Goal: Task Accomplishment & Management: Manage account settings

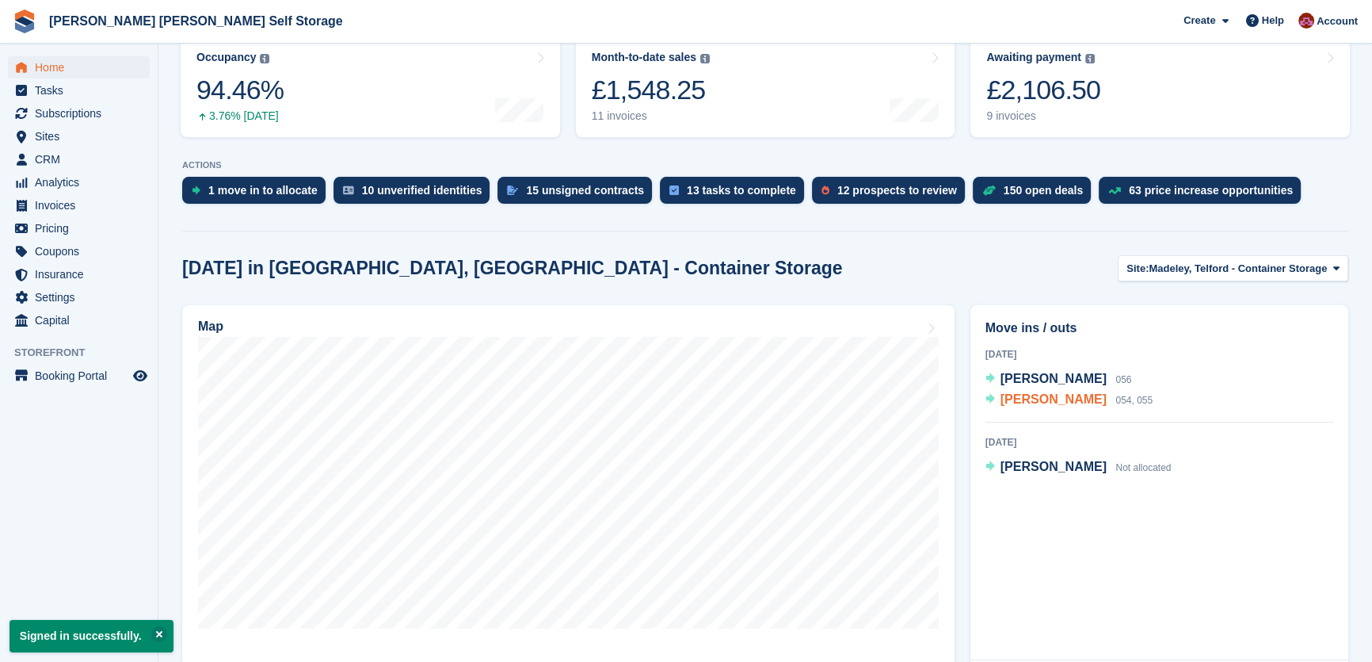
scroll to position [288, 0]
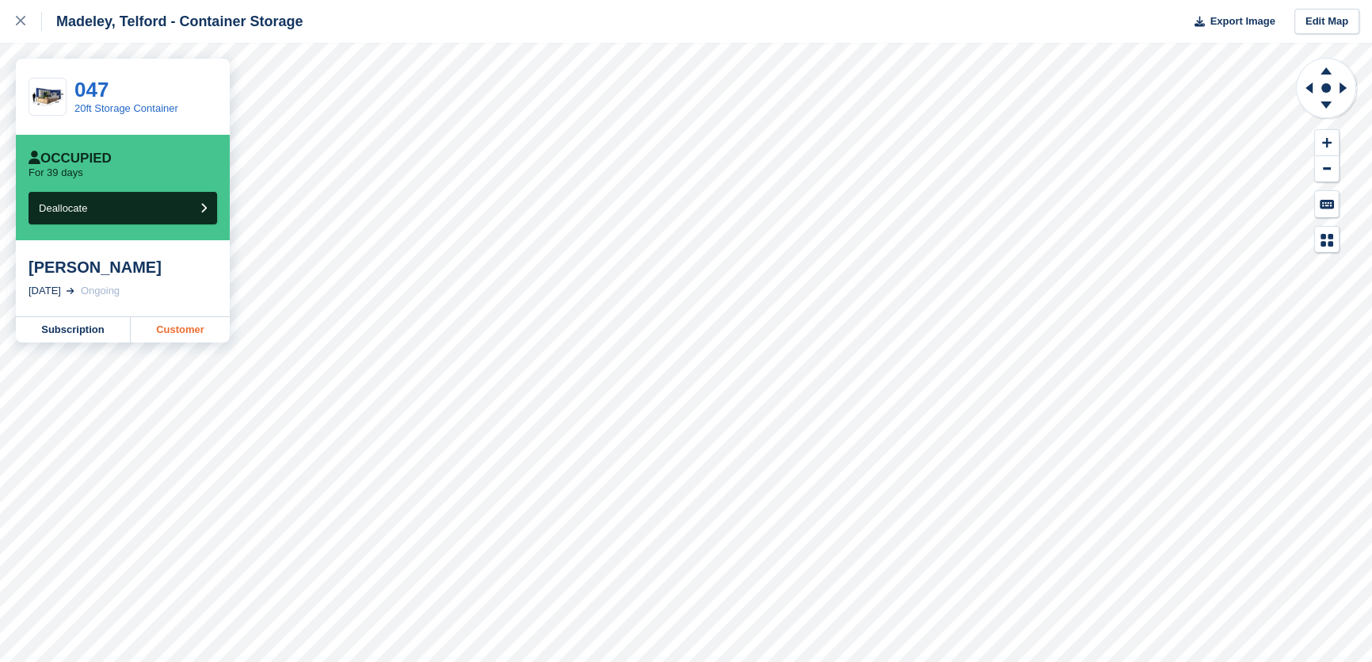
click at [185, 330] on link "Customer" at bounding box center [180, 329] width 99 height 25
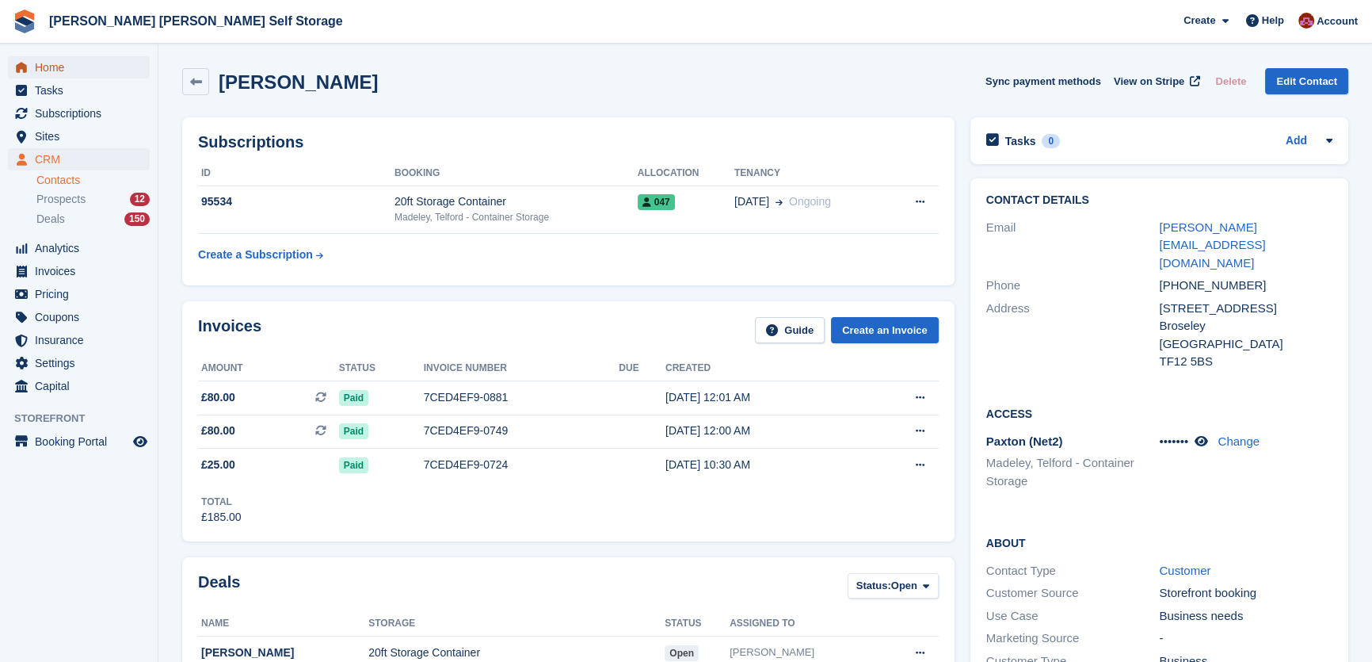
click at [55, 66] on span "Home" at bounding box center [82, 67] width 95 height 22
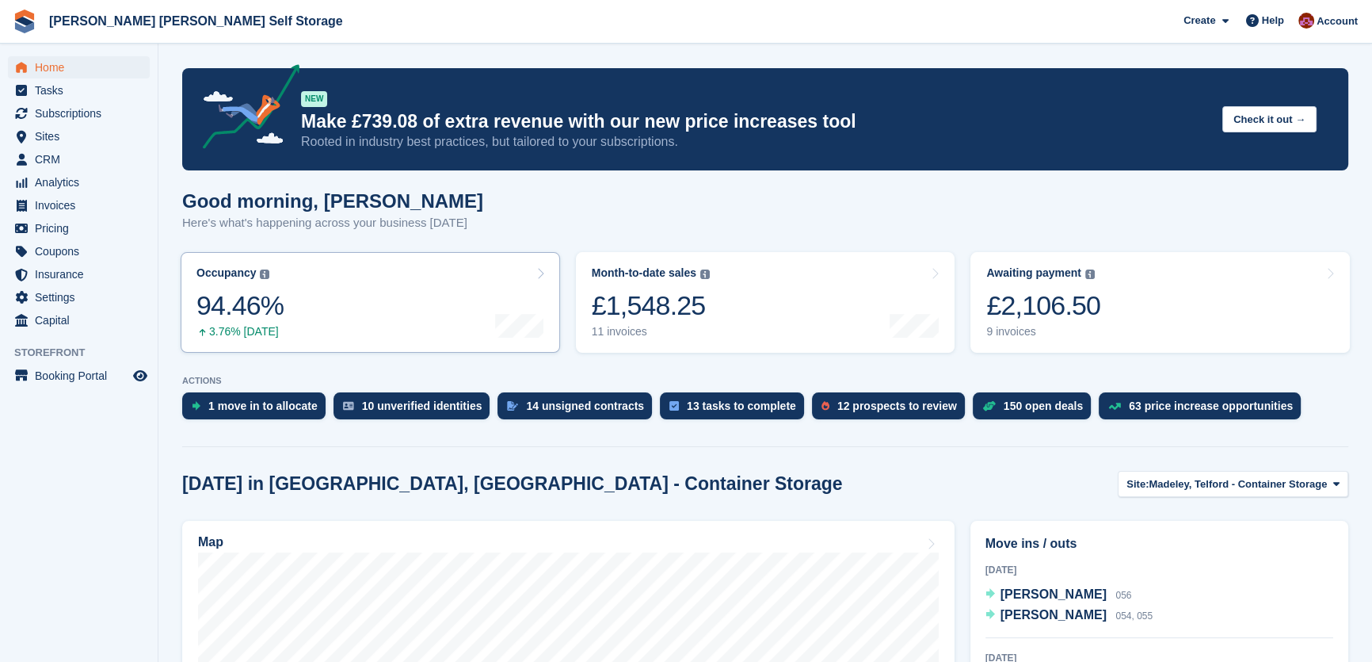
scroll to position [288, 0]
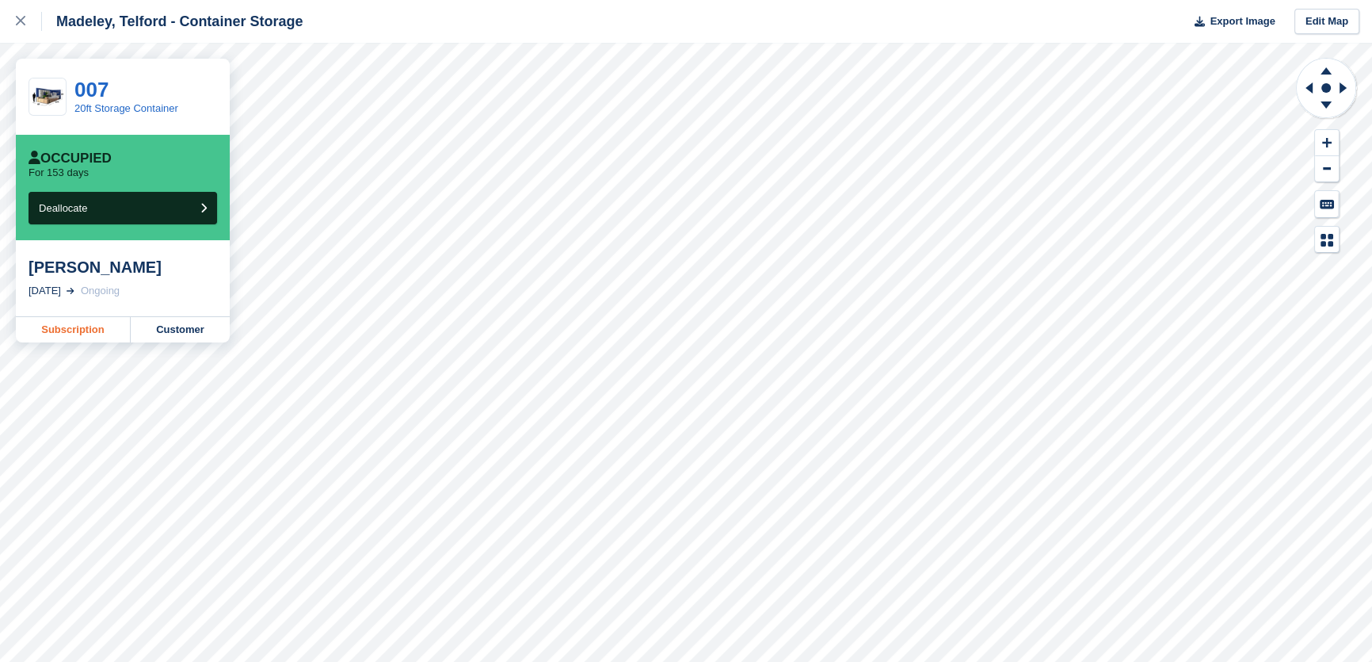
click at [94, 331] on link "Subscription" at bounding box center [73, 329] width 115 height 25
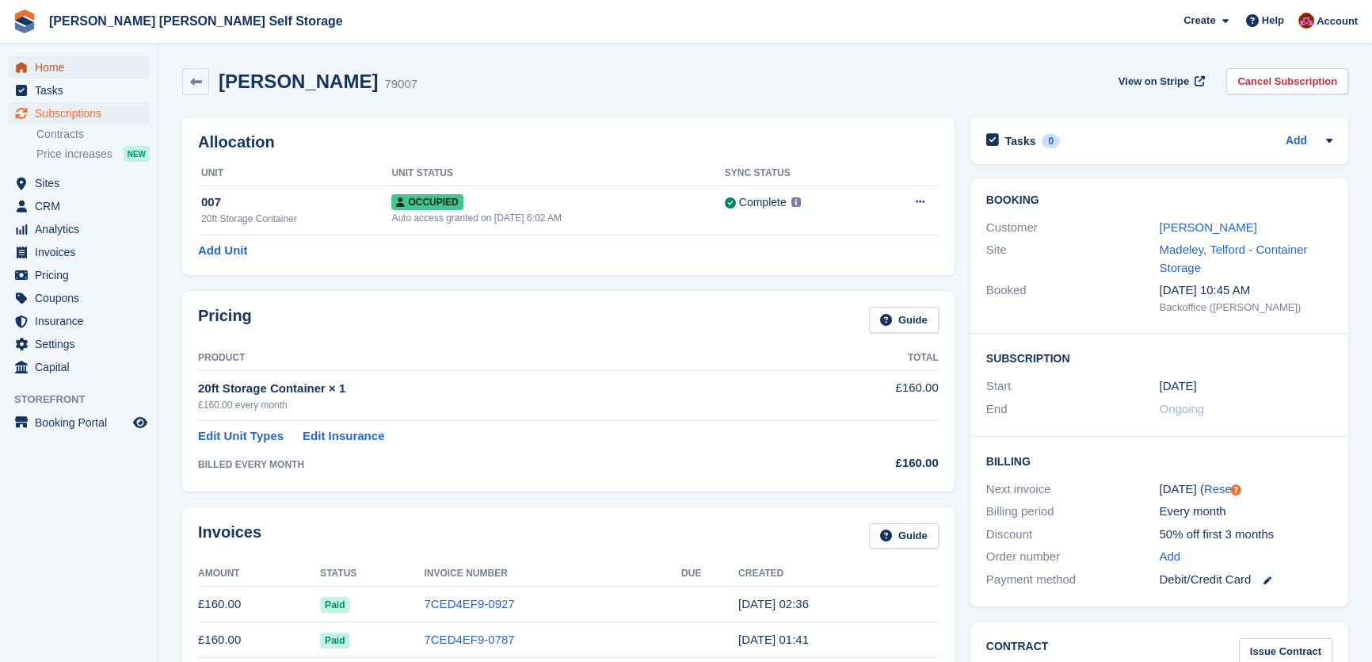
click at [57, 59] on span "Home" at bounding box center [82, 67] width 95 height 22
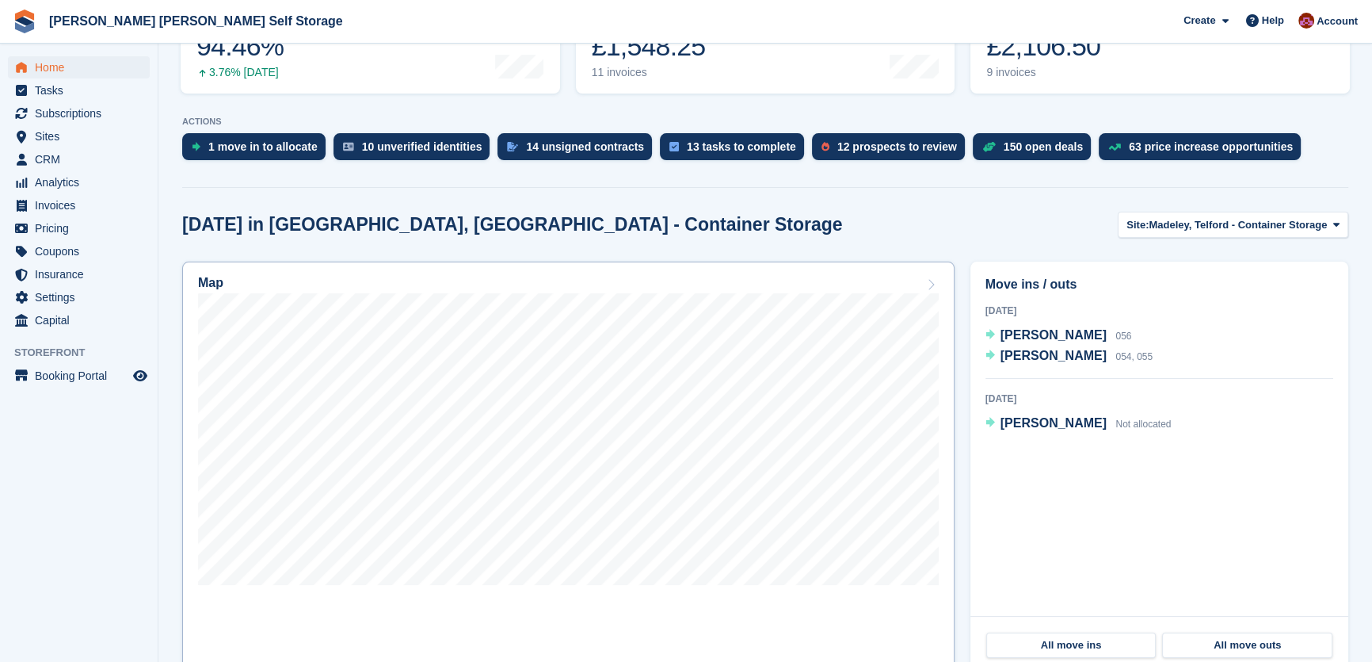
scroll to position [360, 0]
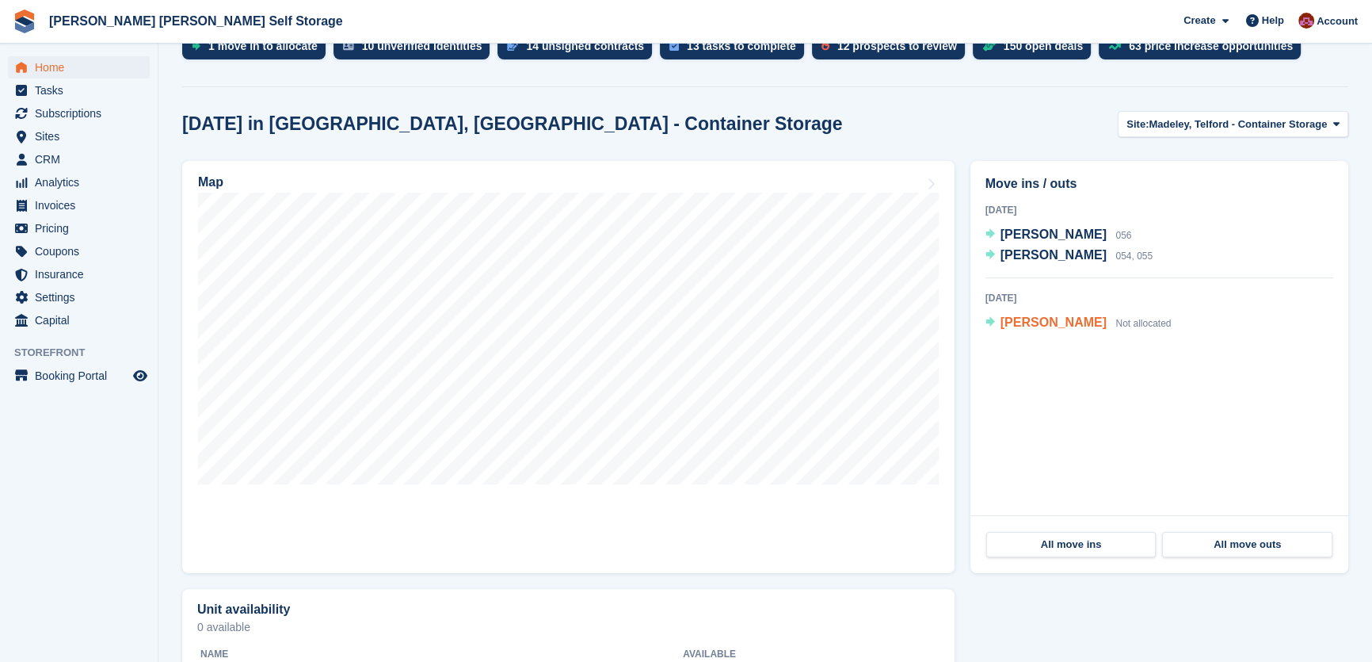
click at [1025, 319] on span "[PERSON_NAME]" at bounding box center [1054, 321] width 106 height 13
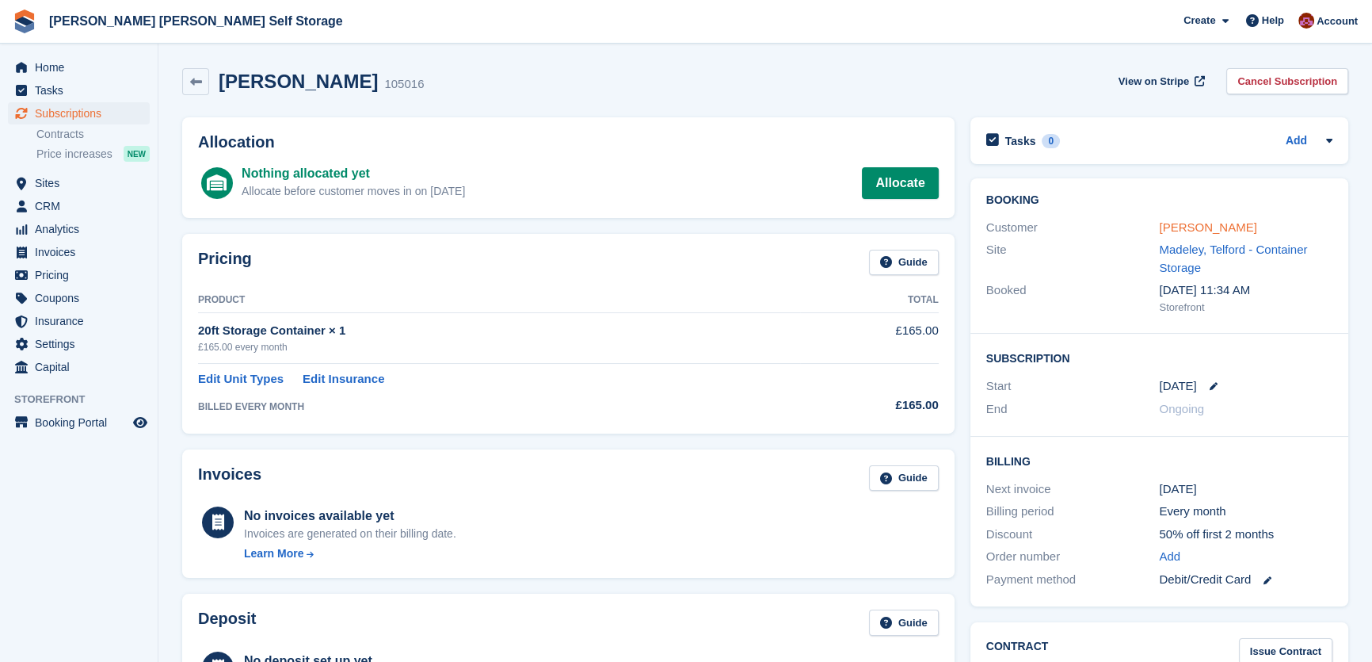
click at [1188, 228] on link "Jo Heyes" at bounding box center [1207, 226] width 97 height 13
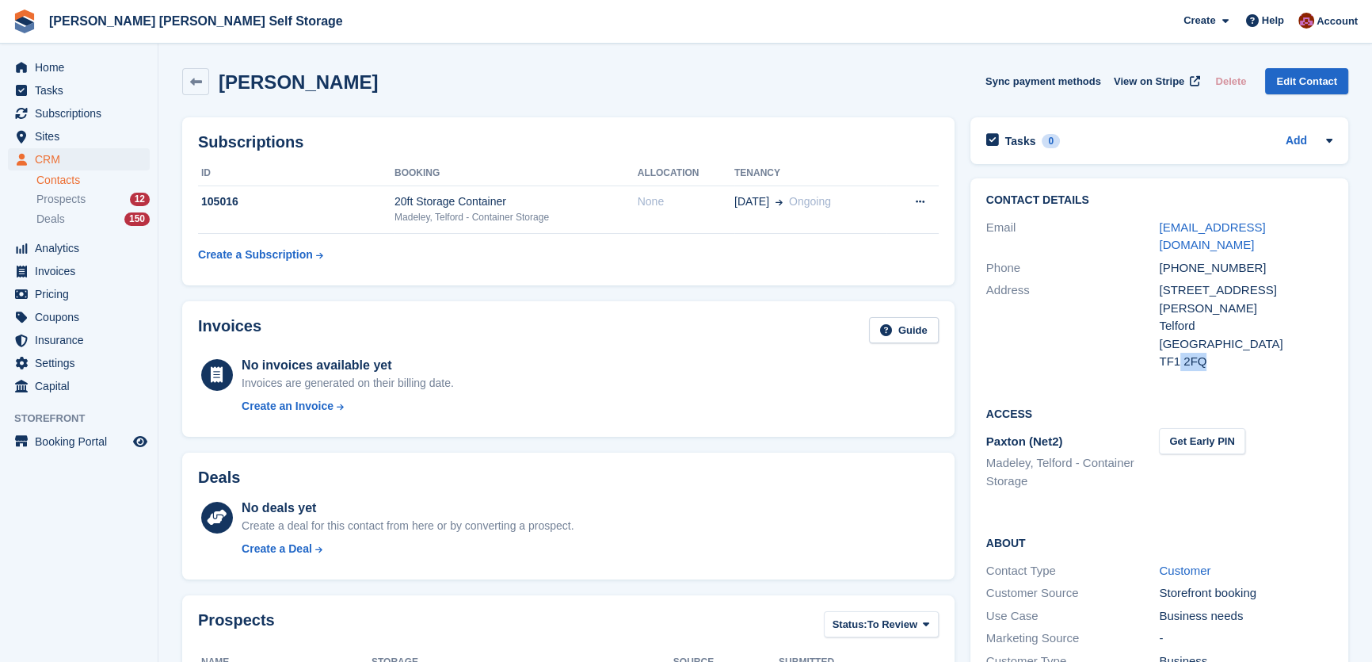
drag, startPoint x: 1210, startPoint y: 332, endPoint x: 1178, endPoint y: 326, distance: 33.1
click at [1176, 353] on div "TF1 2FQ" at bounding box center [1246, 362] width 174 height 18
click at [1262, 353] on div "TF1 2FQ" at bounding box center [1246, 362] width 174 height 18
drag, startPoint x: 1199, startPoint y: 326, endPoint x: 1156, endPoint y: 292, distance: 55.2
click at [1156, 292] on div "Address 17 Lewis Crescent, Wellington Telford United Kingdom TF1 2FQ" at bounding box center [1160, 326] width 346 height 94
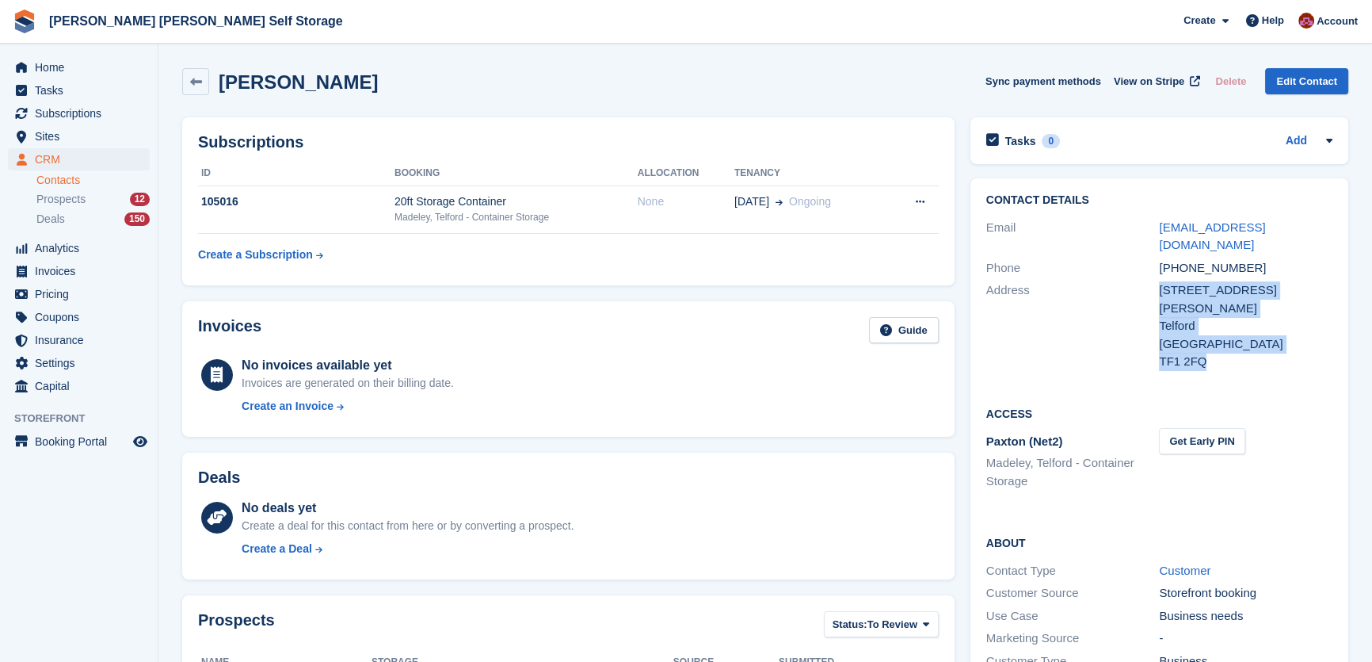
click at [1204, 335] on div "United Kingdom" at bounding box center [1246, 344] width 174 height 18
click at [1211, 353] on div "TF1 2FQ" at bounding box center [1246, 362] width 174 height 18
click at [1210, 353] on div "TF1 2FQ" at bounding box center [1246, 362] width 174 height 18
drag, startPoint x: 1204, startPoint y: 329, endPoint x: 1178, endPoint y: 324, distance: 27.4
click at [1178, 353] on div "TF1 2FQ" at bounding box center [1246, 362] width 174 height 18
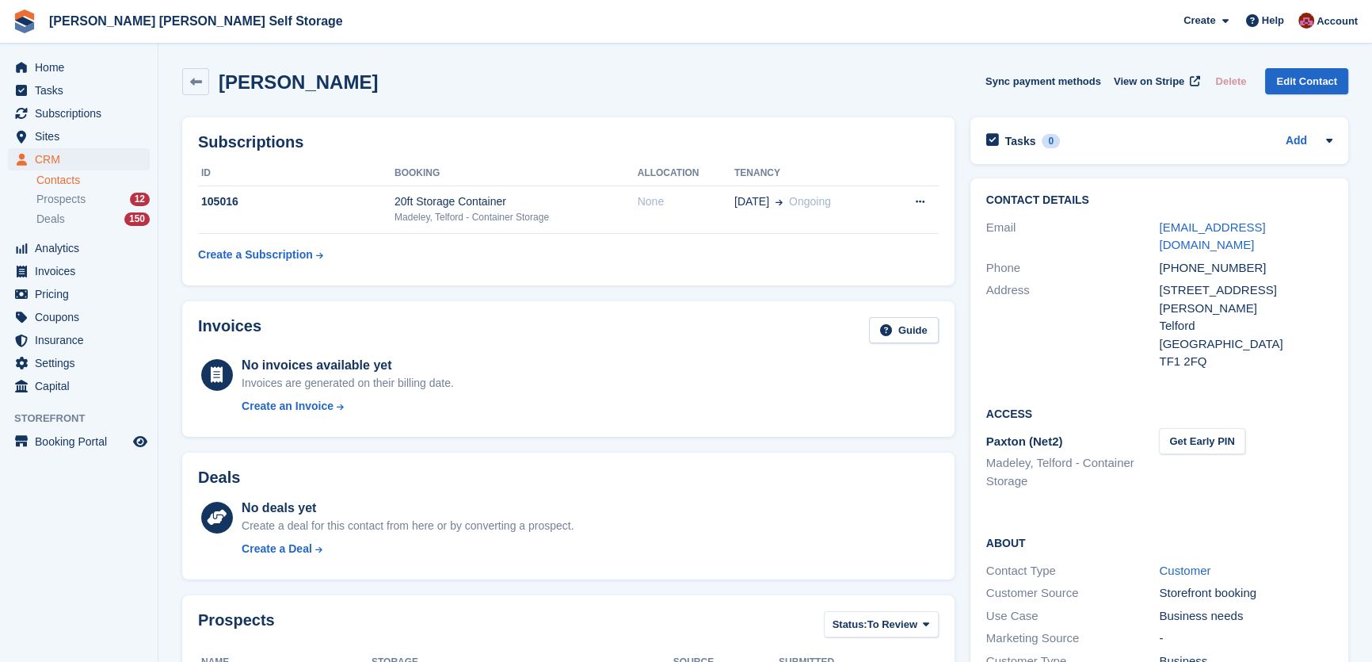
click at [1169, 353] on div "TF1 2FQ" at bounding box center [1246, 362] width 174 height 18
drag, startPoint x: 1193, startPoint y: 330, endPoint x: 1181, endPoint y: 330, distance: 11.9
click at [1181, 353] on div "TF1 2FQ" at bounding box center [1246, 362] width 174 height 18
click at [1193, 353] on div "TF1 2FQ" at bounding box center [1246, 362] width 174 height 18
click at [1203, 353] on div "TF1 2FQ" at bounding box center [1246, 362] width 174 height 18
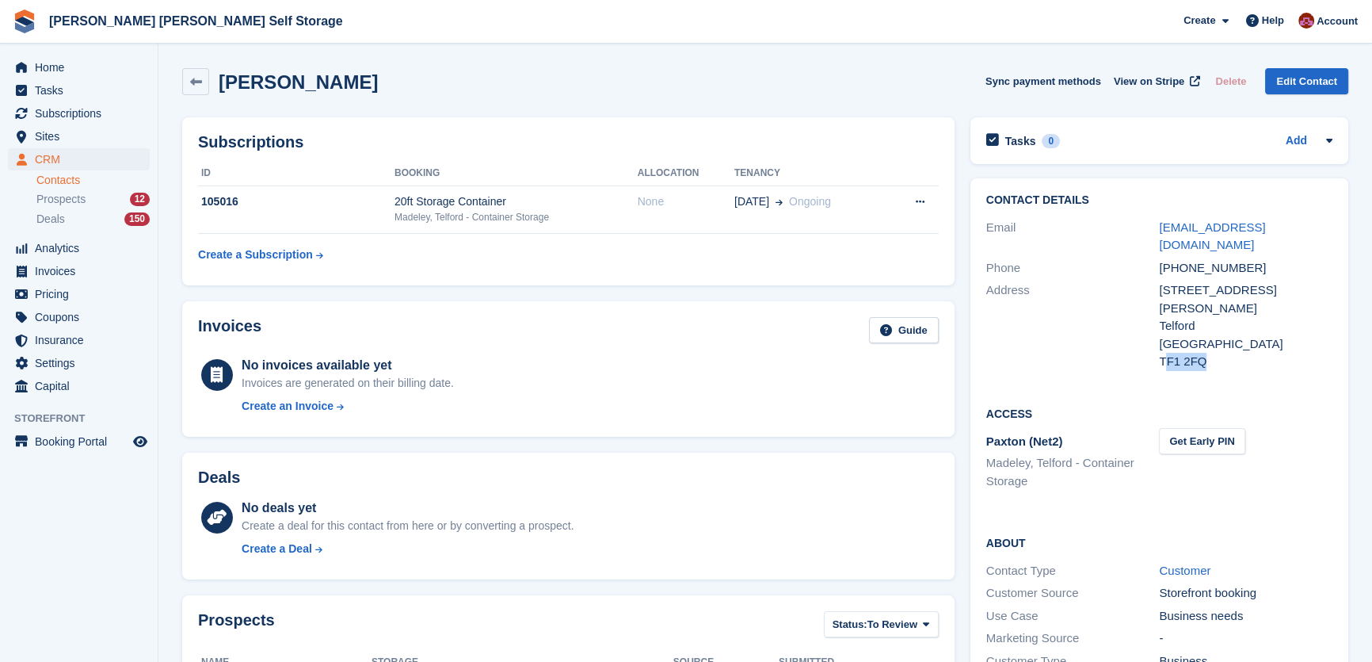
drag, startPoint x: 1210, startPoint y: 327, endPoint x: 1166, endPoint y: 326, distance: 43.6
click at [1166, 353] on div "TF1 2FQ" at bounding box center [1246, 362] width 174 height 18
click at [1204, 353] on div "TF1 2FQ" at bounding box center [1246, 362] width 174 height 18
drag, startPoint x: 1205, startPoint y: 326, endPoint x: 1162, endPoint y: 324, distance: 42.9
click at [1162, 353] on div "TF1 2FQ" at bounding box center [1246, 362] width 174 height 18
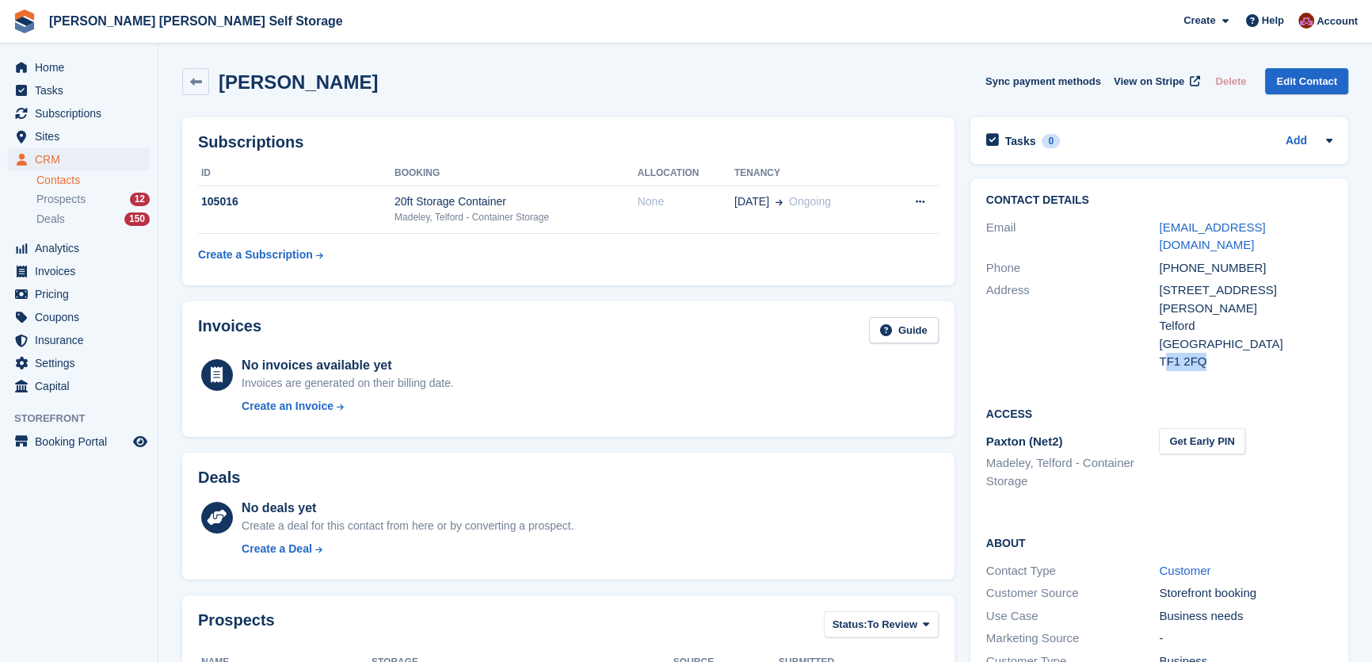
click at [1205, 353] on div "TF1 2FQ" at bounding box center [1246, 362] width 174 height 18
click at [520, 216] on div "Madeley, Telford - Container Storage" at bounding box center [516, 217] width 243 height 14
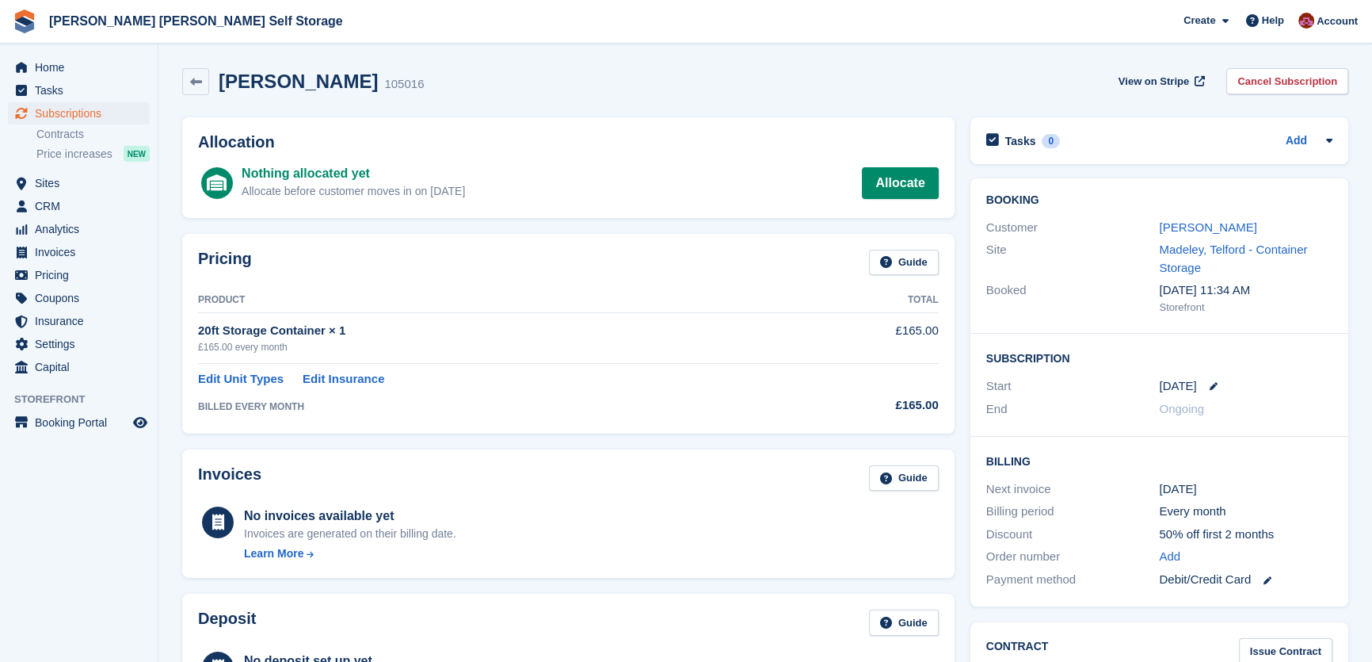
scroll to position [143, 0]
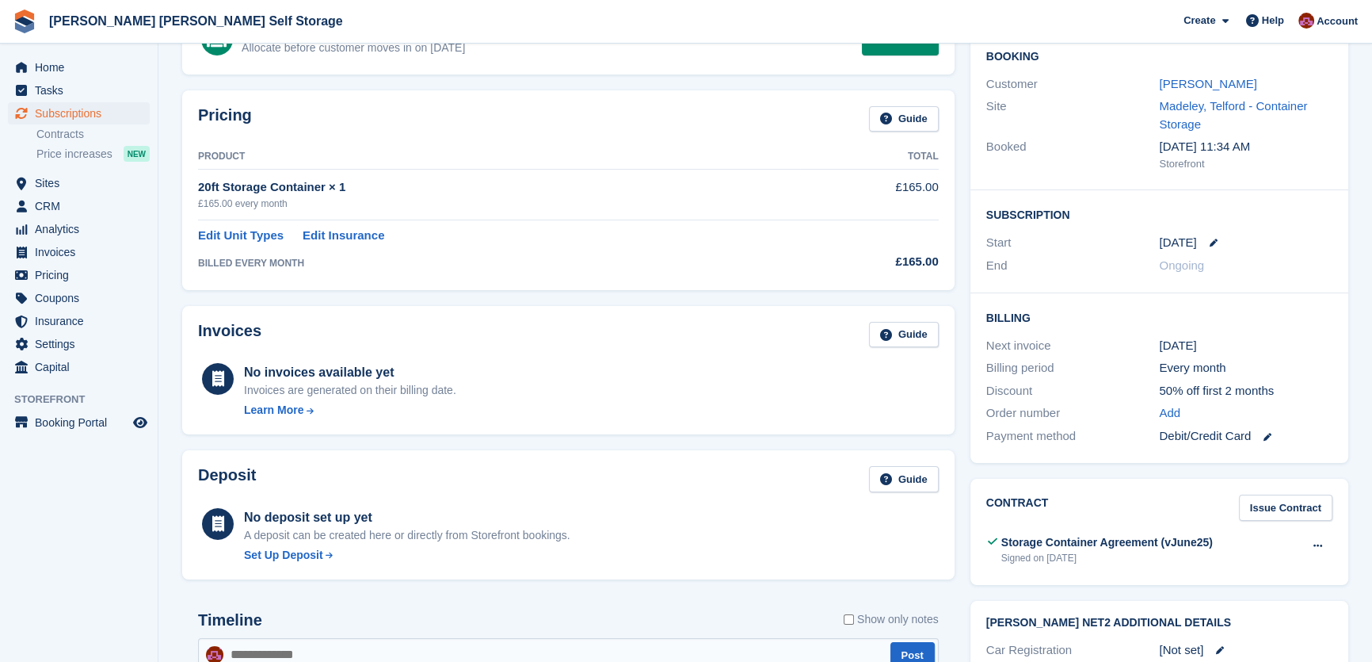
click at [1200, 240] on link at bounding box center [1207, 243] width 21 height 8
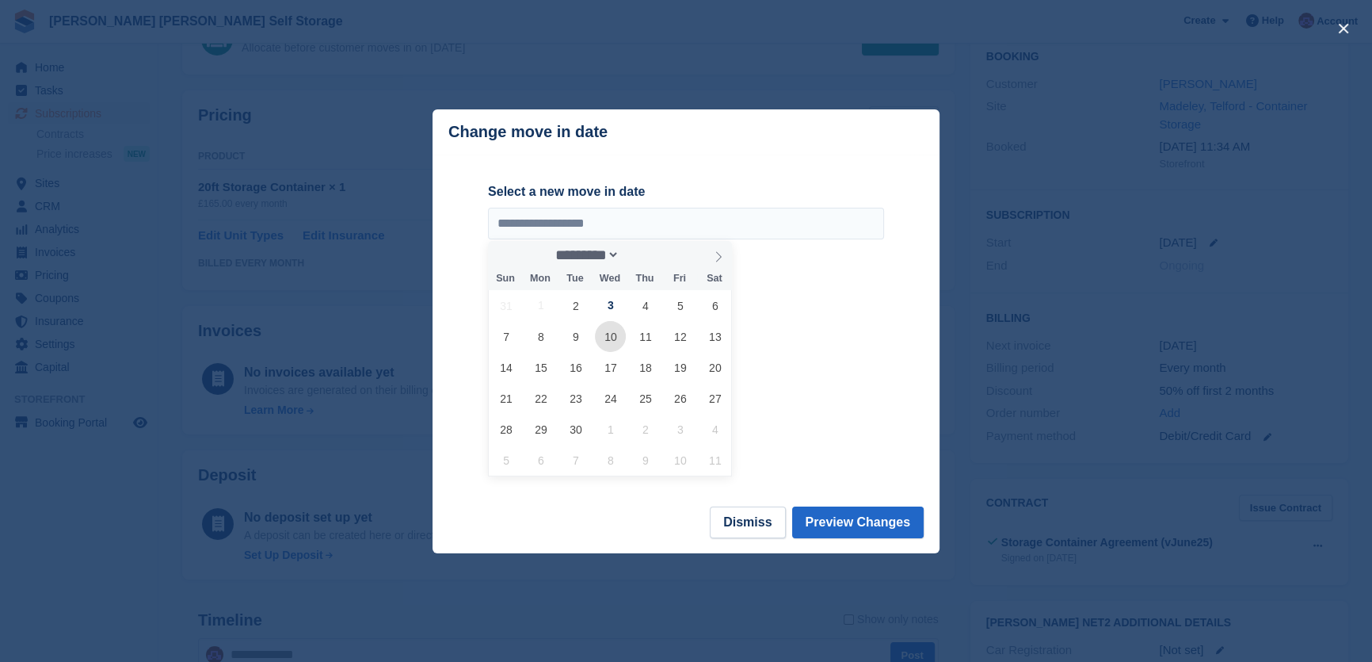
click at [609, 340] on span "10" at bounding box center [610, 336] width 31 height 31
type input "**********"
click at [865, 527] on button "Preview Changes" at bounding box center [858, 522] width 132 height 32
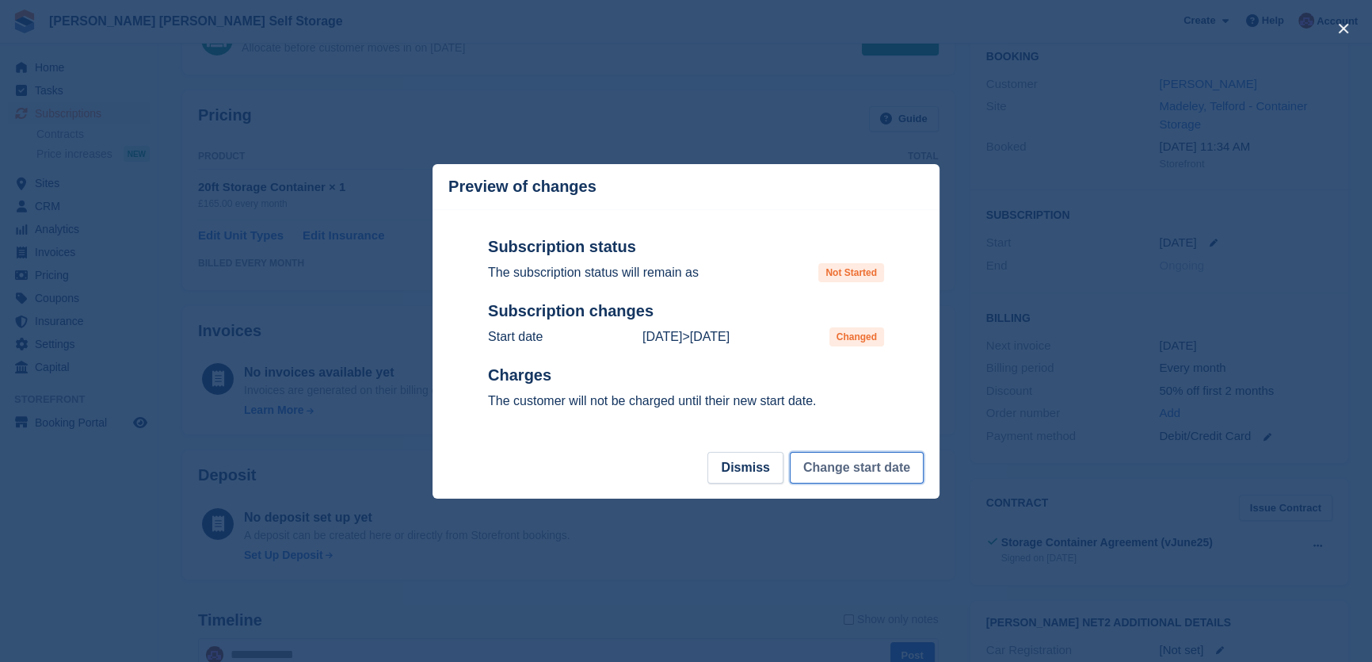
click at [897, 477] on button "Change start date" at bounding box center [857, 468] width 134 height 32
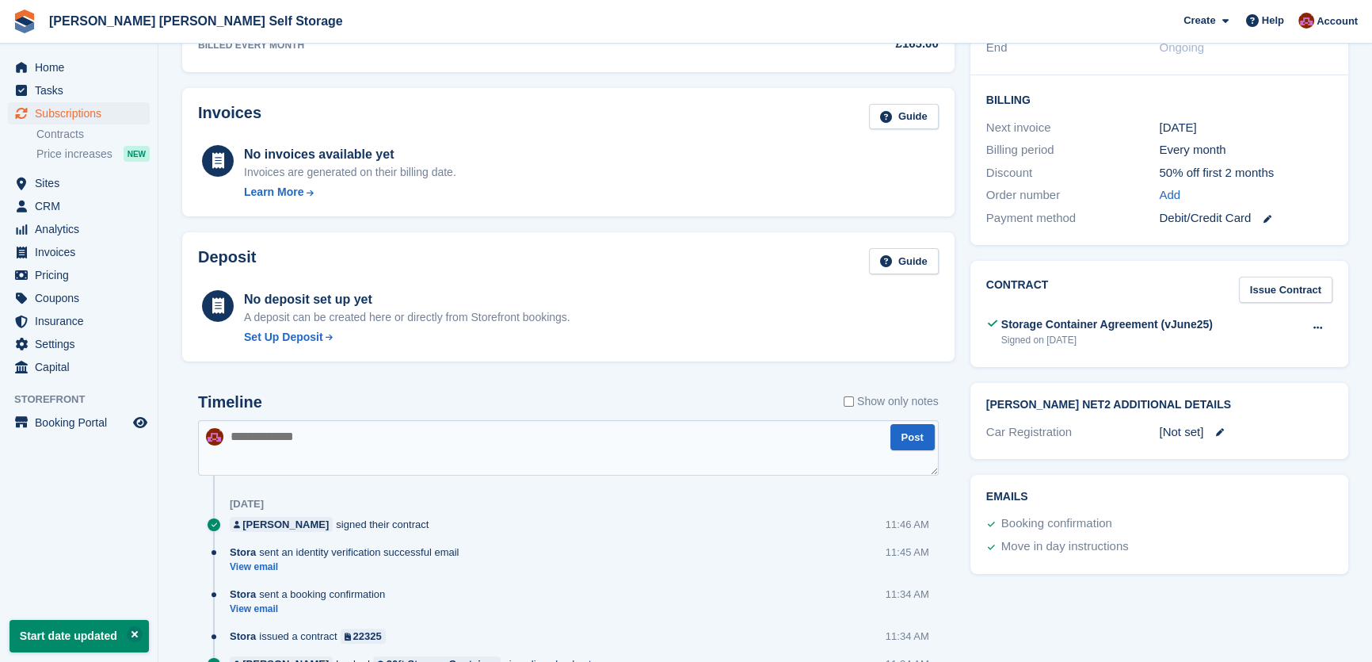
scroll to position [438, 0]
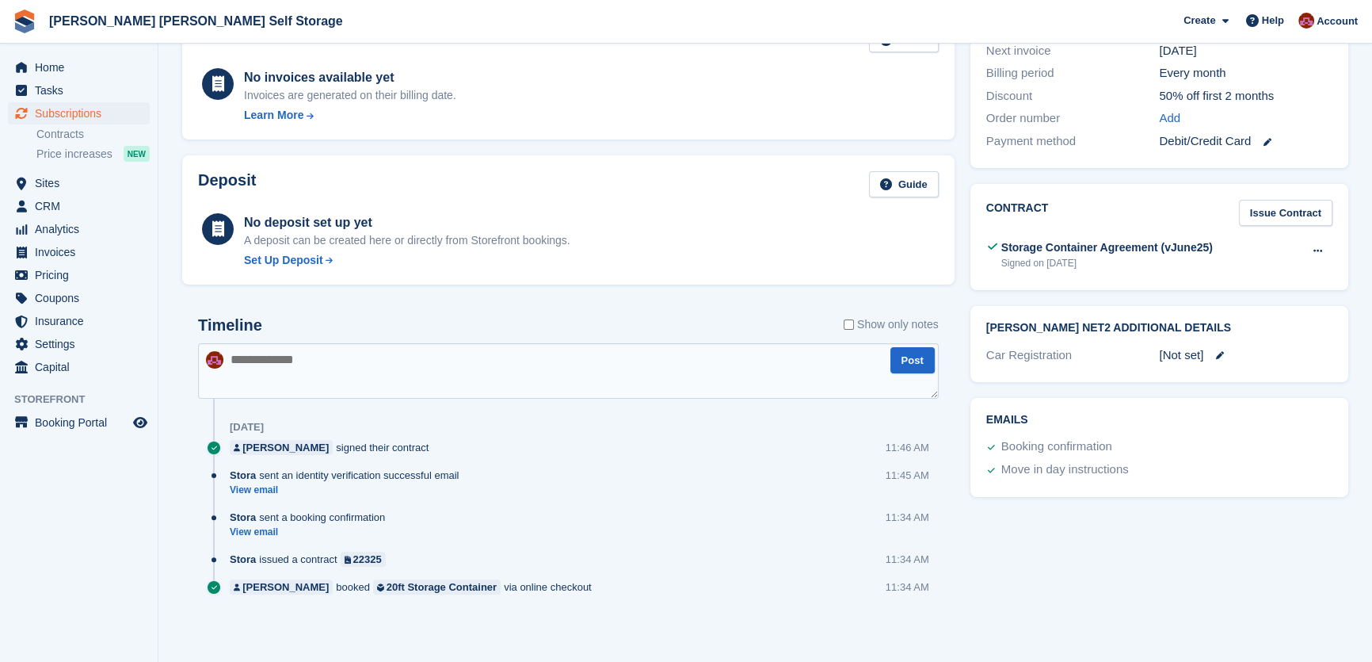
click at [395, 366] on textarea at bounding box center [568, 370] width 741 height 55
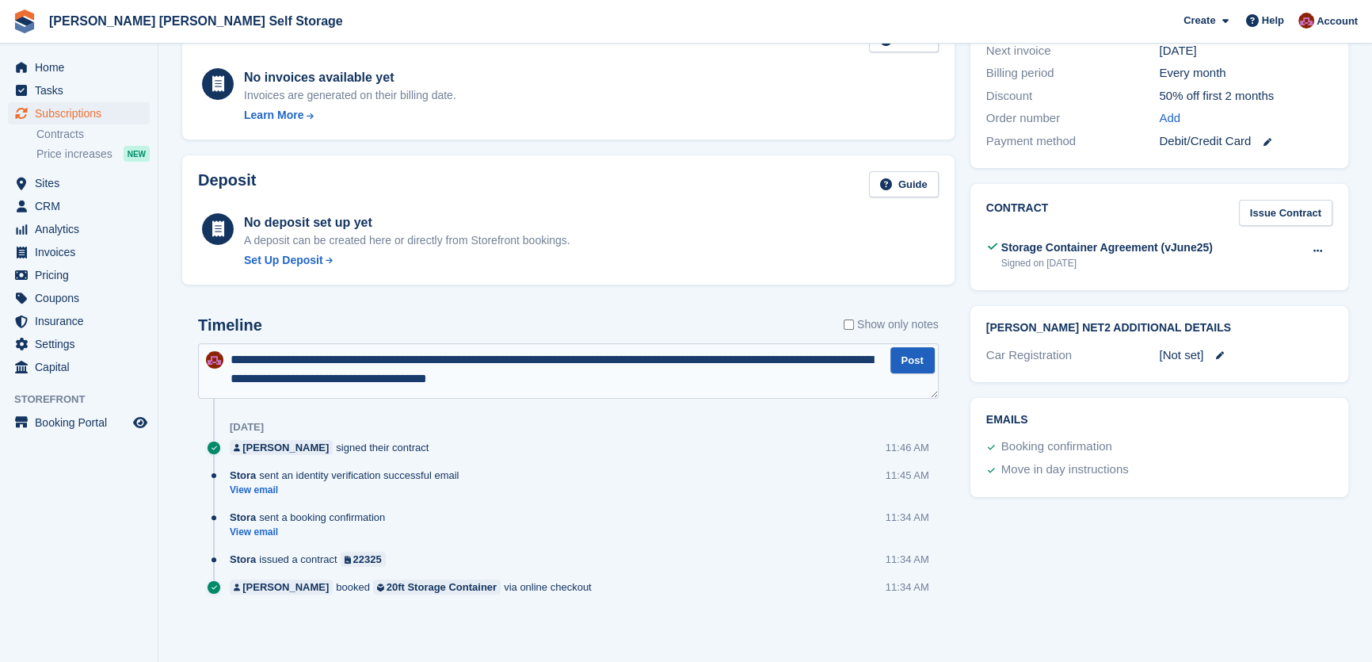
type textarea "**********"
click at [911, 362] on button "Post" at bounding box center [913, 360] width 44 height 26
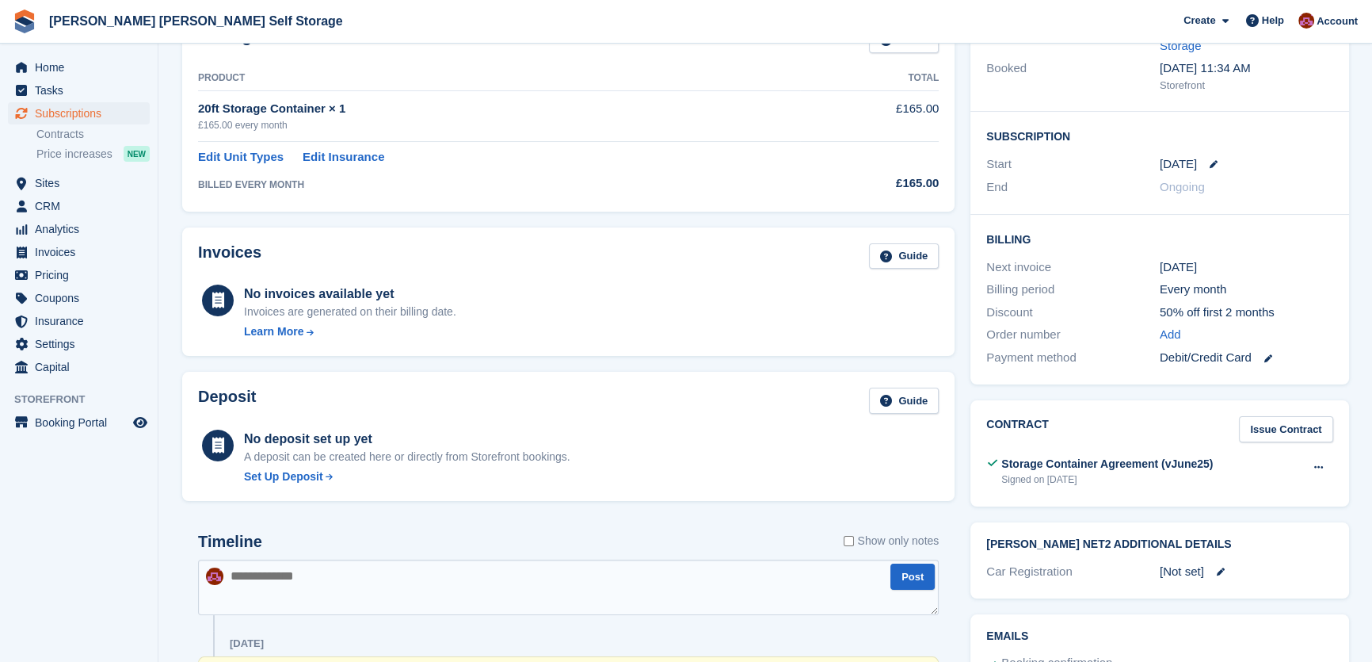
scroll to position [0, 0]
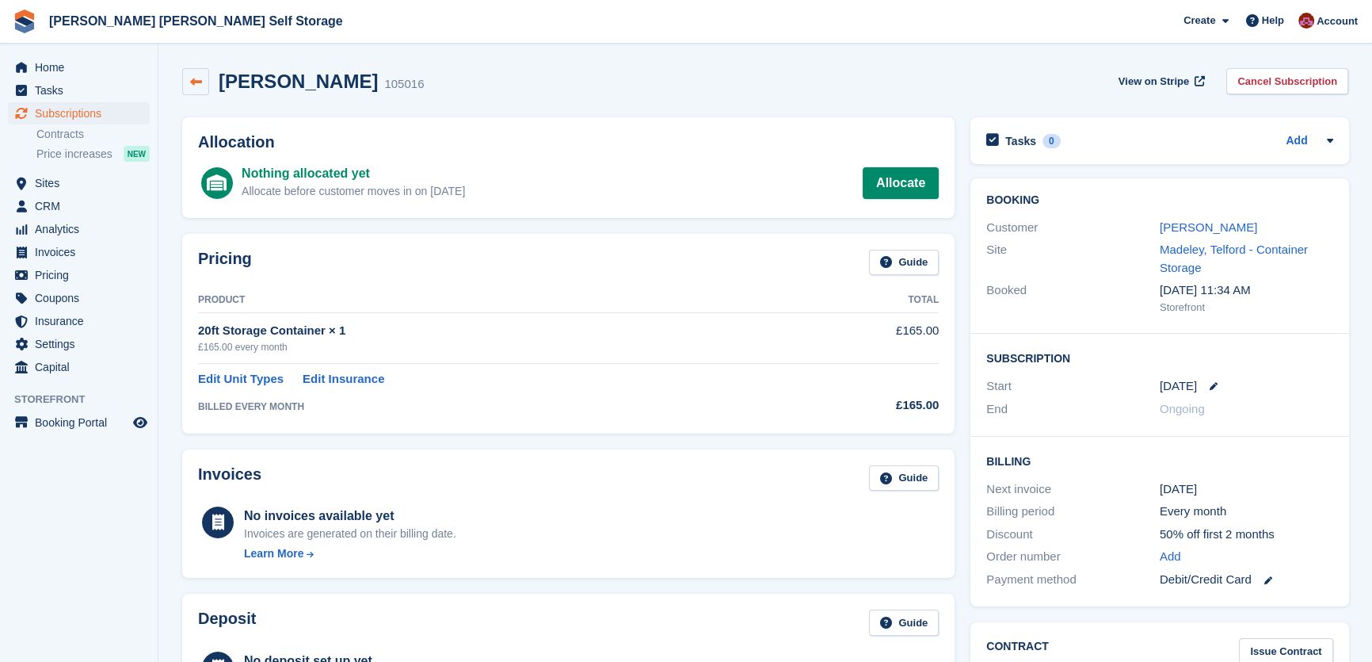
click at [198, 82] on icon at bounding box center [196, 82] width 12 height 12
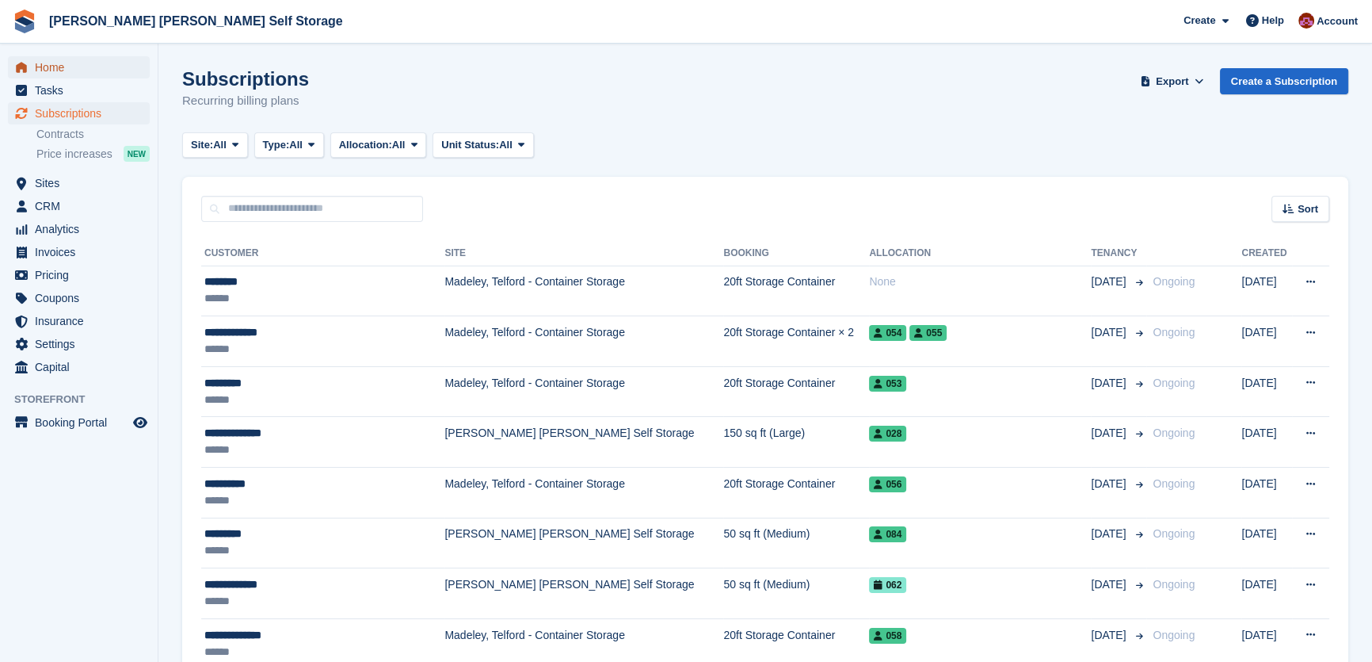
click at [33, 71] on link "Home" at bounding box center [79, 67] width 142 height 22
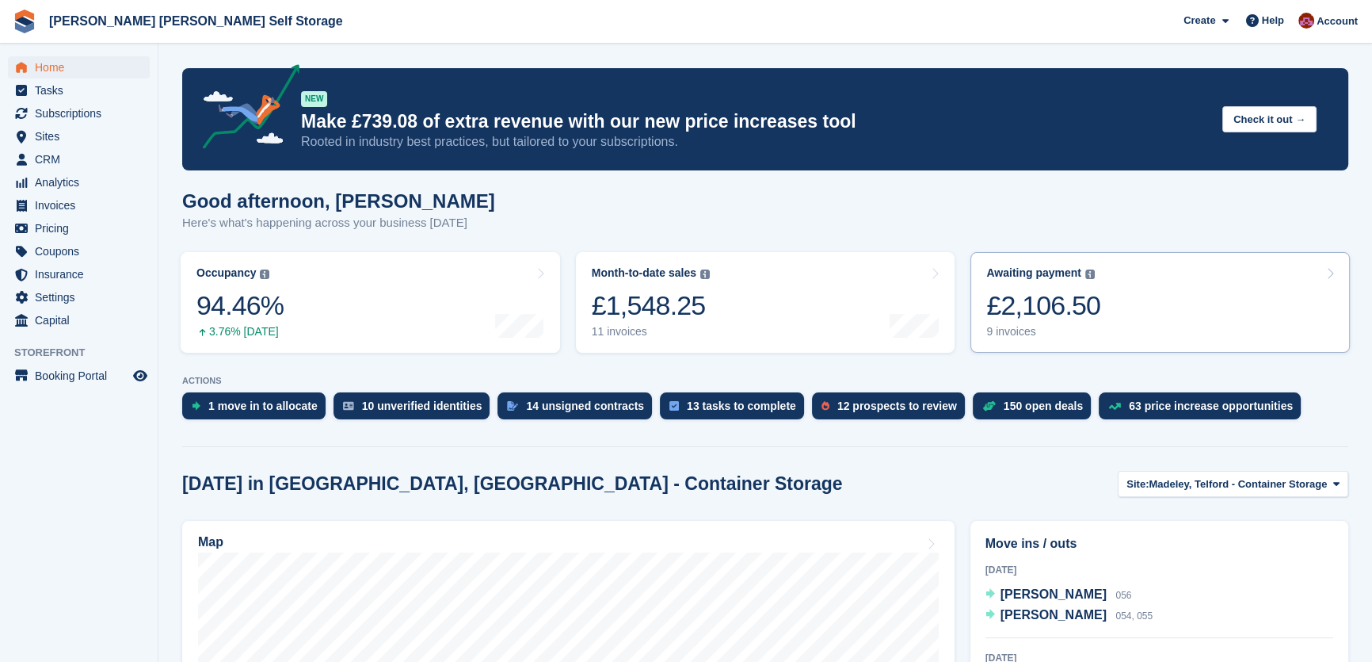
click at [1087, 303] on div "£2,106.50" at bounding box center [1044, 305] width 114 height 32
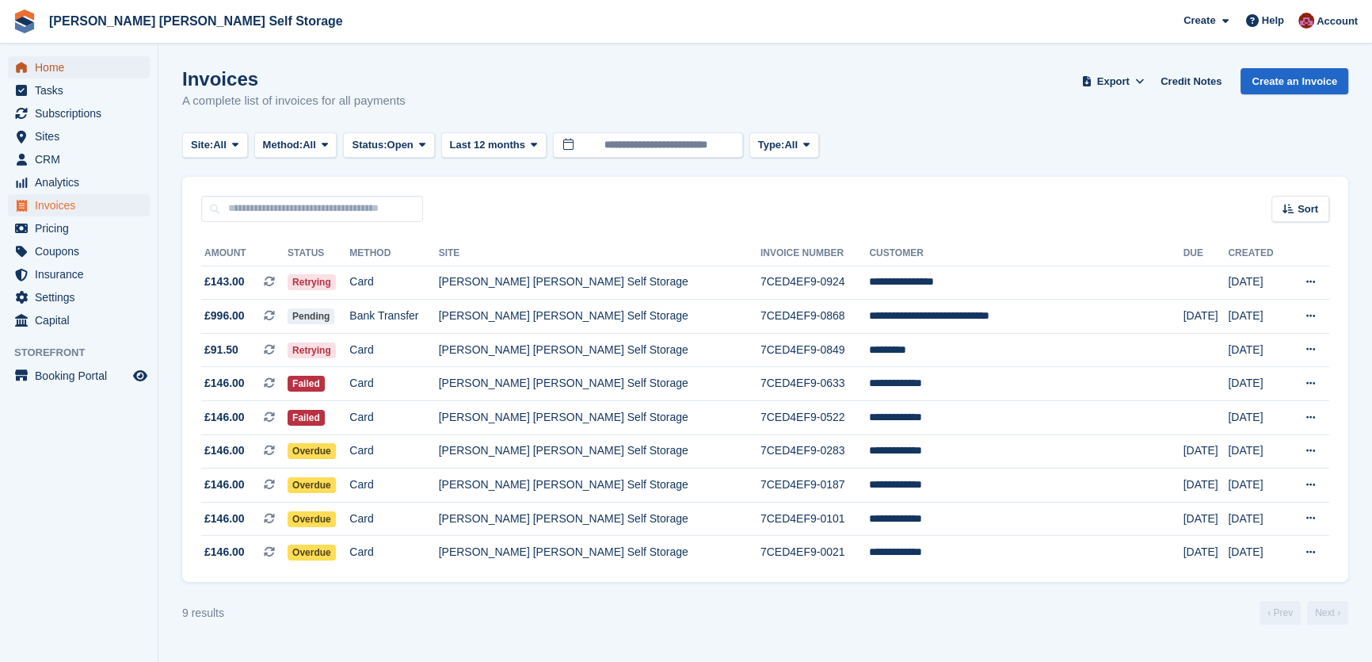
click at [66, 75] on span "Home" at bounding box center [82, 67] width 95 height 22
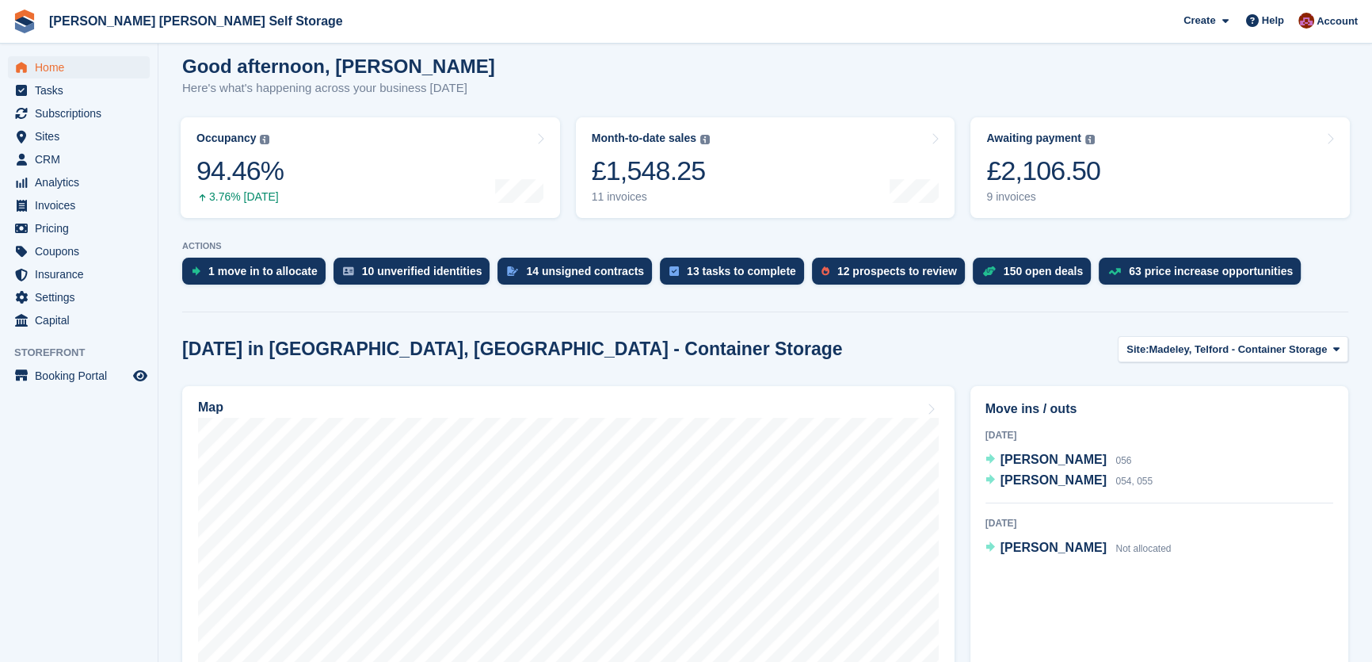
scroll to position [71, 0]
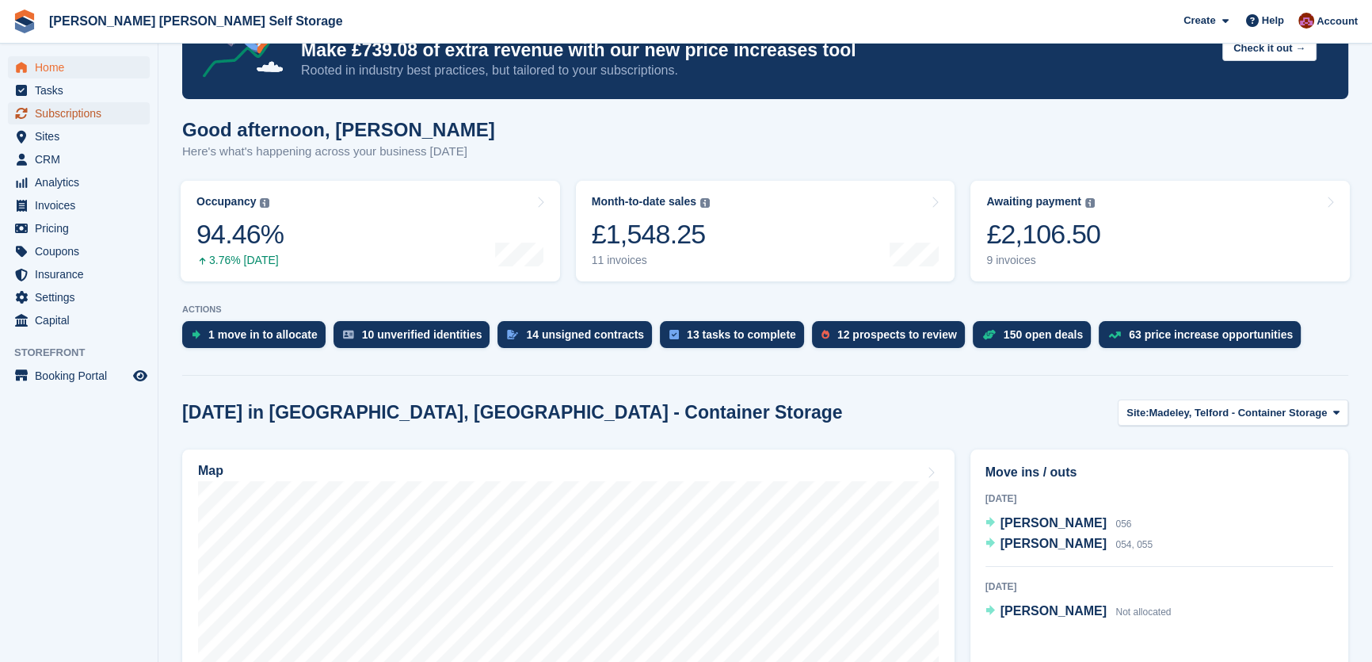
click at [71, 103] on span "Subscriptions" at bounding box center [82, 113] width 95 height 22
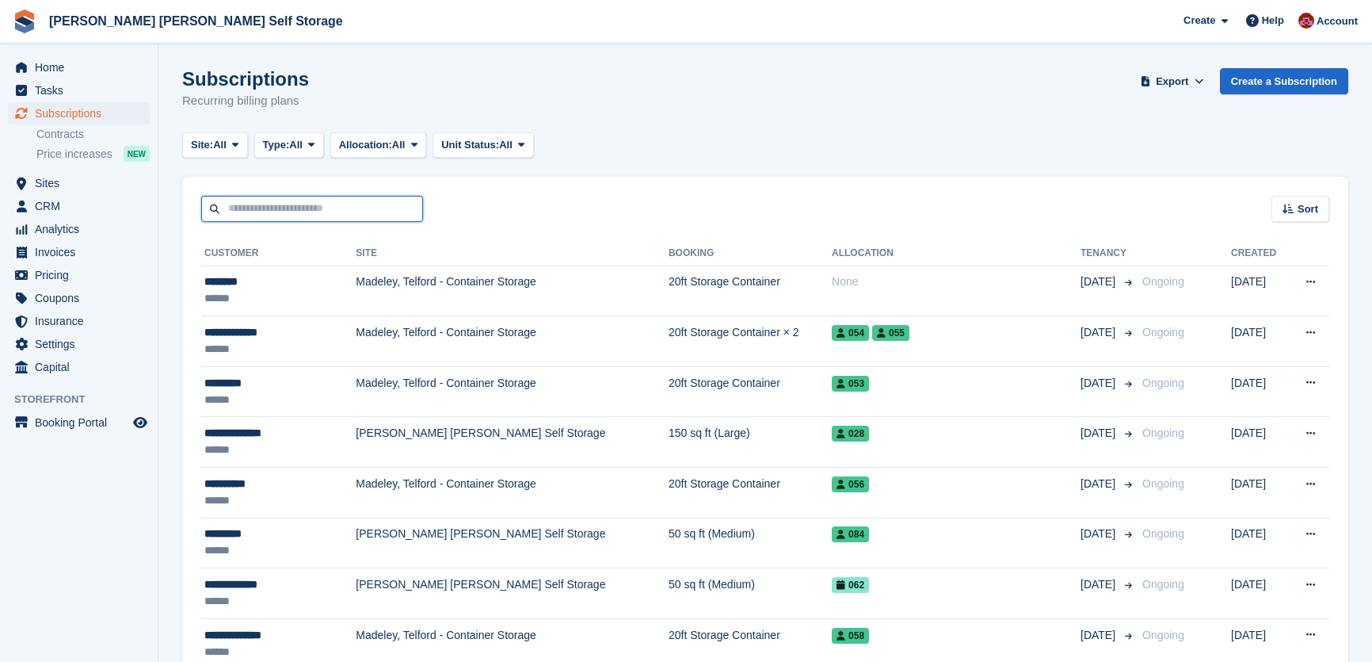
click at [242, 216] on input "text" at bounding box center [312, 209] width 222 height 26
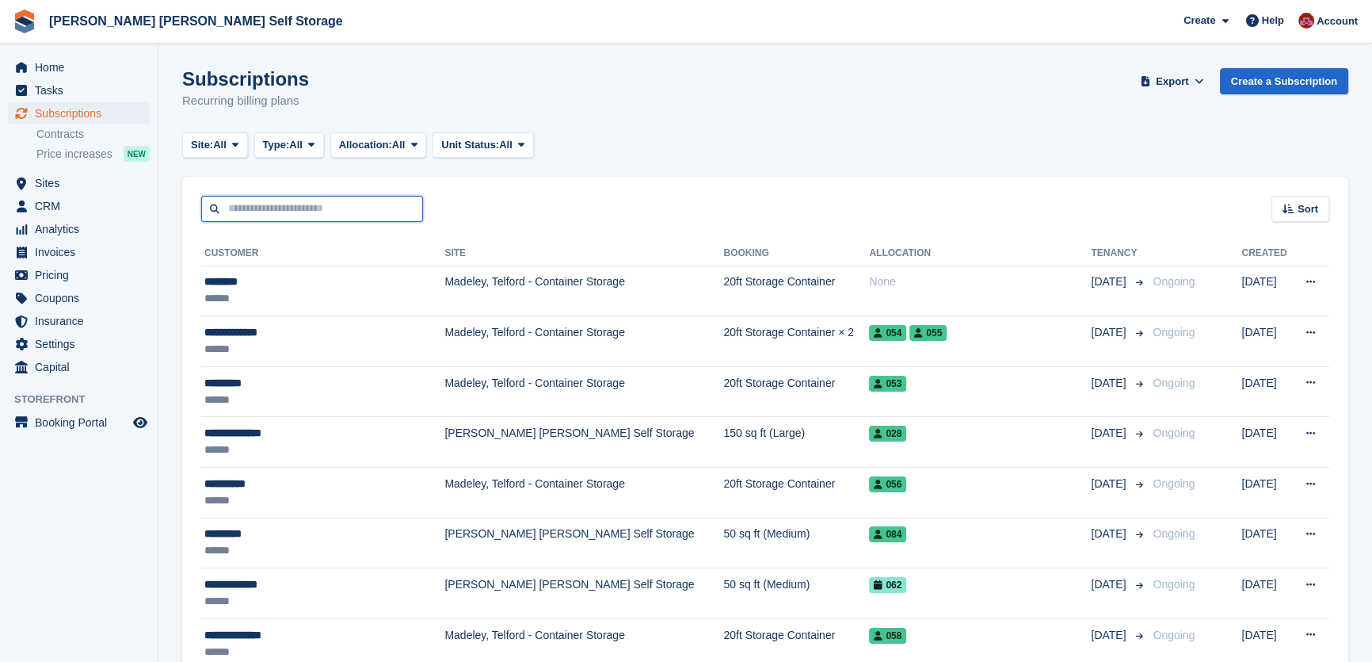
click at [242, 216] on input "text" at bounding box center [312, 209] width 222 height 26
type input "******"
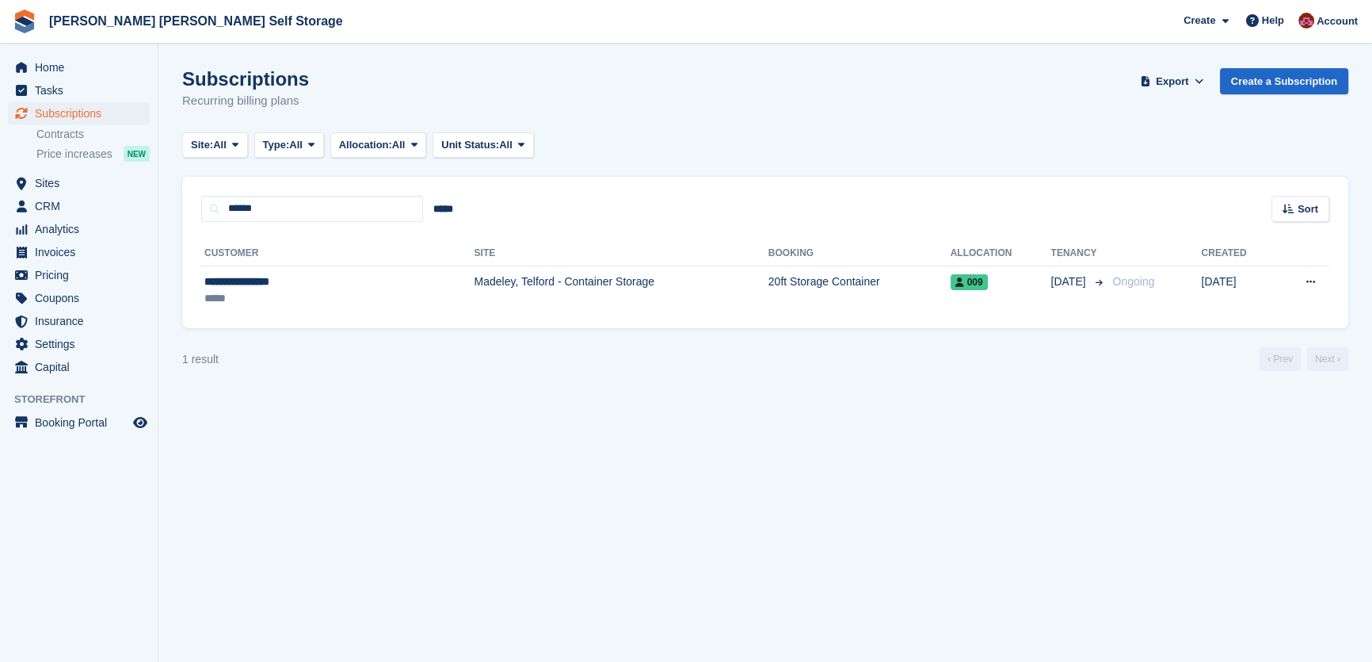
click at [296, 323] on div "**********" at bounding box center [765, 275] width 1166 height 107
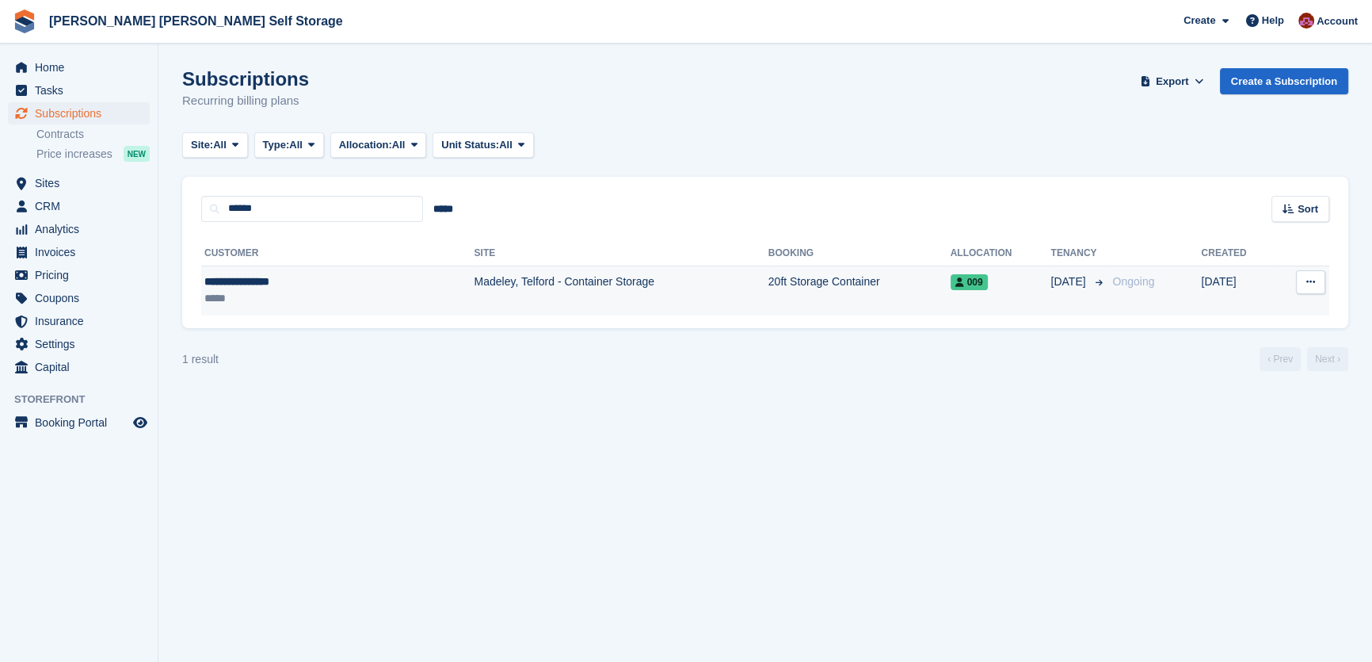
click at [303, 296] on div "*****" at bounding box center [286, 298] width 164 height 17
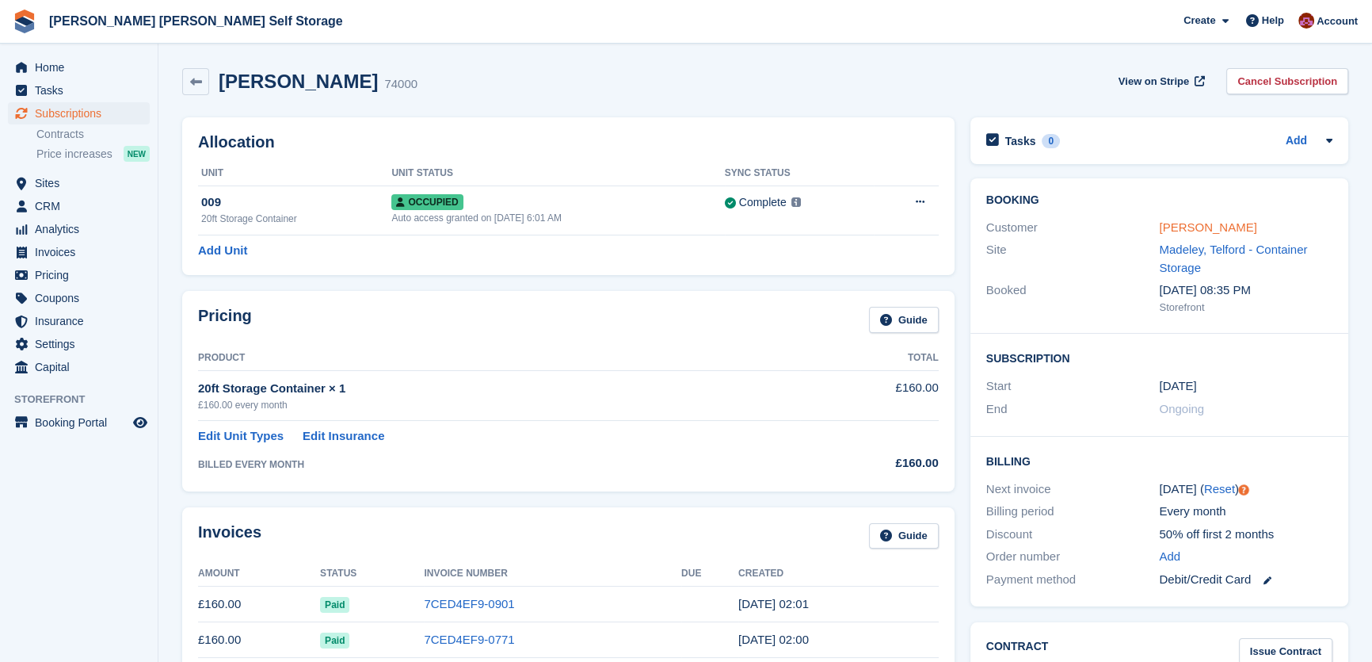
click at [1177, 220] on link "[PERSON_NAME]" at bounding box center [1207, 226] width 97 height 13
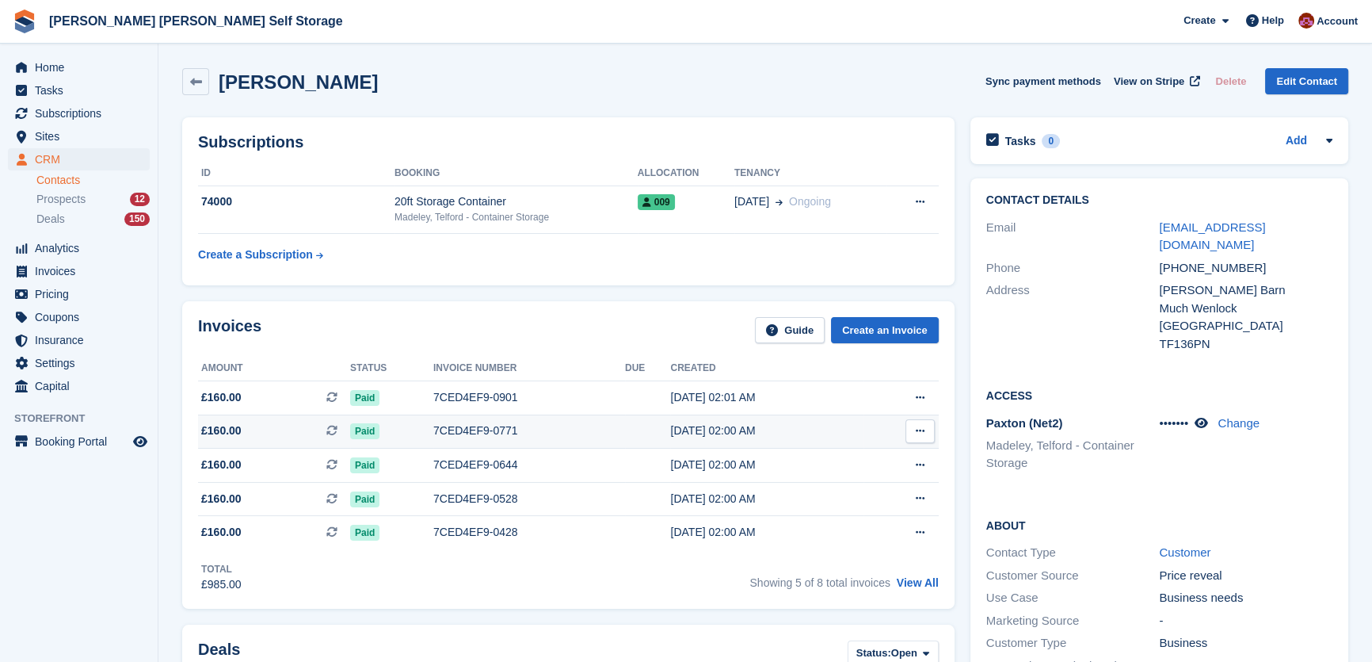
scroll to position [71, 0]
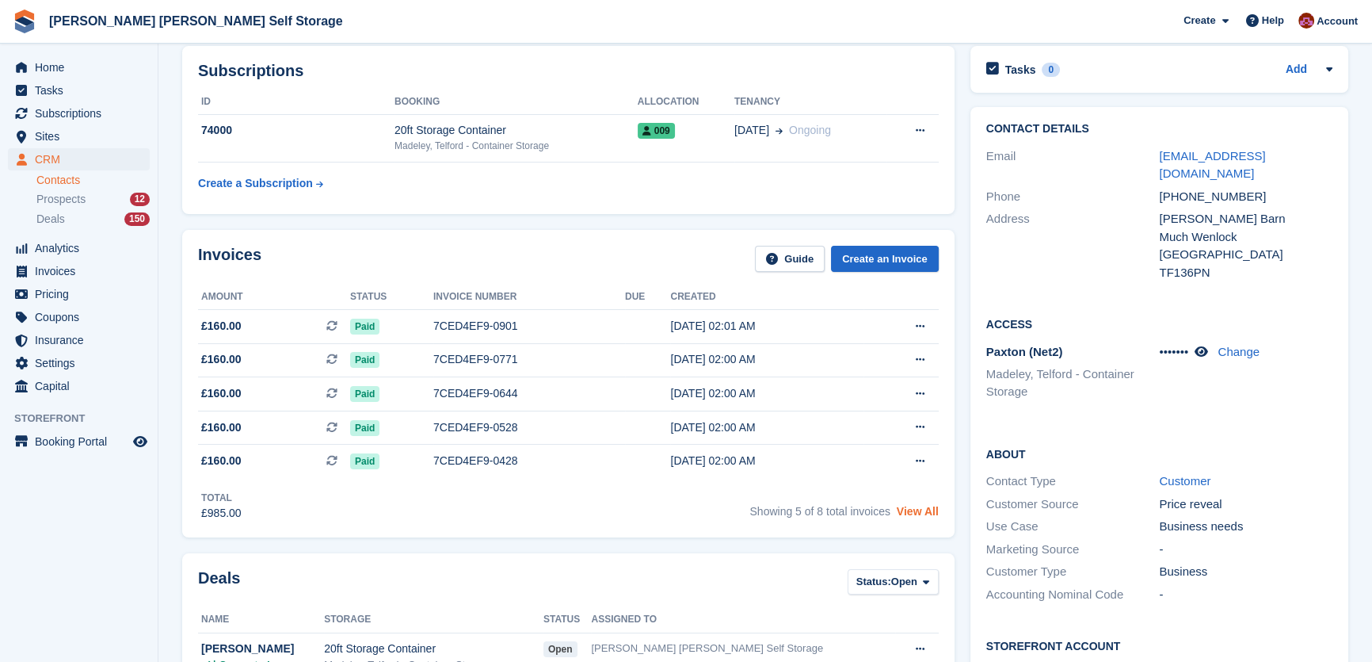
click at [927, 515] on link "View All" at bounding box center [918, 511] width 42 height 13
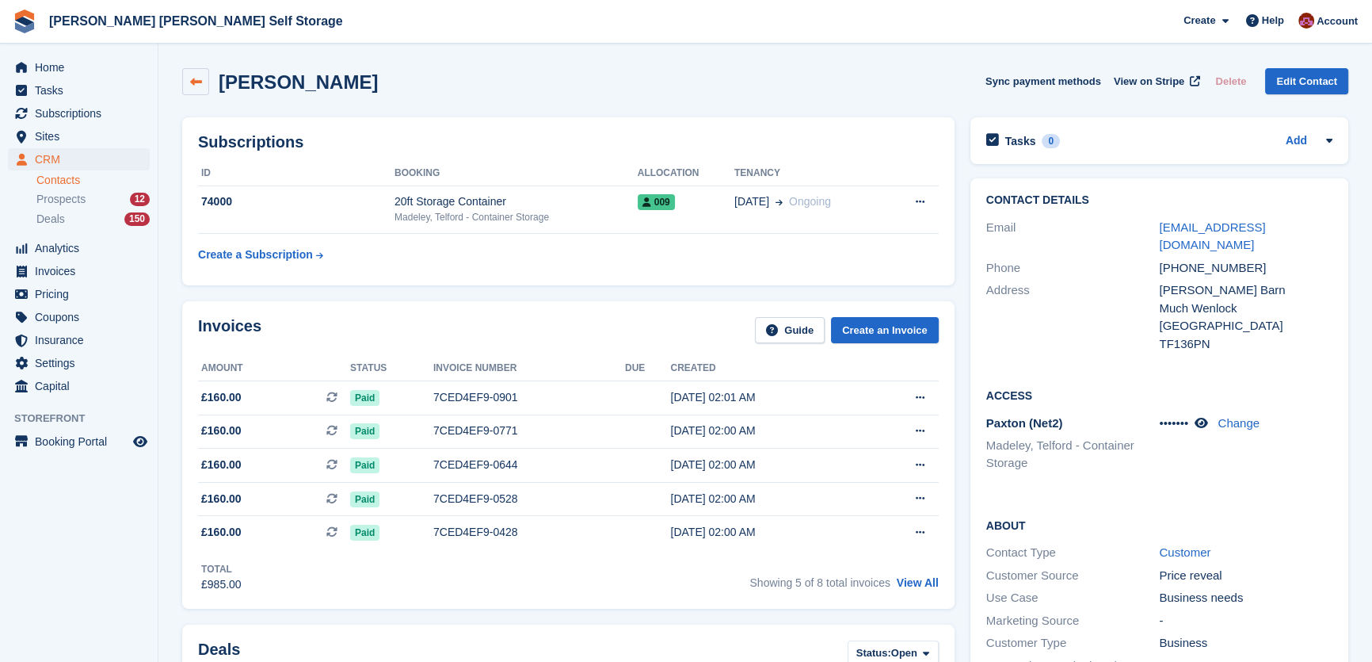
click at [192, 78] on icon at bounding box center [196, 82] width 12 height 12
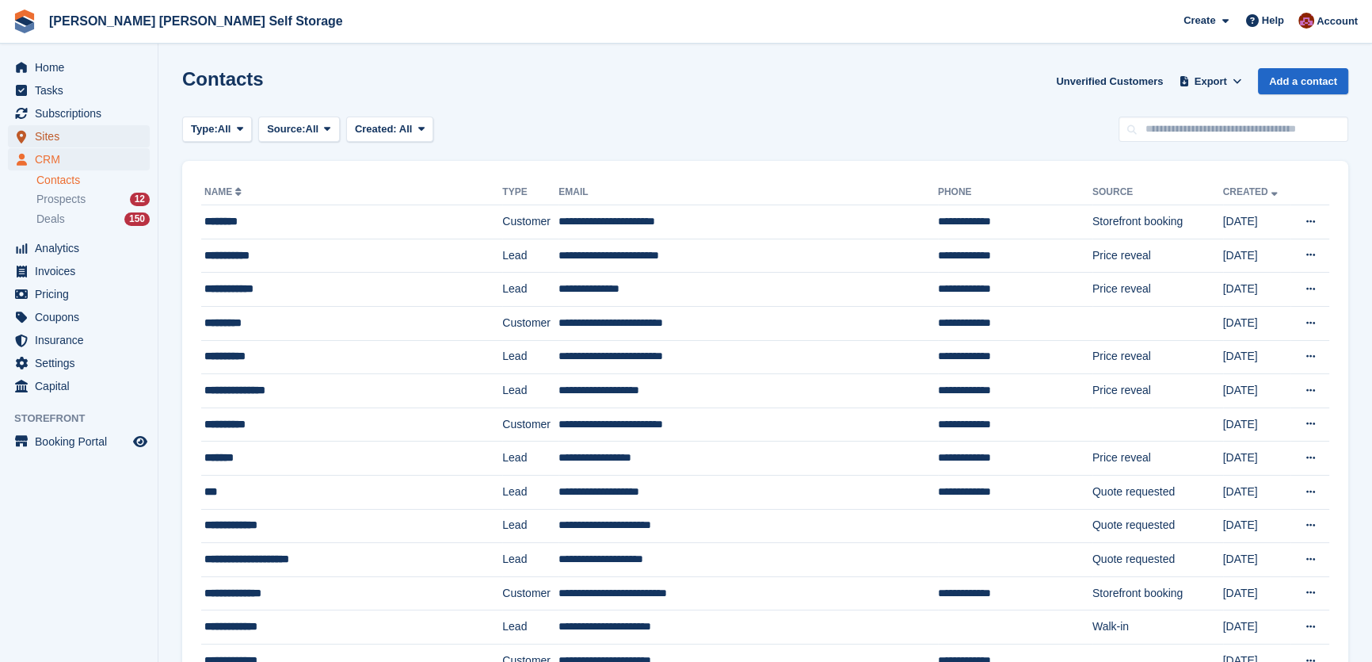
click at [49, 136] on span "Sites" at bounding box center [82, 136] width 95 height 22
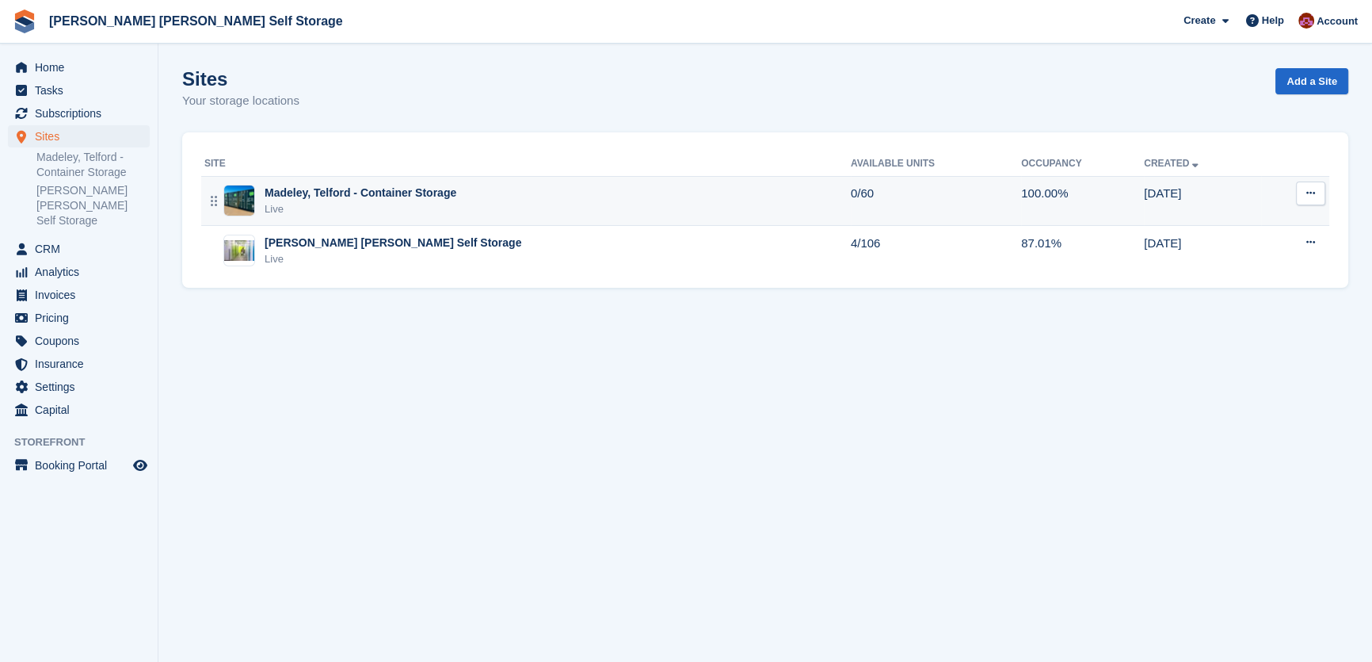
click at [332, 189] on div "Madeley, Telford - Container Storage" at bounding box center [361, 193] width 192 height 17
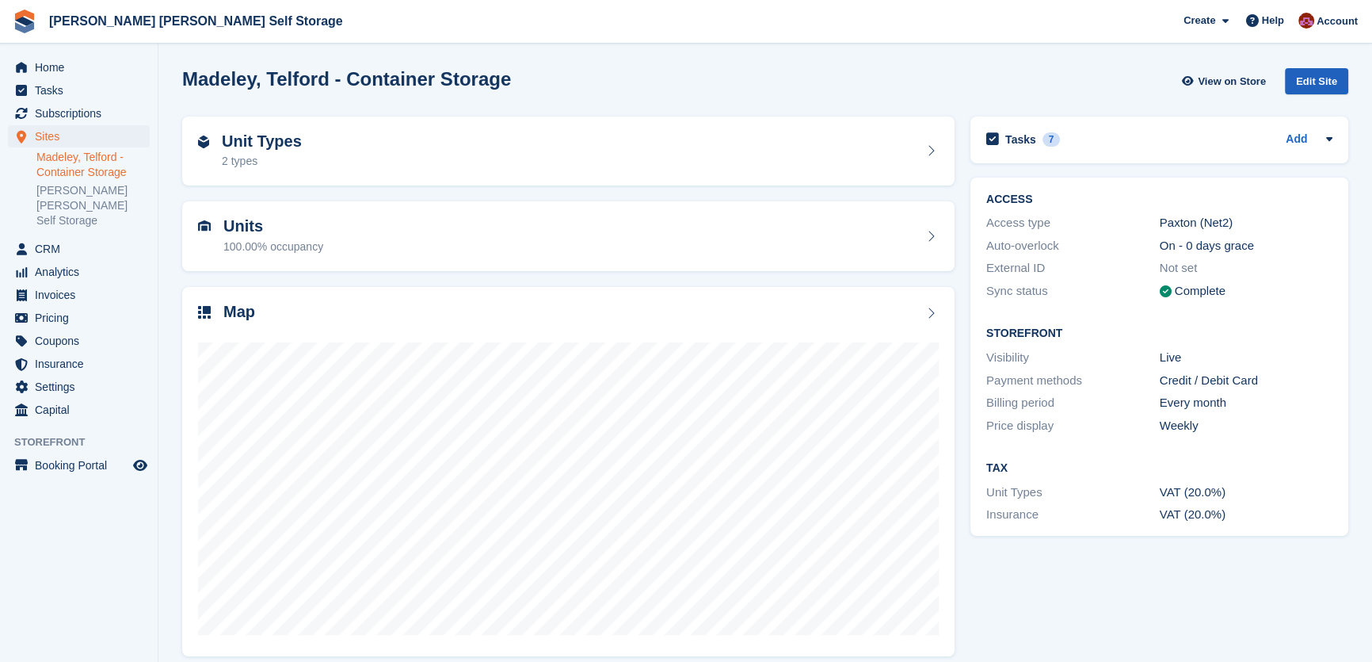
click at [1323, 80] on div "Edit Site" at bounding box center [1316, 81] width 63 height 26
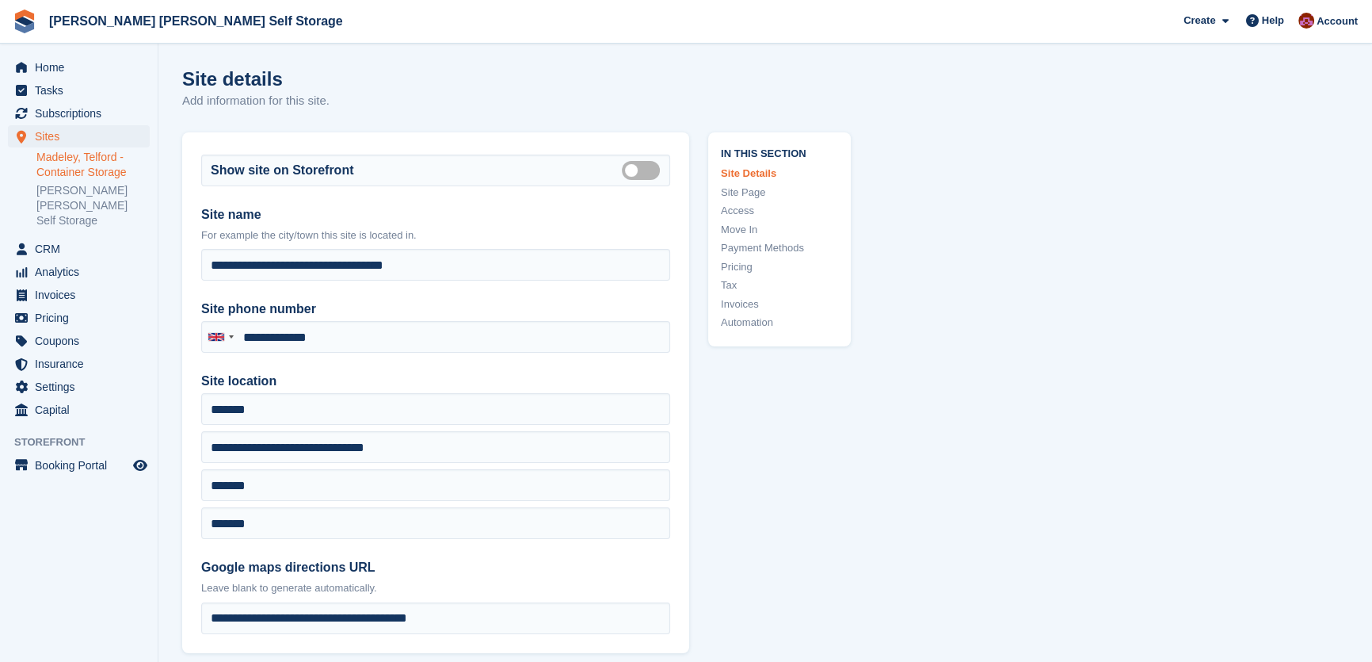
type input "**********"
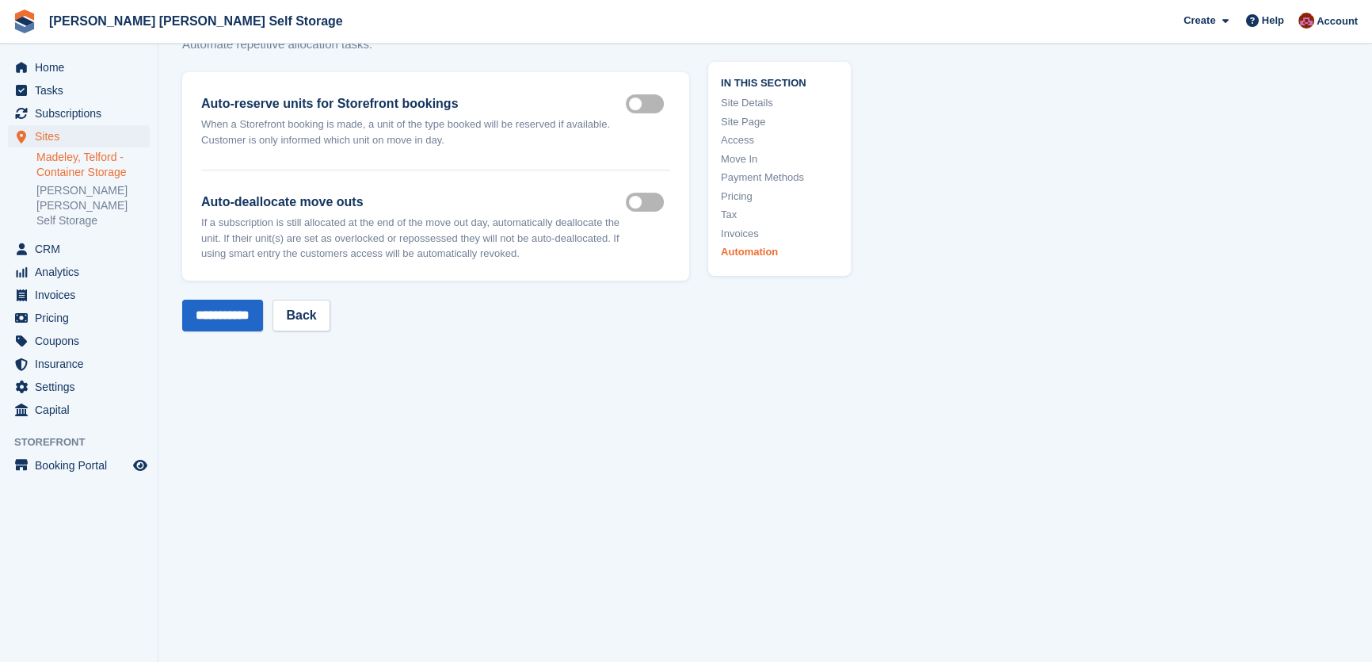
scroll to position [8076, 0]
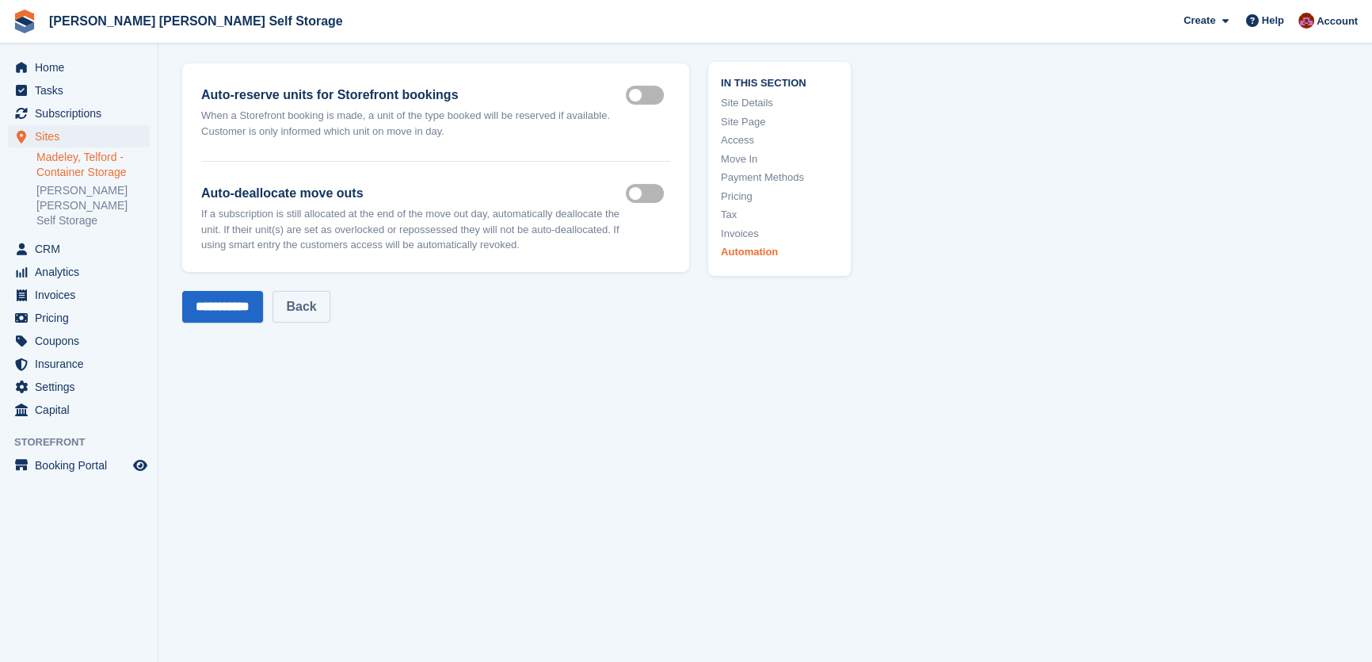
click at [321, 291] on link "Back" at bounding box center [301, 307] width 57 height 32
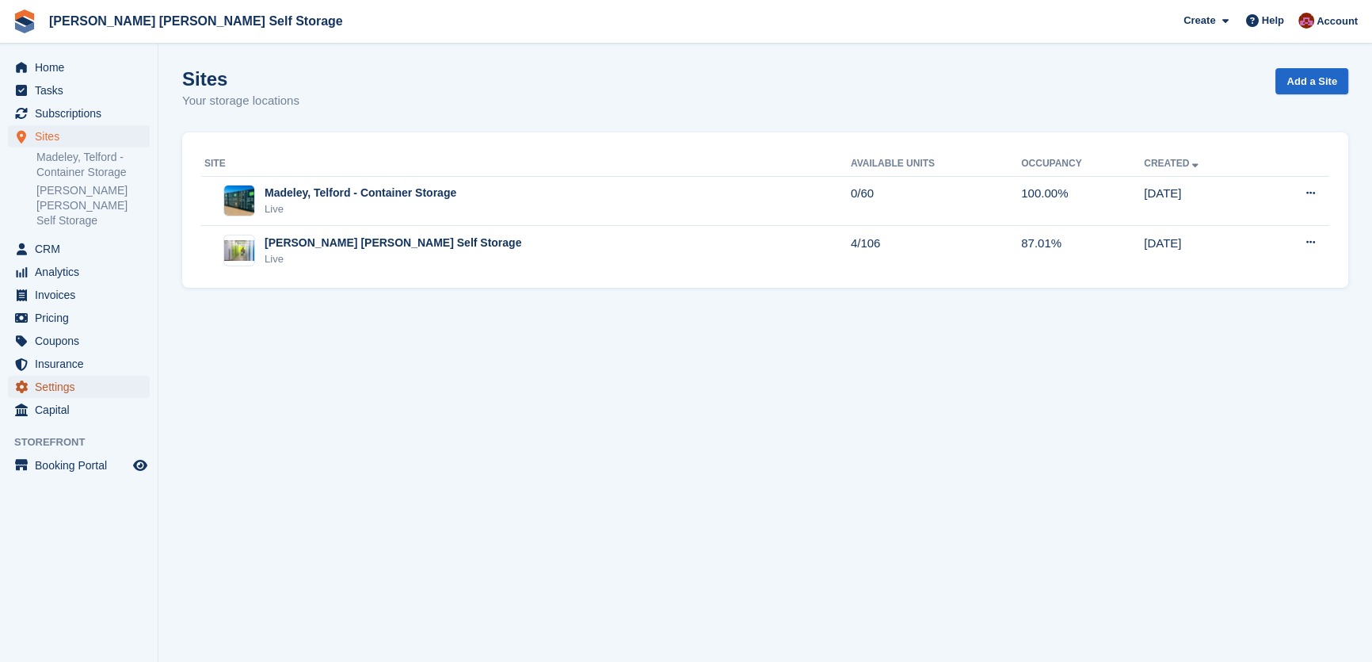
click at [65, 376] on span "Settings" at bounding box center [82, 387] width 95 height 22
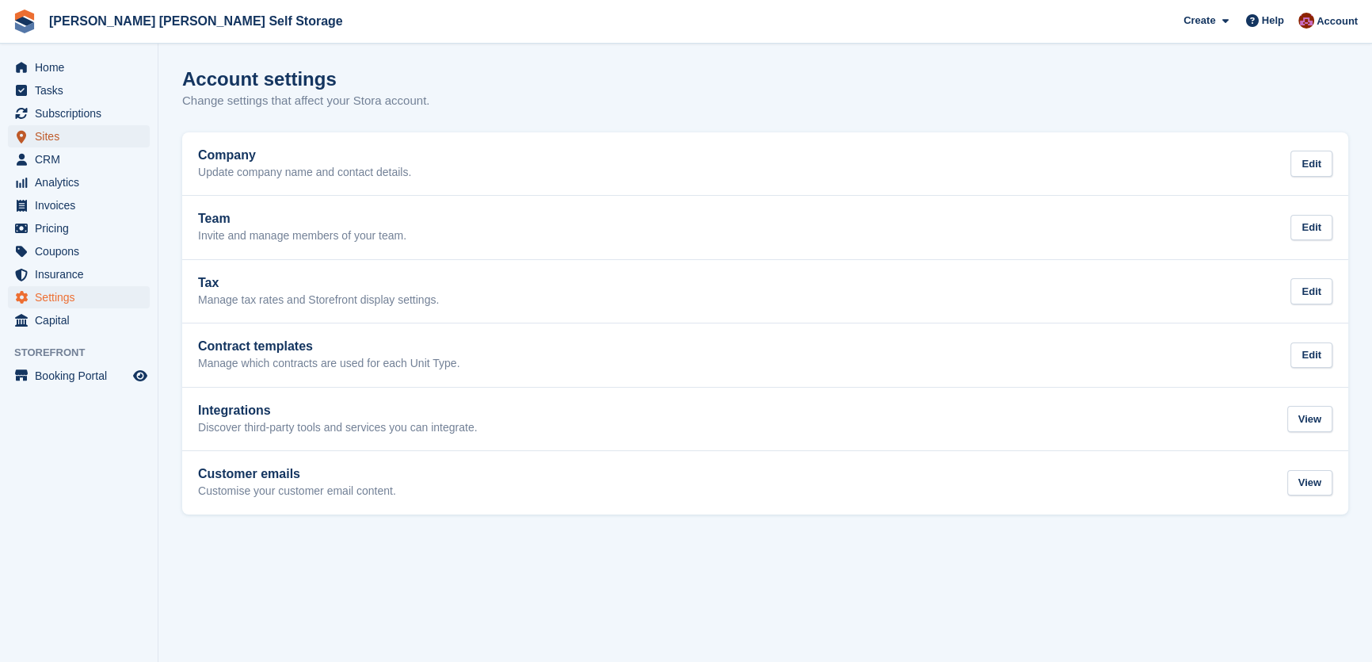
click at [65, 138] on span "Sites" at bounding box center [82, 136] width 95 height 22
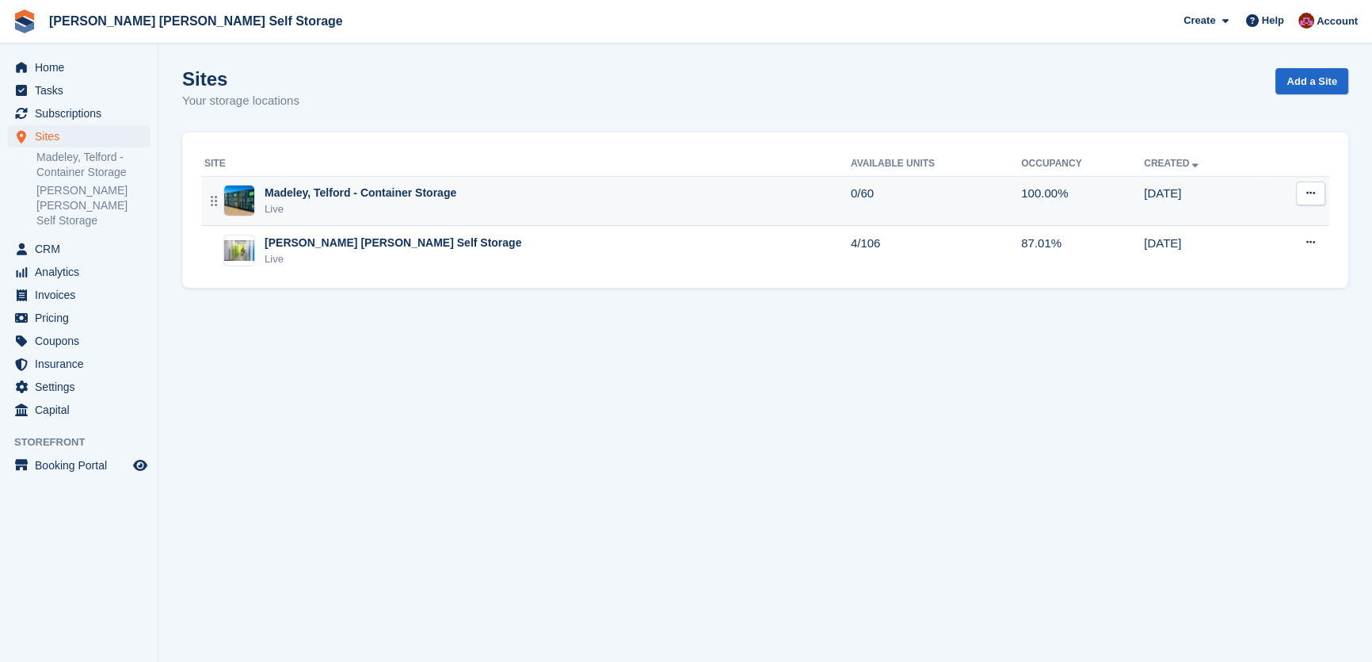
click at [1322, 200] on button at bounding box center [1310, 193] width 29 height 24
click at [1212, 303] on p "Units" at bounding box center [1250, 299] width 138 height 21
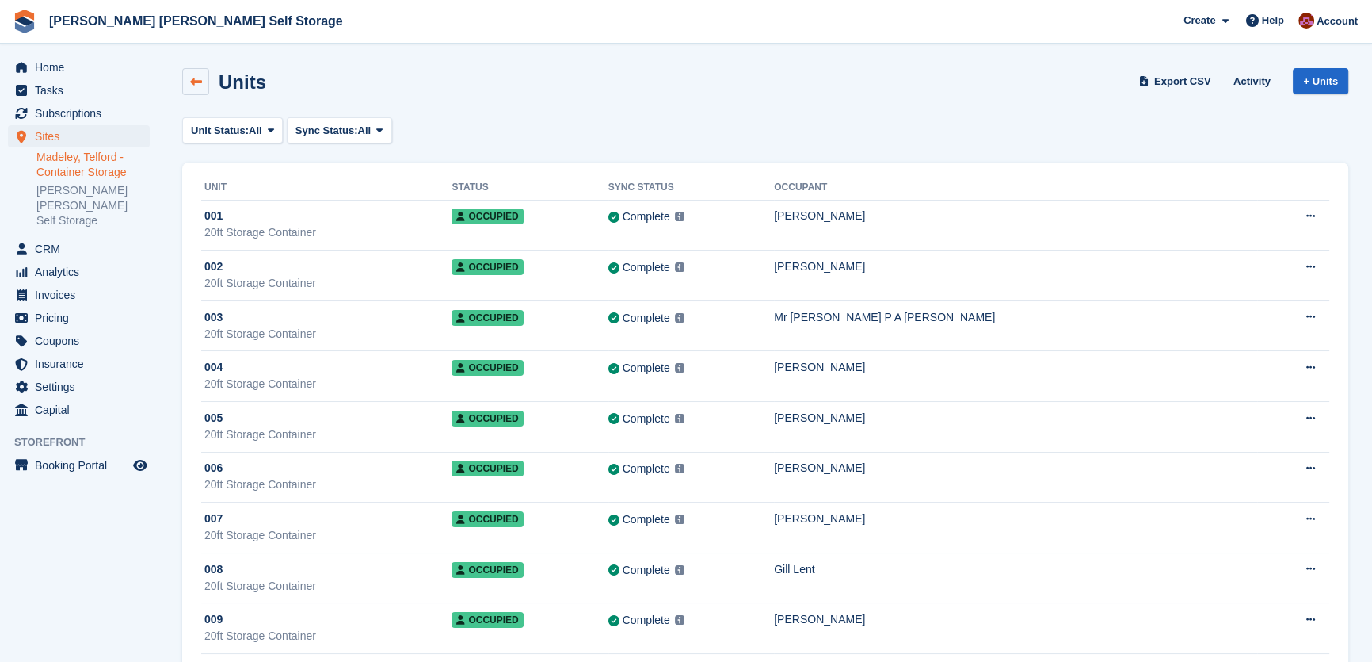
click at [200, 86] on icon at bounding box center [196, 82] width 12 height 12
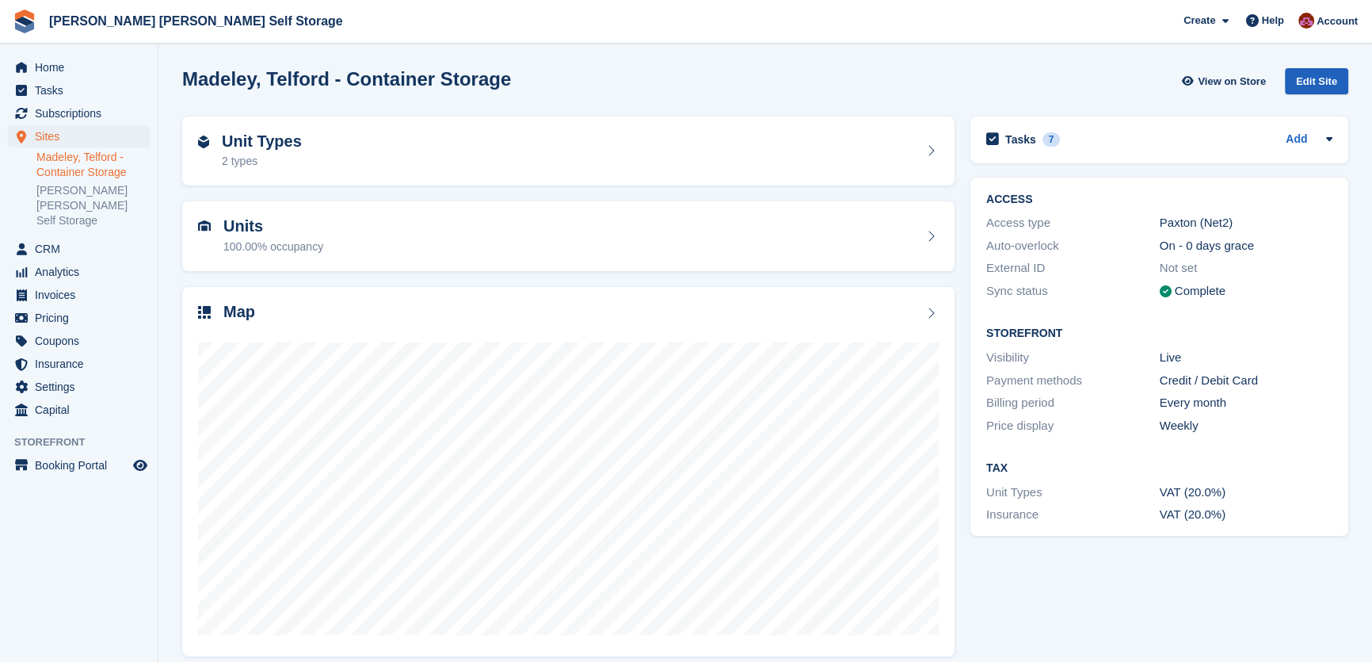
click at [1309, 89] on div "Edit Site" at bounding box center [1316, 81] width 63 height 26
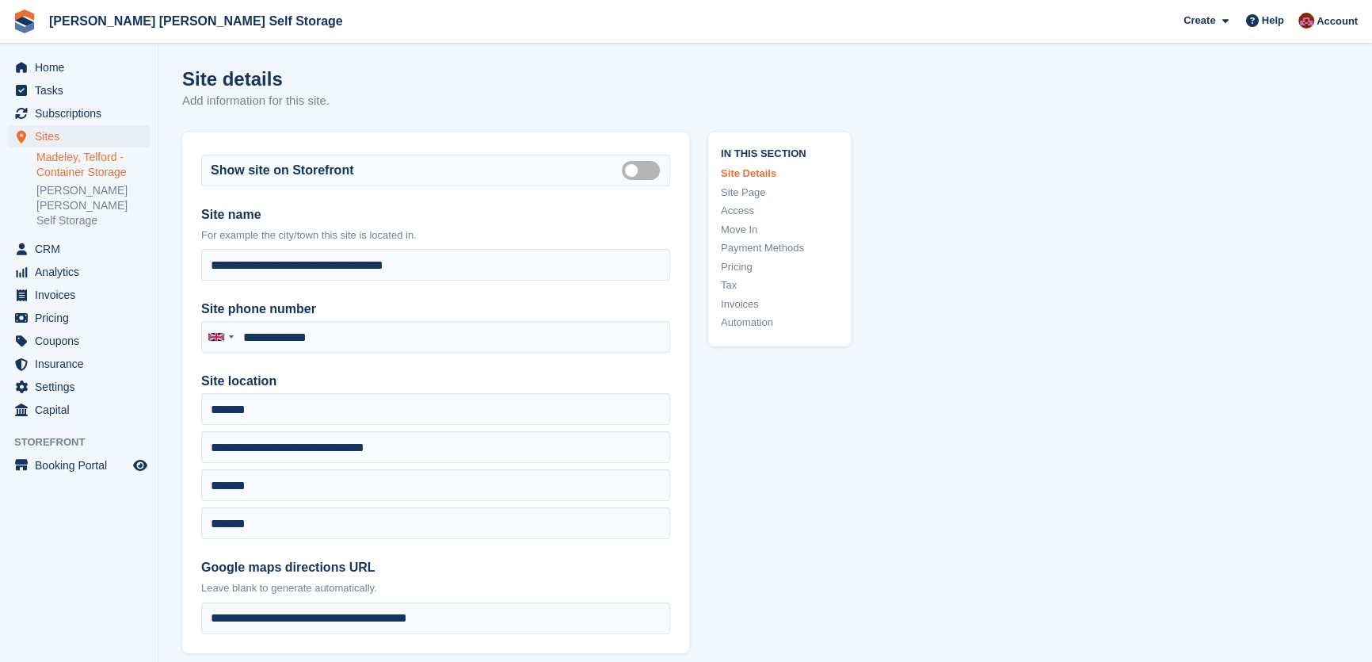
type input "**********"
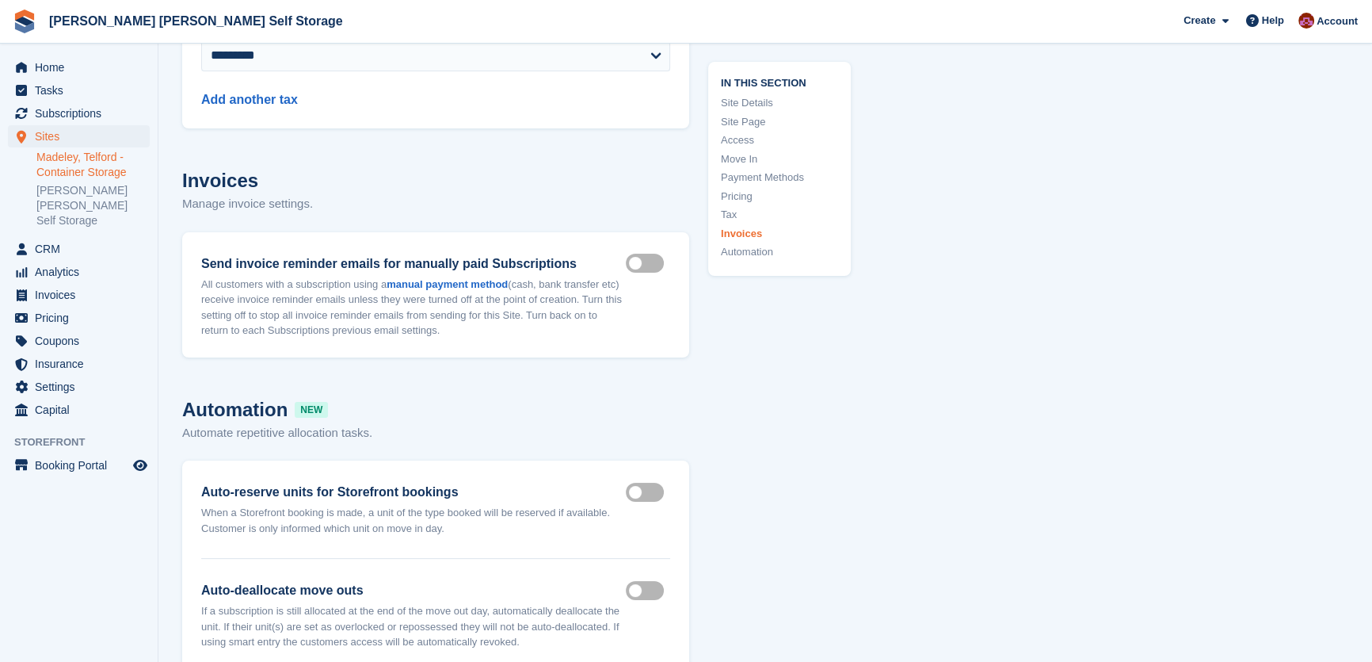
scroll to position [7780, 0]
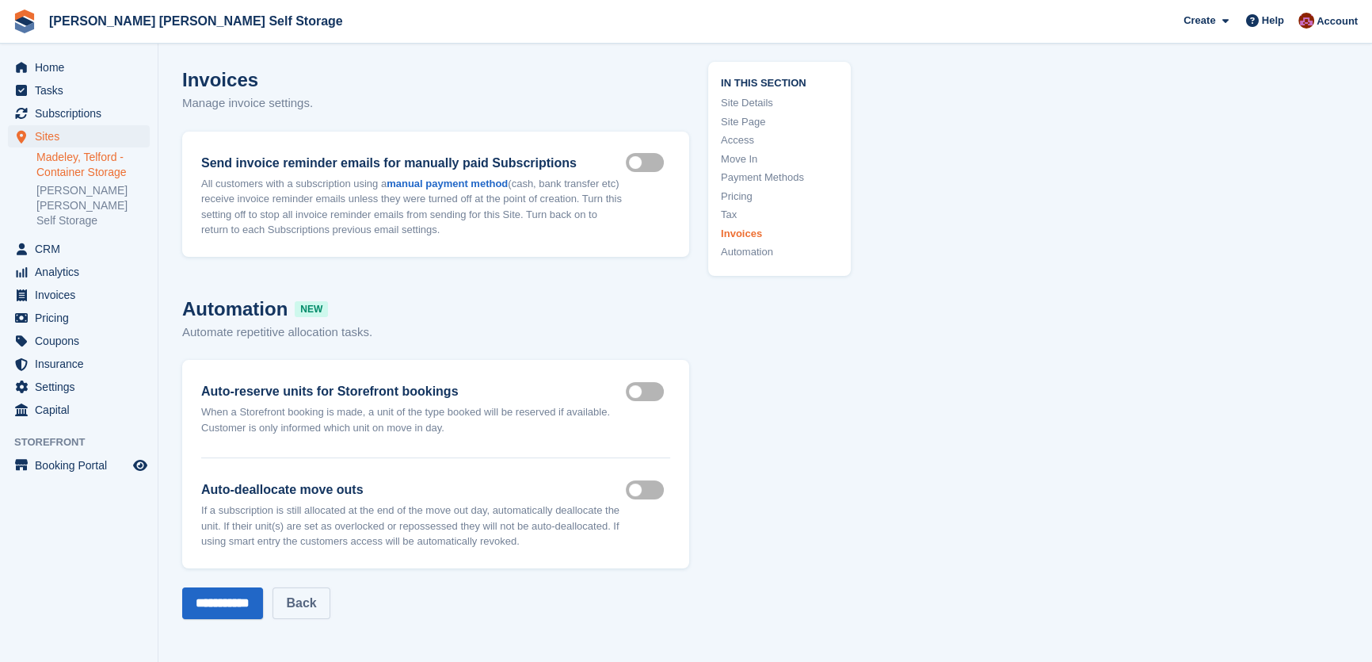
click at [318, 587] on link "Back" at bounding box center [301, 603] width 57 height 32
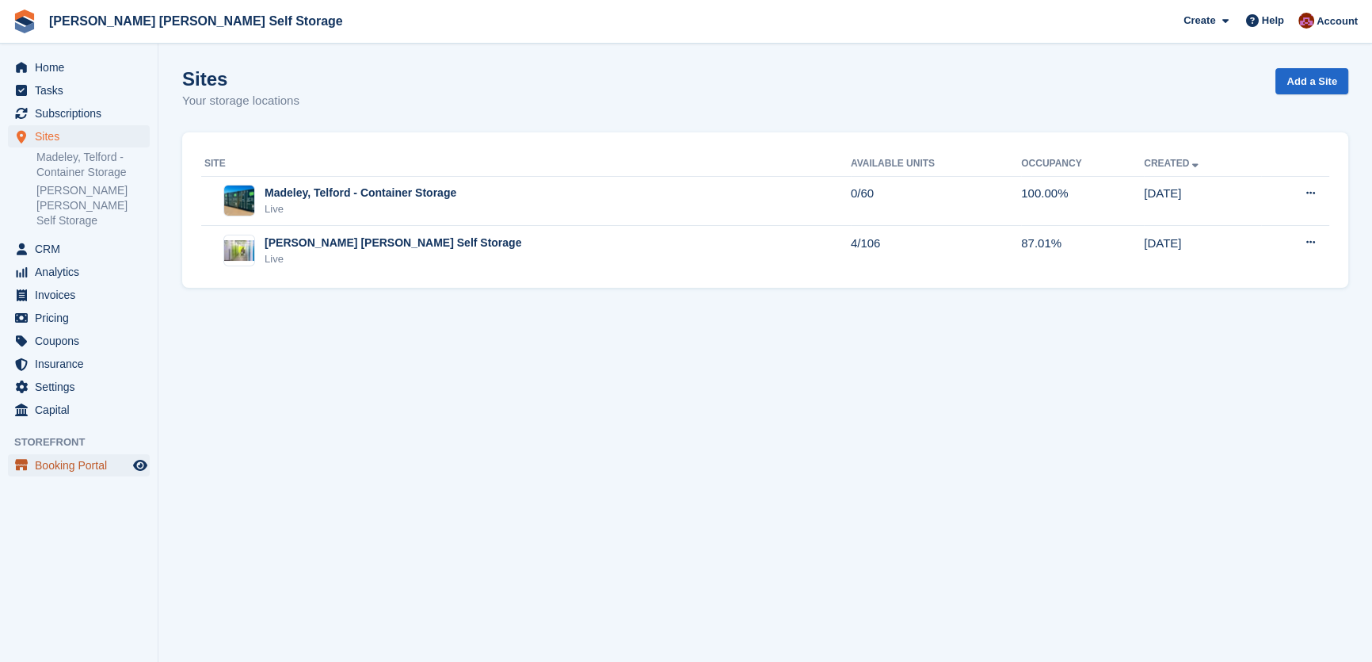
click at [85, 454] on span "Booking Portal" at bounding box center [82, 465] width 95 height 22
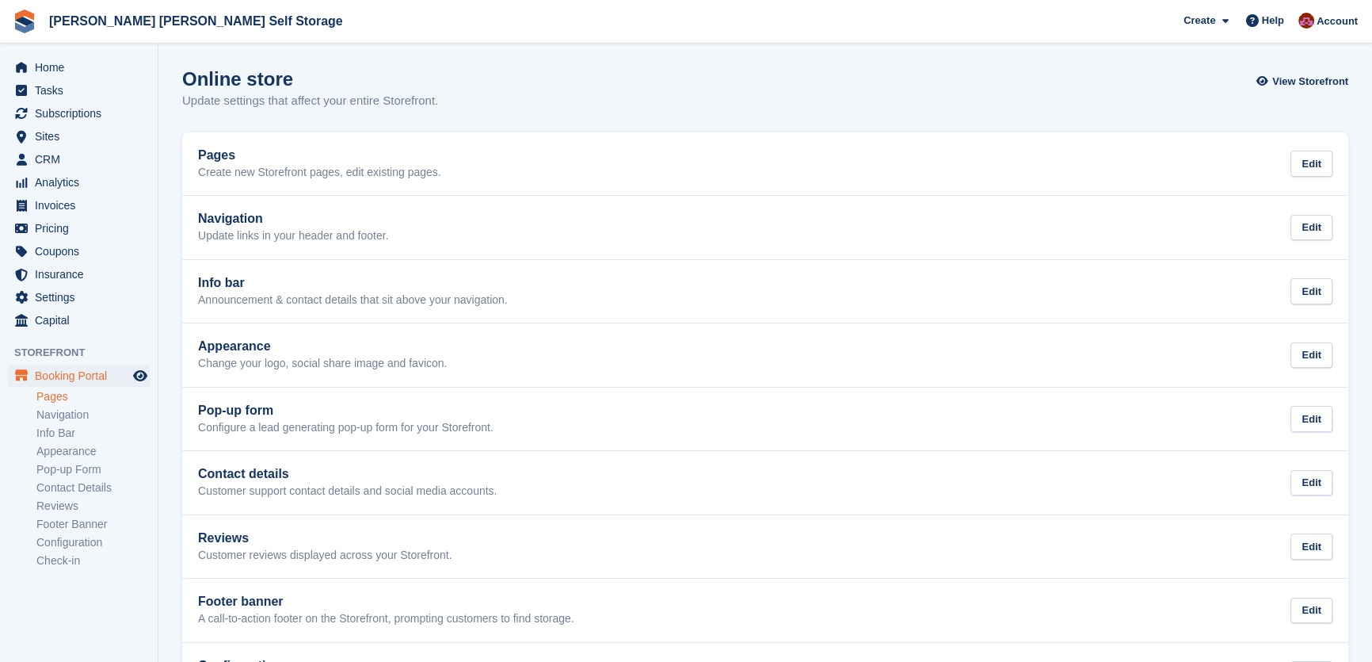
click at [51, 390] on link "Pages" at bounding box center [92, 396] width 113 height 15
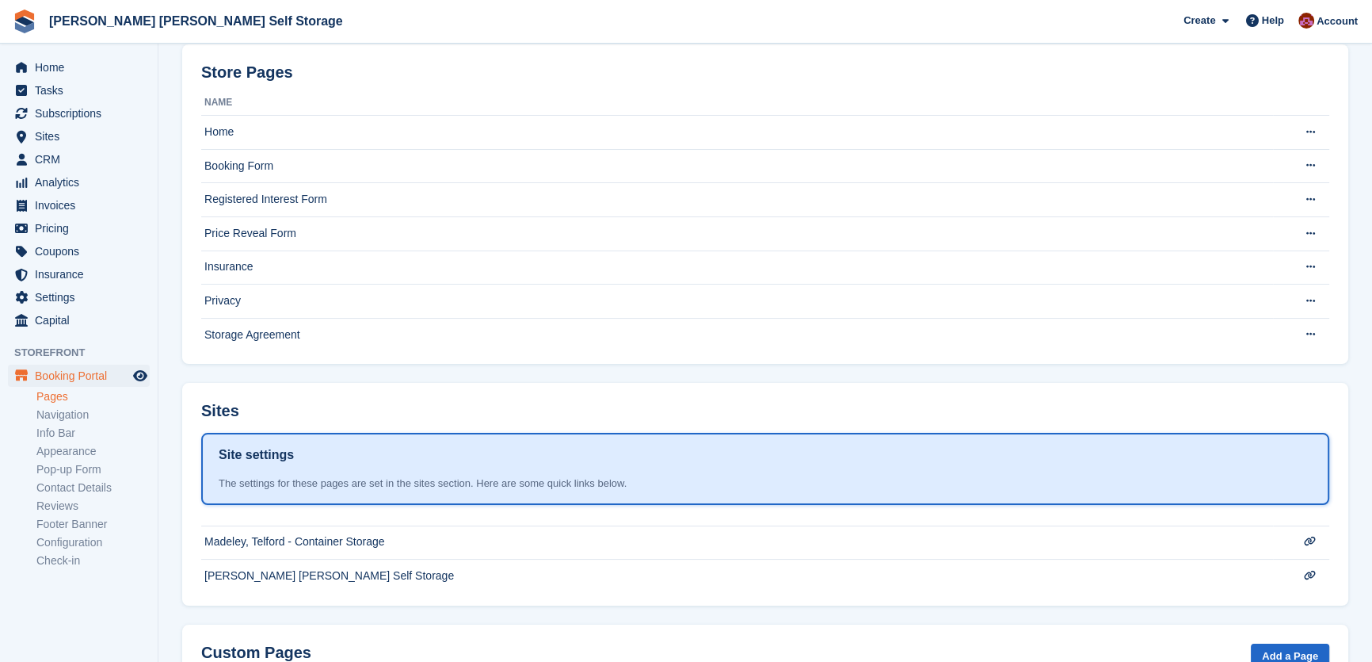
scroll to position [185, 0]
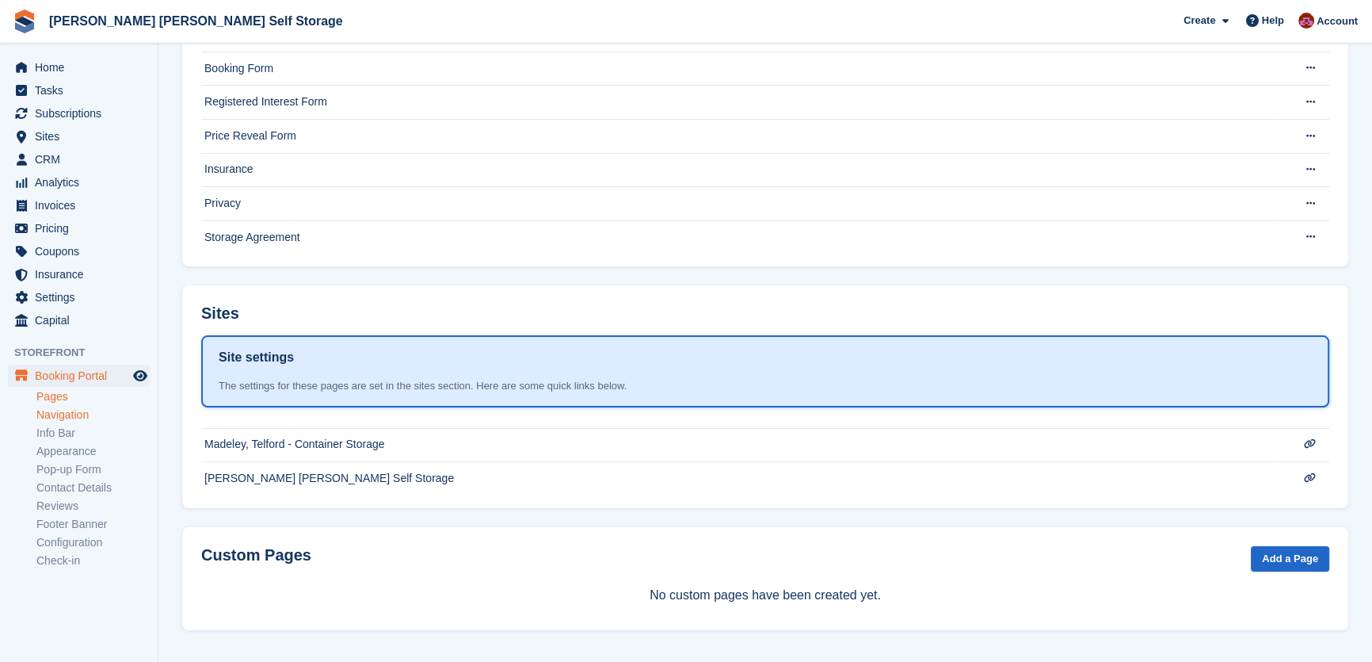
click at [79, 414] on link "Navigation" at bounding box center [92, 414] width 113 height 15
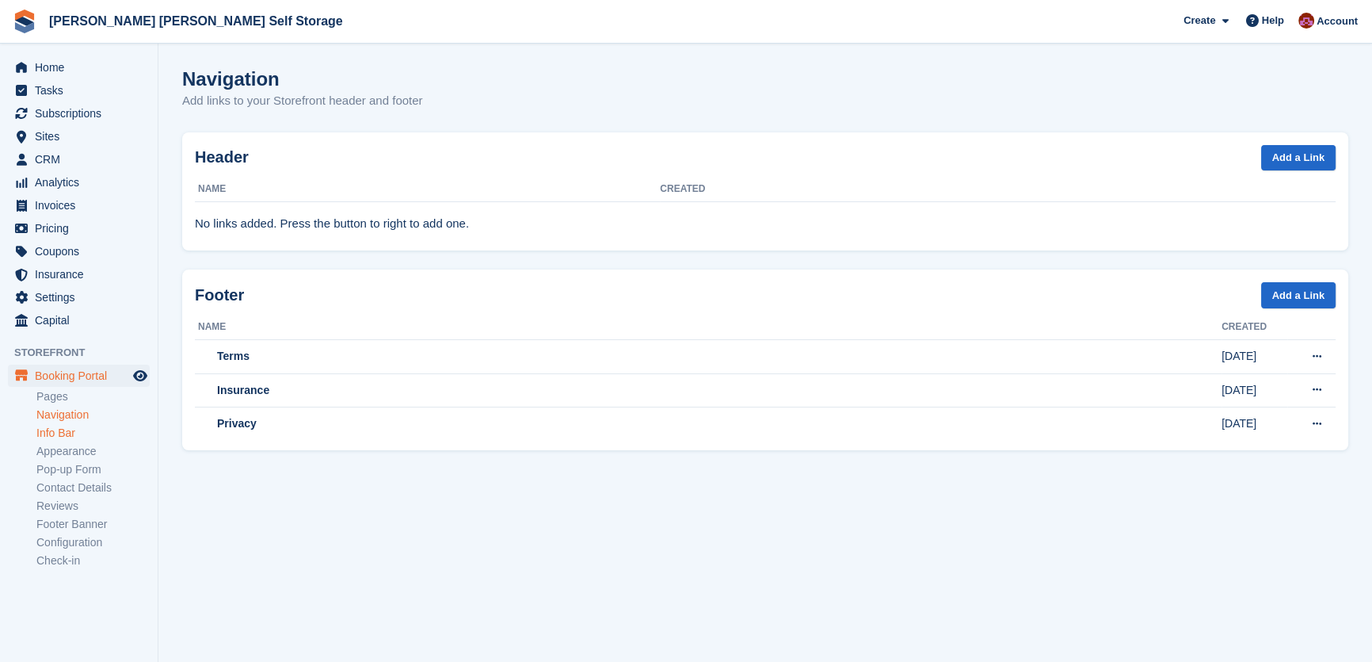
click at [71, 429] on link "Info Bar" at bounding box center [92, 433] width 113 height 15
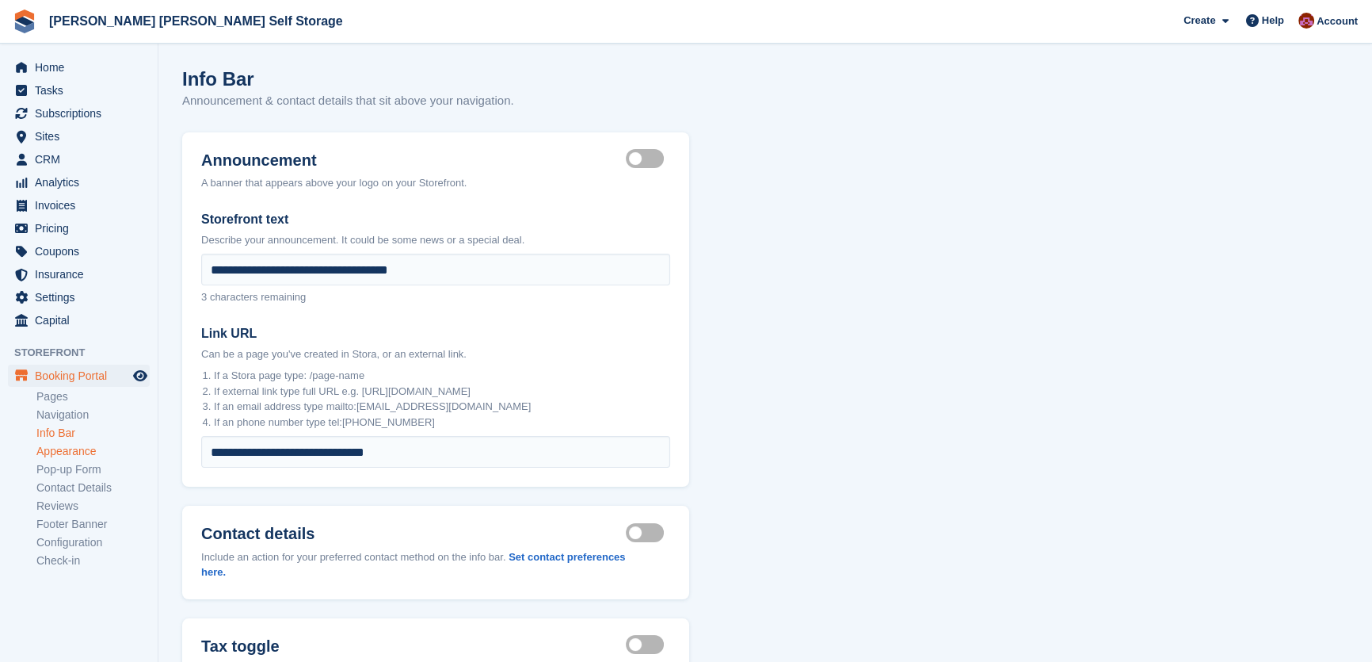
click at [72, 449] on link "Appearance" at bounding box center [92, 451] width 113 height 15
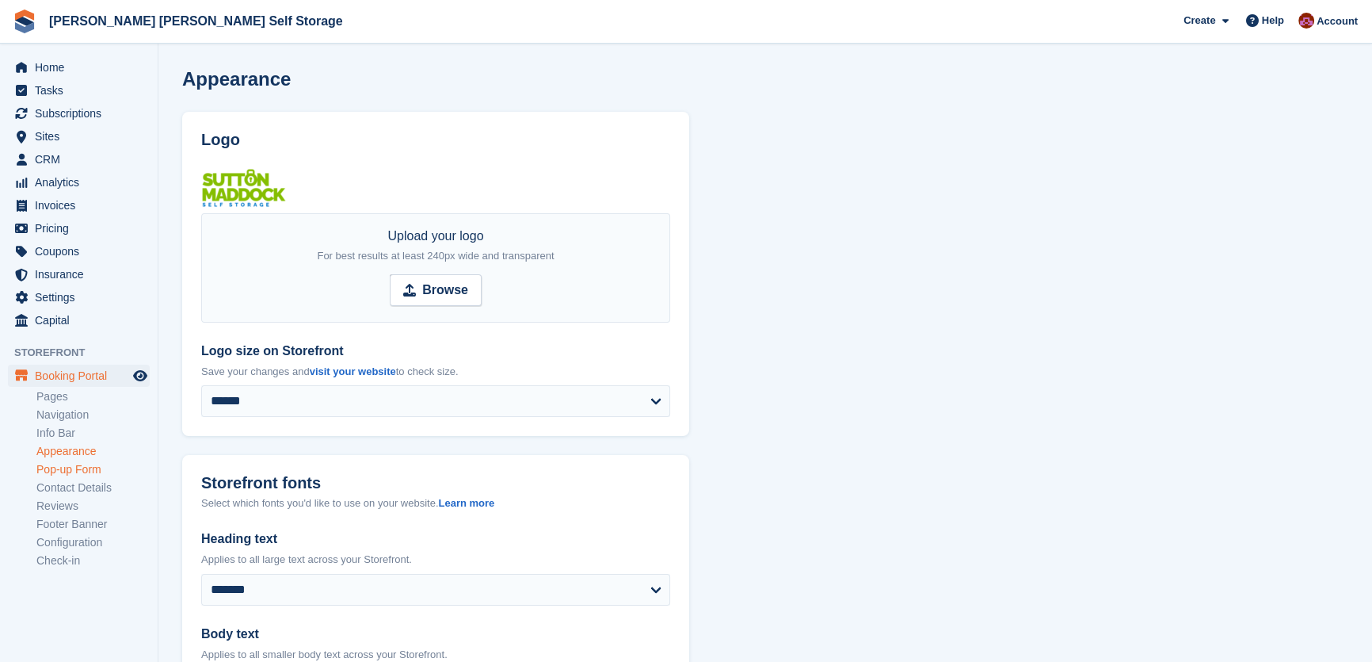
click at [89, 471] on link "Pop-up Form" at bounding box center [92, 469] width 113 height 15
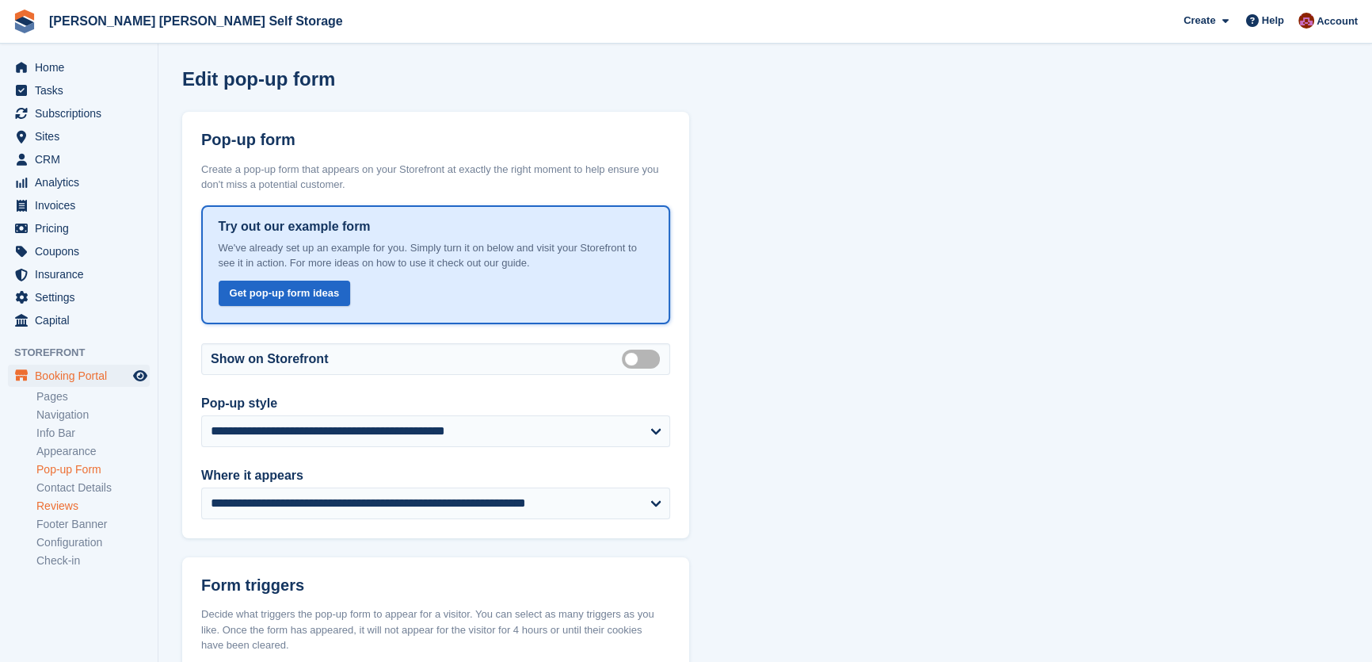
click at [71, 506] on link "Reviews" at bounding box center [92, 505] width 113 height 15
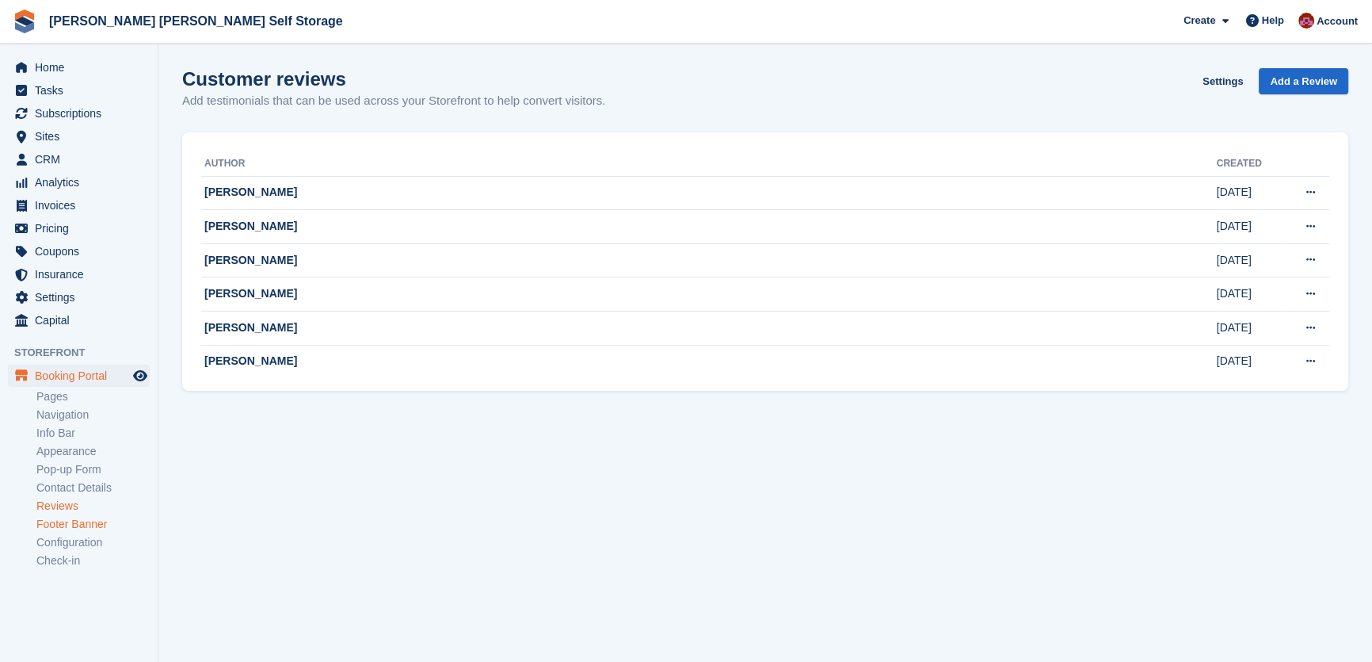
click at [71, 524] on link "Footer Banner" at bounding box center [92, 524] width 113 height 15
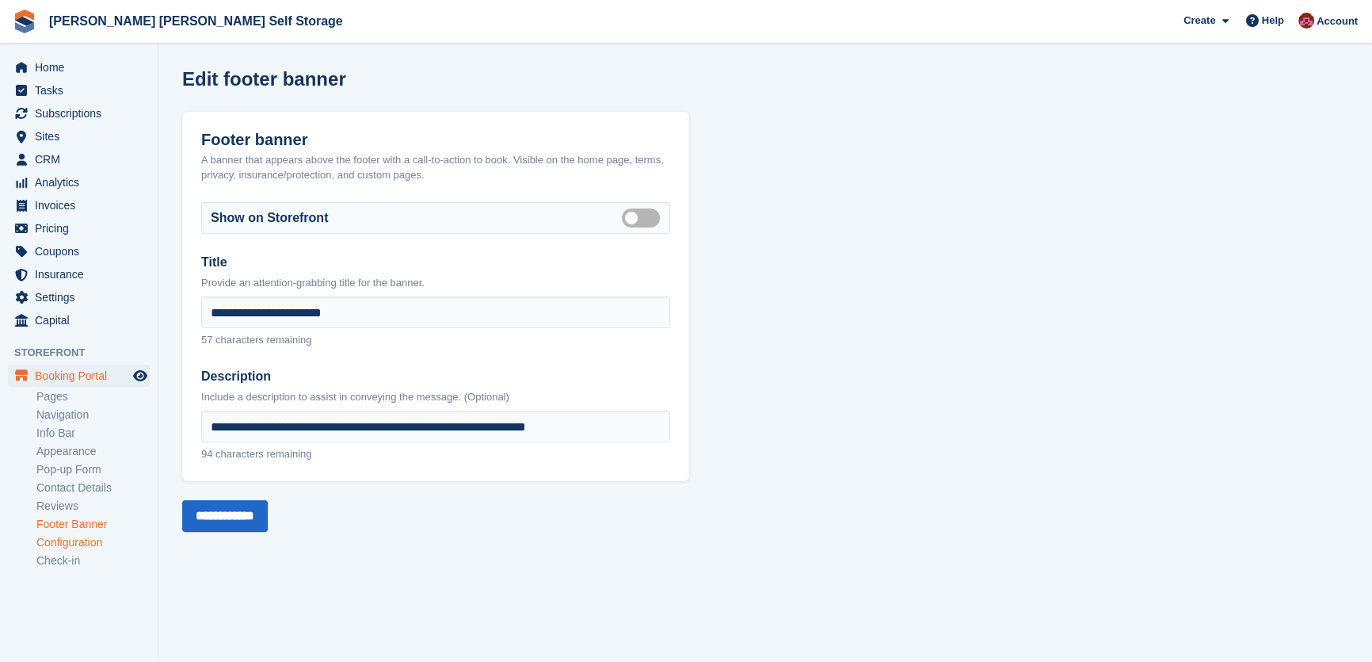
click at [62, 545] on link "Configuration" at bounding box center [92, 542] width 113 height 15
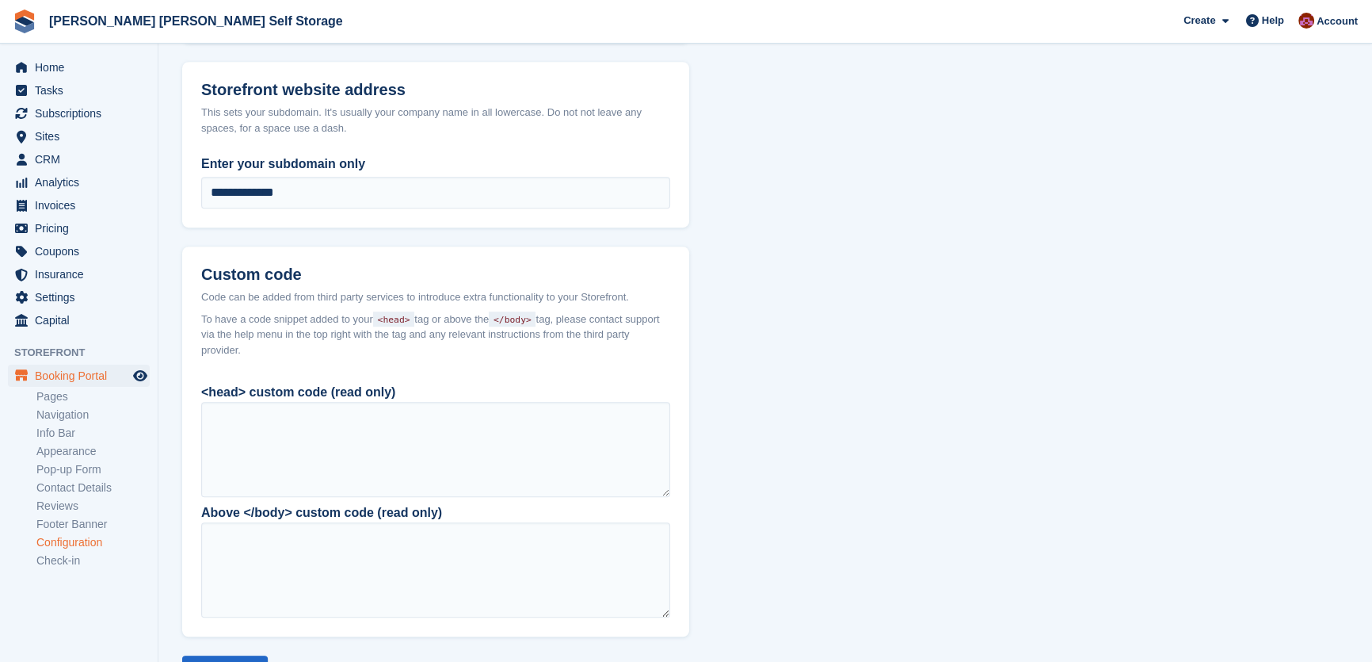
scroll to position [1145, 0]
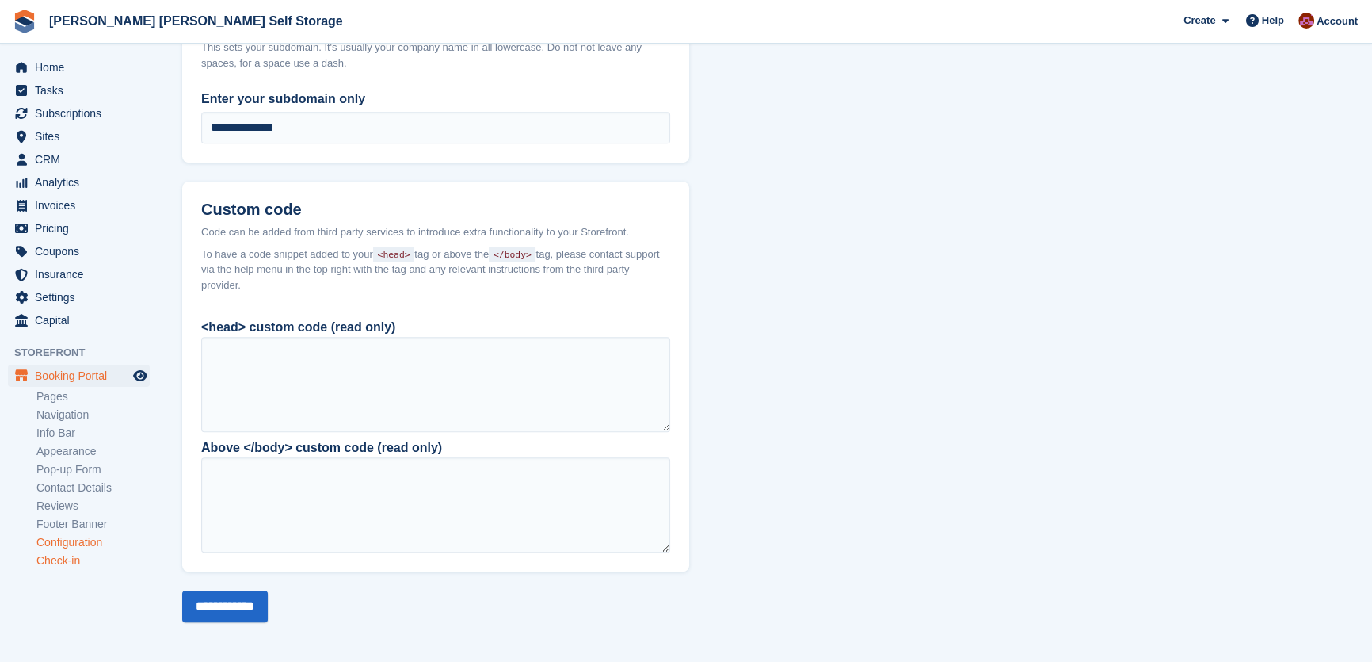
click at [70, 561] on link "Check-in" at bounding box center [92, 560] width 113 height 15
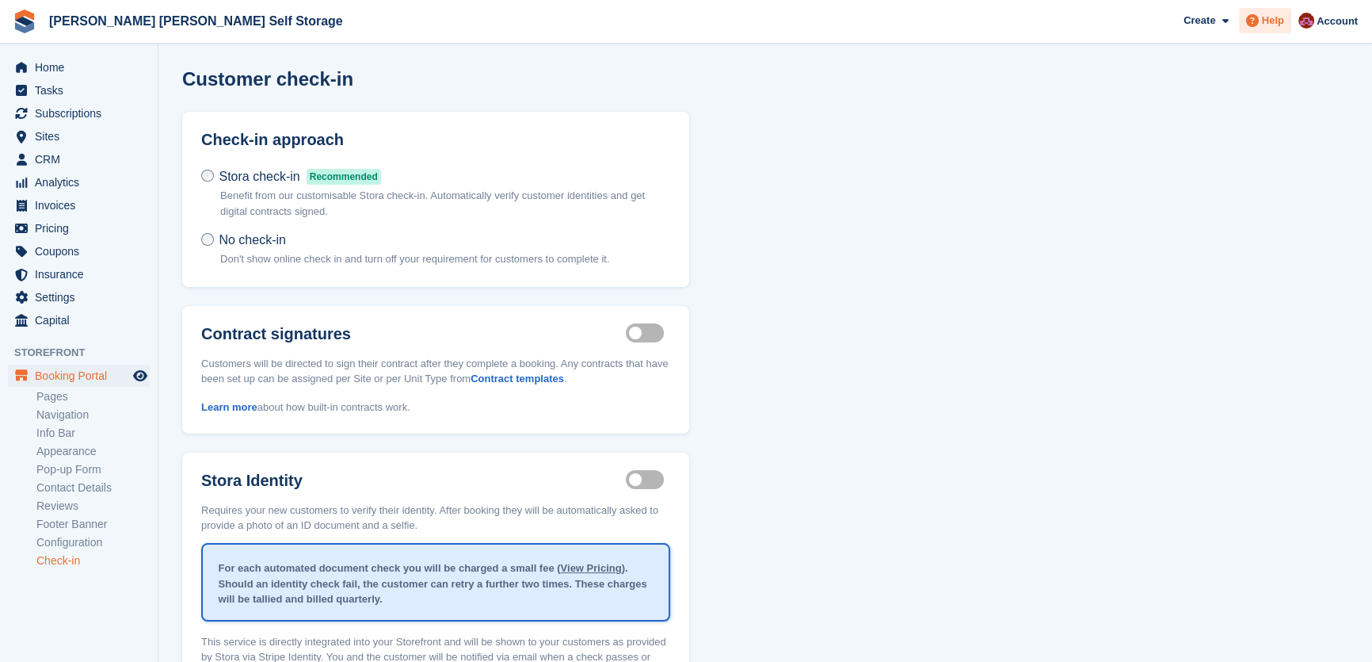
click at [1274, 25] on span "Help" at bounding box center [1273, 21] width 22 height 16
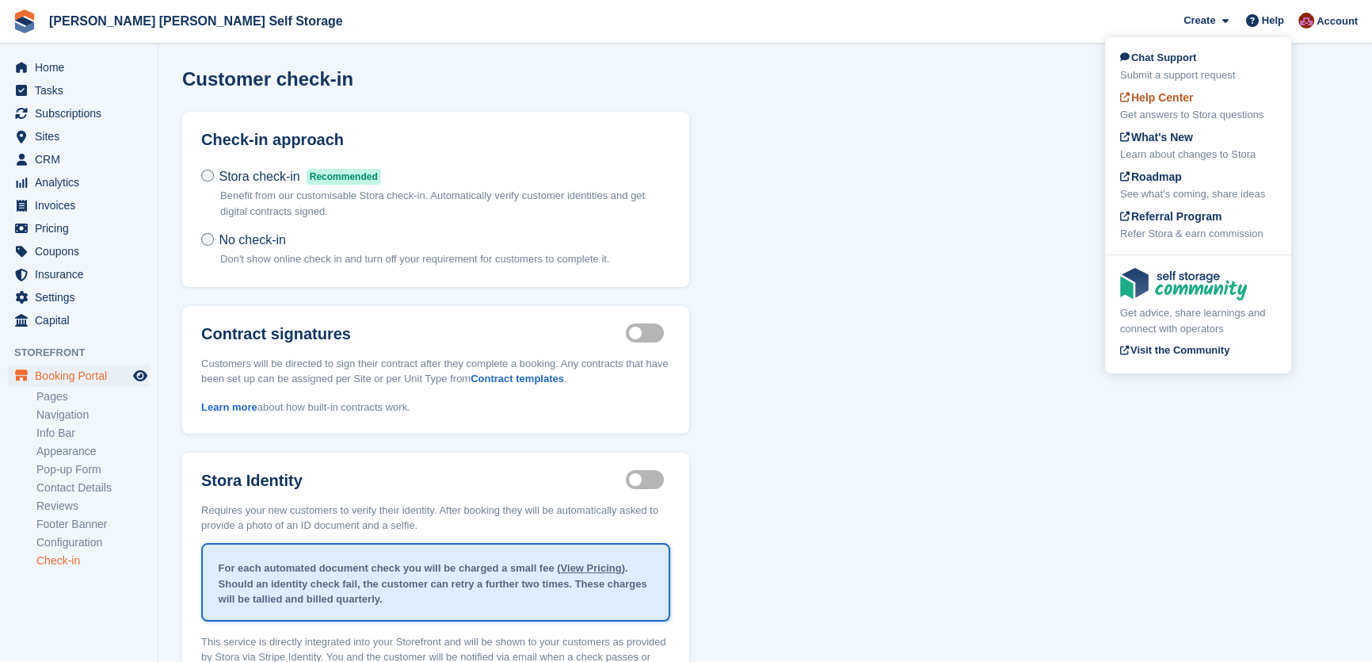
click at [1173, 99] on span "Help Center" at bounding box center [1157, 97] width 74 height 13
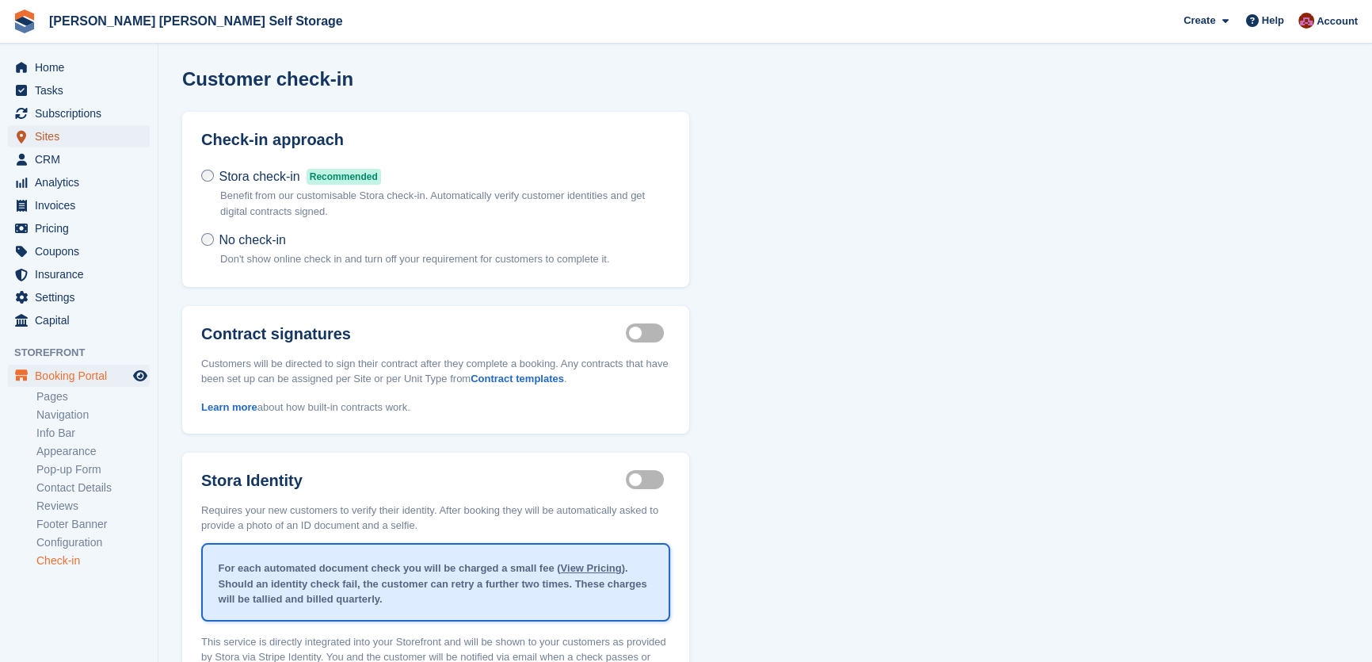
click at [59, 136] on span "Sites" at bounding box center [82, 136] width 95 height 22
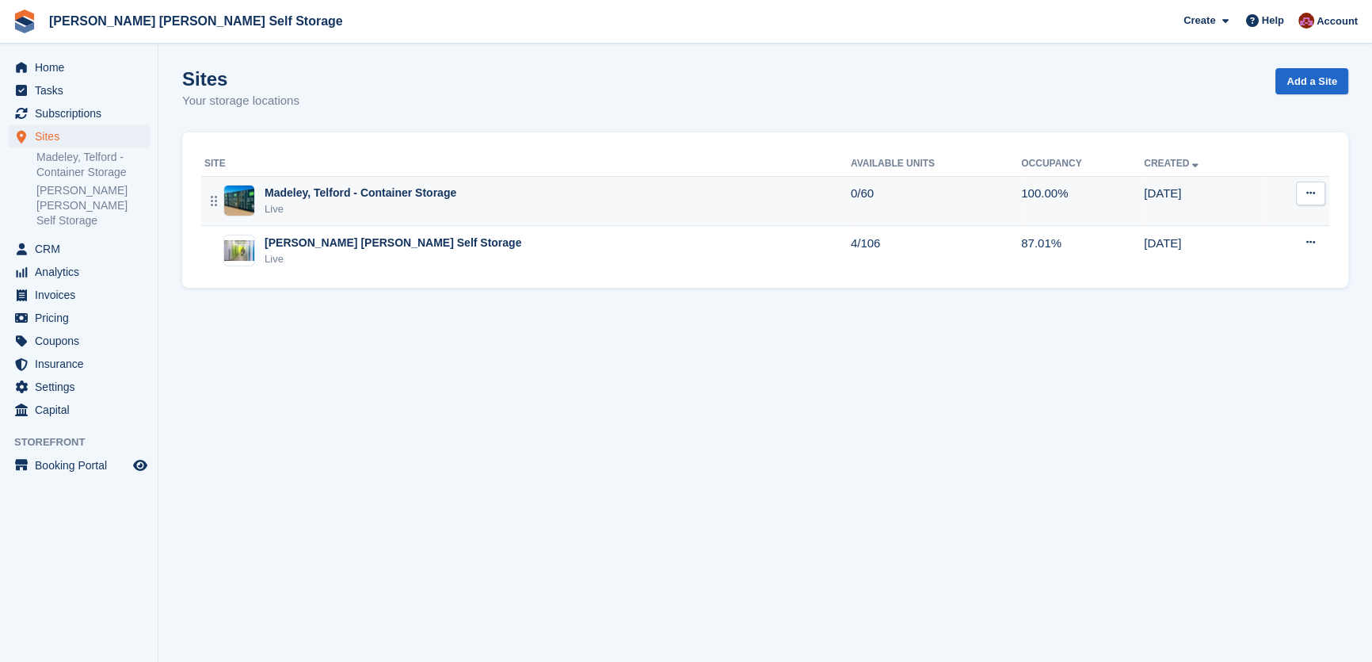
click at [1311, 195] on icon at bounding box center [1311, 193] width 9 height 10
click at [1223, 302] on p "Units" at bounding box center [1250, 299] width 138 height 21
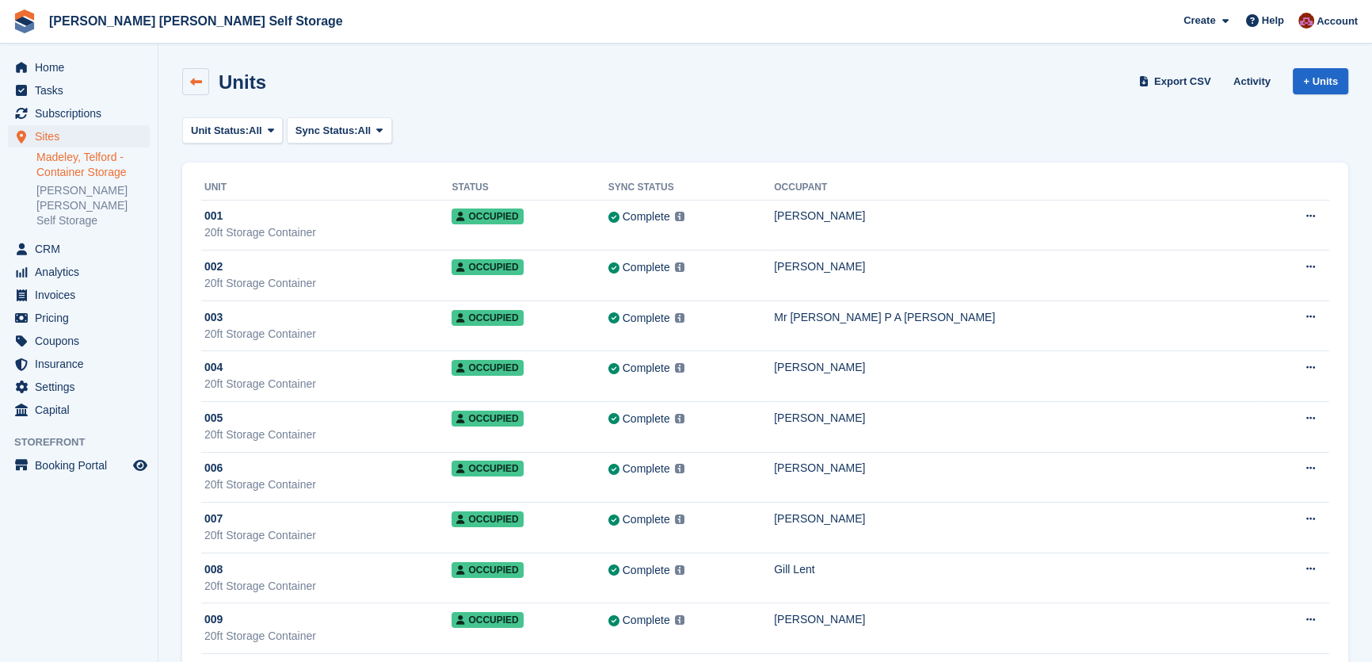
click at [197, 86] on icon at bounding box center [196, 82] width 12 height 12
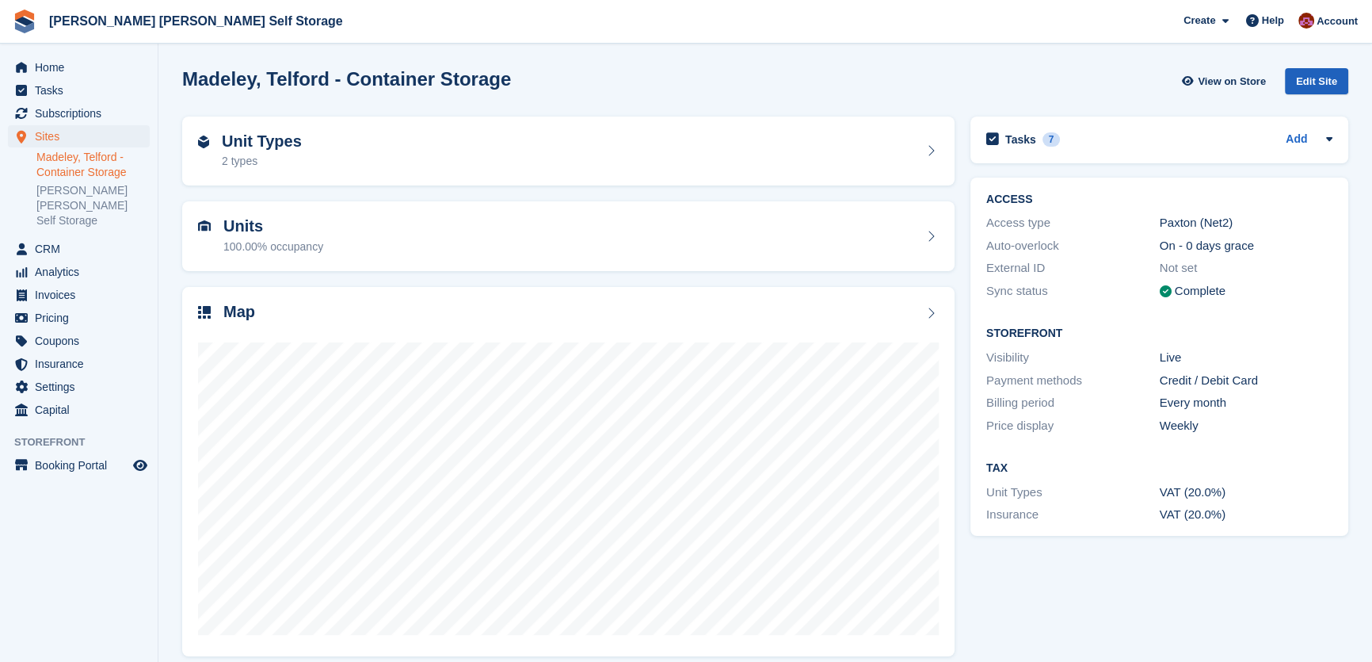
click at [1336, 81] on div "Edit Site" at bounding box center [1316, 81] width 63 height 26
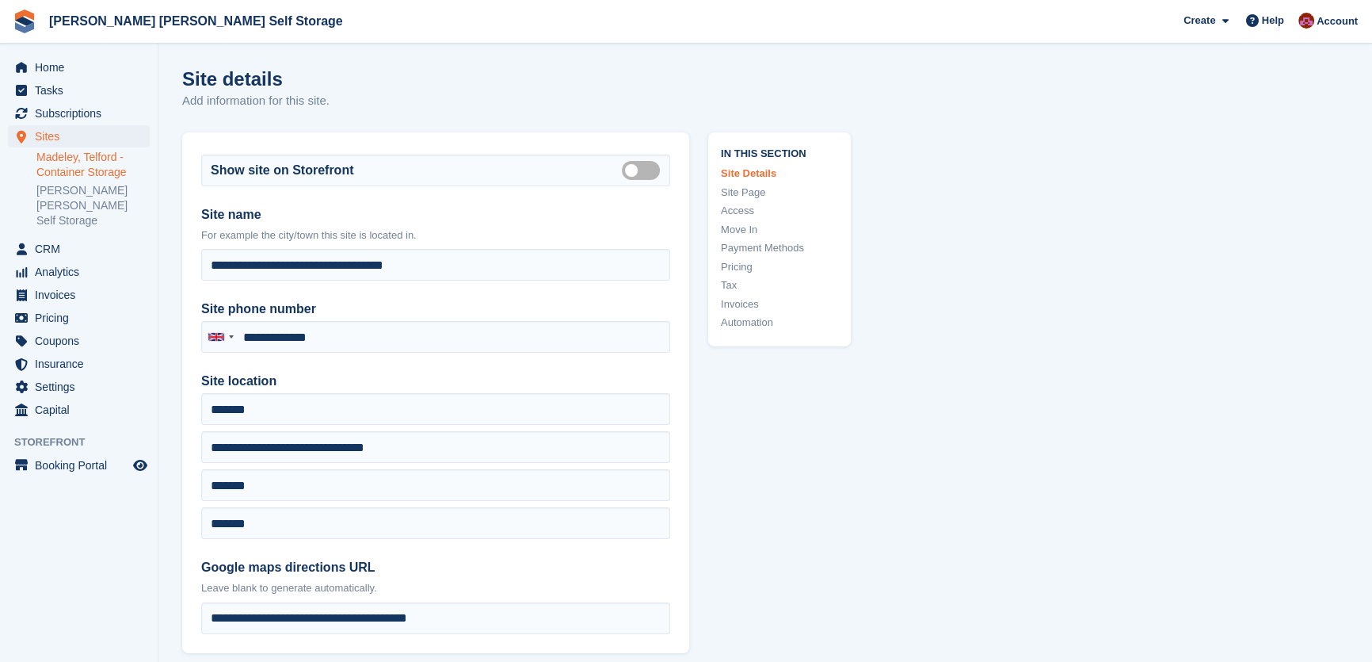
type input "**********"
click at [62, 152] on link "Madeley, Telford - Container Storage" at bounding box center [92, 165] width 113 height 30
click at [54, 132] on span "Sites" at bounding box center [82, 136] width 95 height 22
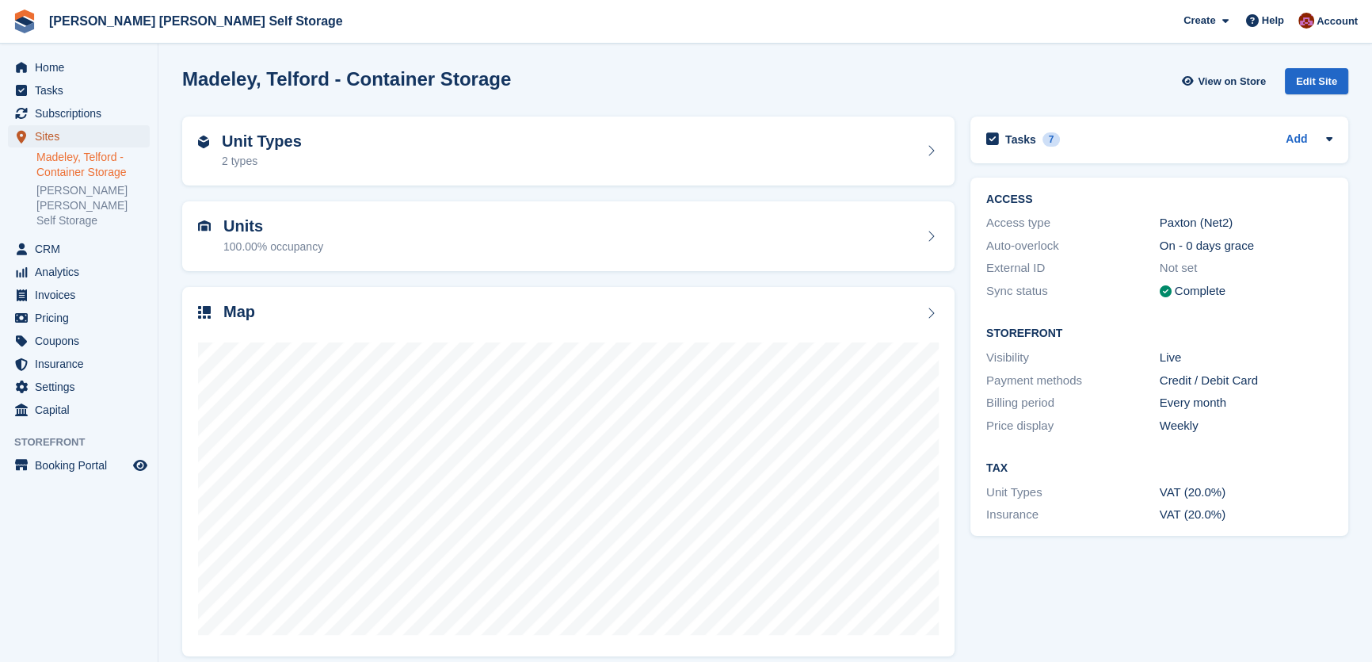
click at [46, 139] on span "Sites" at bounding box center [82, 136] width 95 height 22
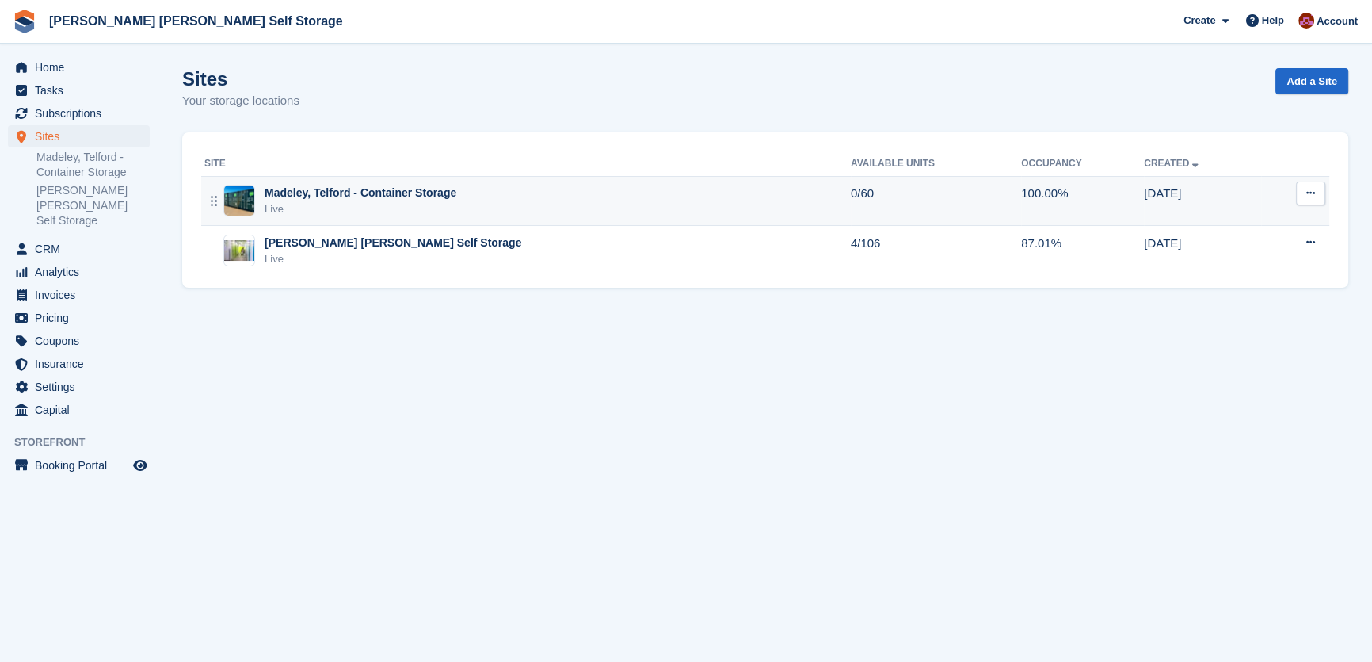
click at [1314, 196] on icon at bounding box center [1311, 193] width 9 height 10
click at [1216, 280] on p "Unit types" at bounding box center [1250, 279] width 138 height 21
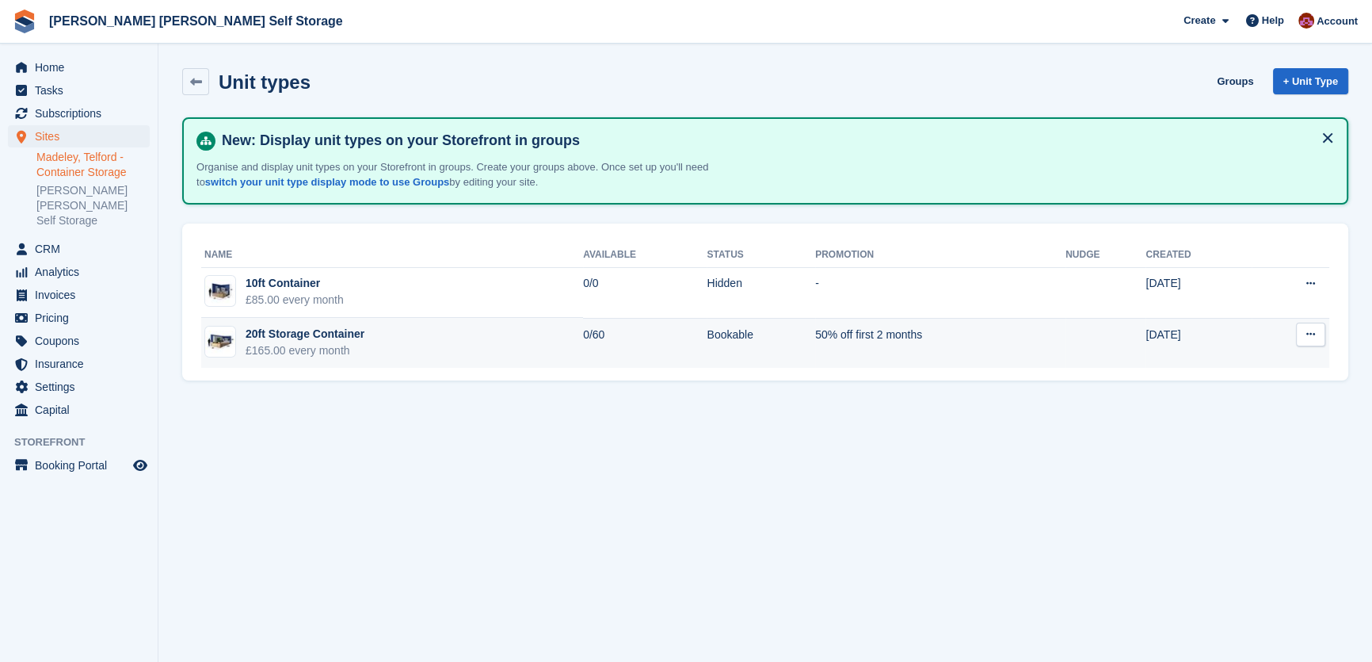
click at [1307, 325] on button at bounding box center [1310, 335] width 29 height 24
click at [1238, 365] on p "Edit unit type" at bounding box center [1250, 365] width 138 height 21
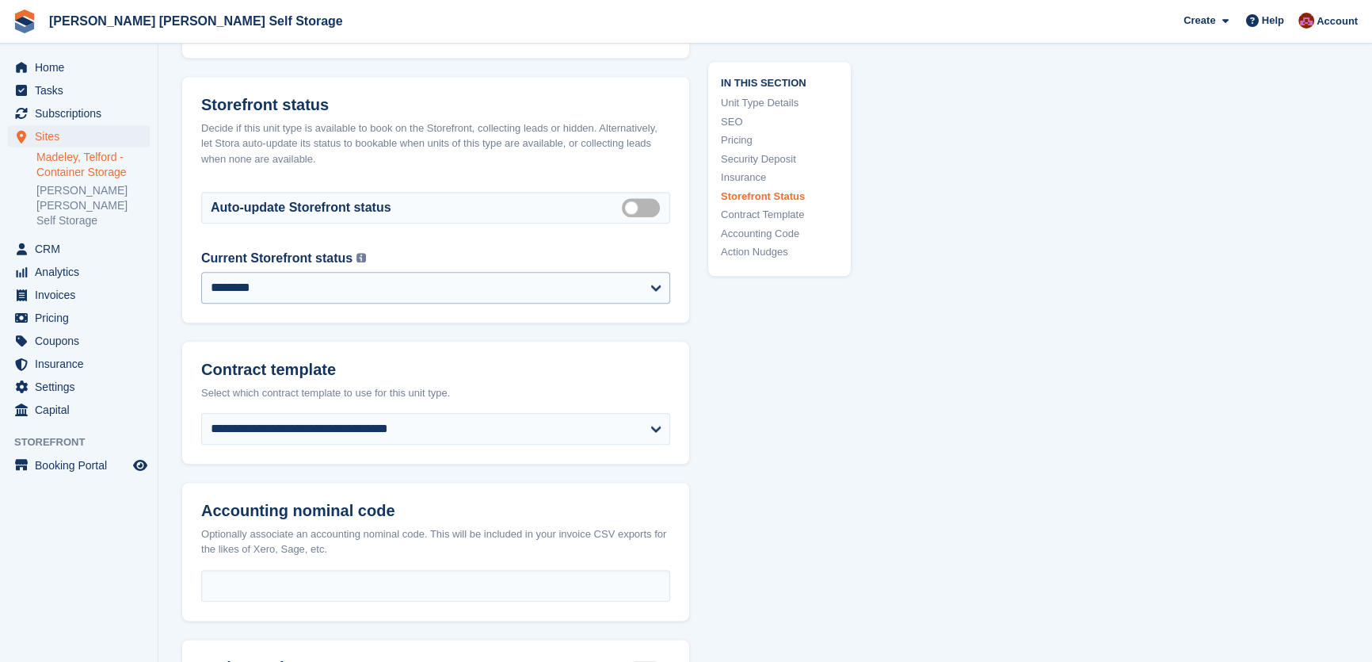
scroll to position [2233, 0]
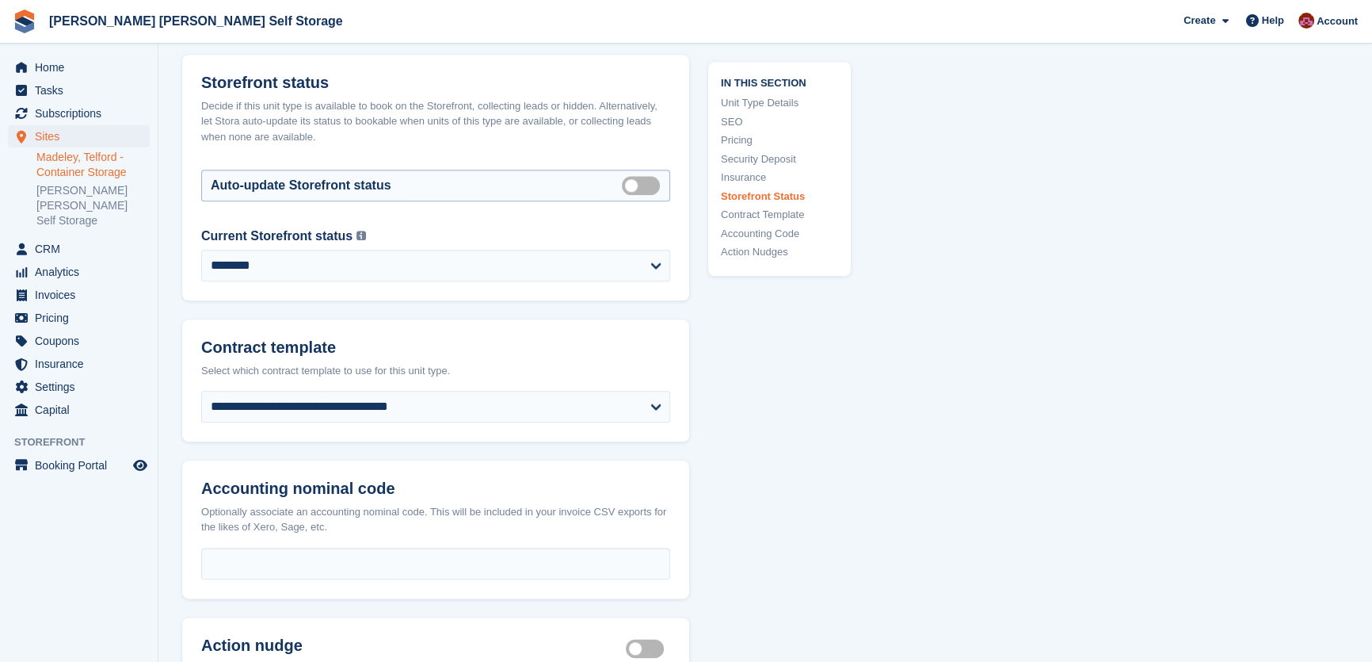
click at [654, 186] on label "Auto manage storefront status" at bounding box center [644, 185] width 44 height 2
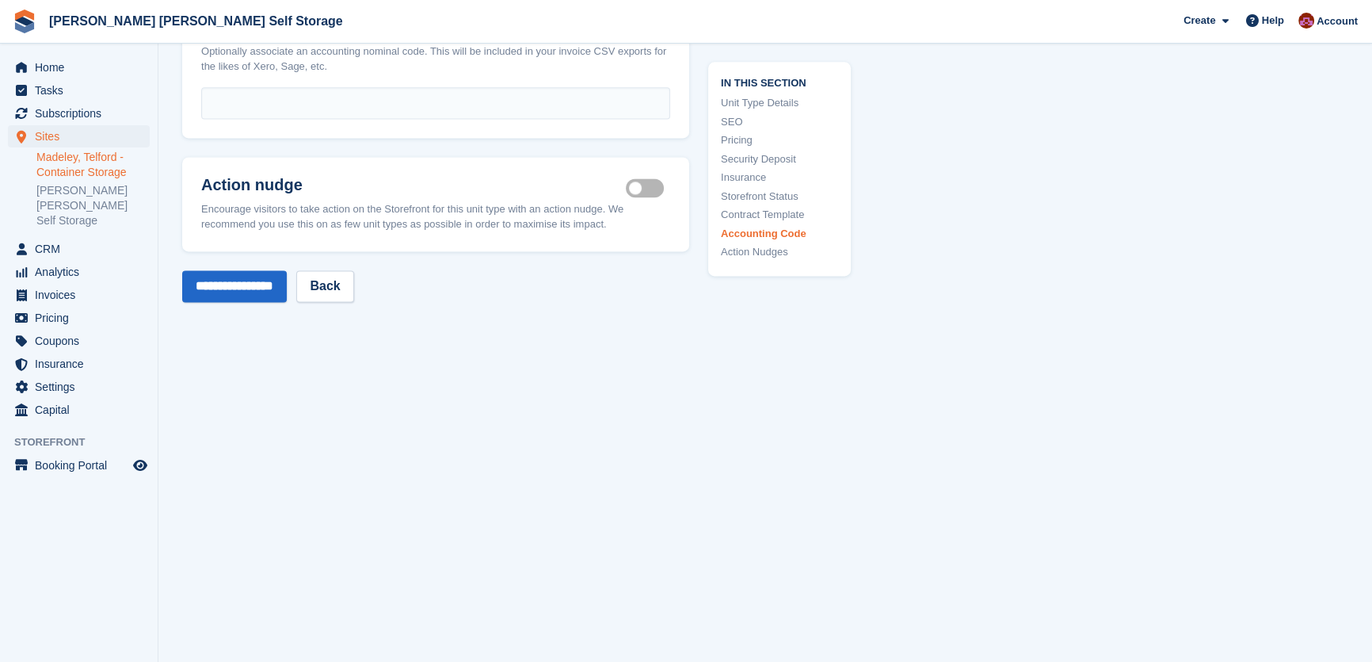
scroll to position [2757, 0]
click at [238, 283] on input "**********" at bounding box center [234, 279] width 105 height 32
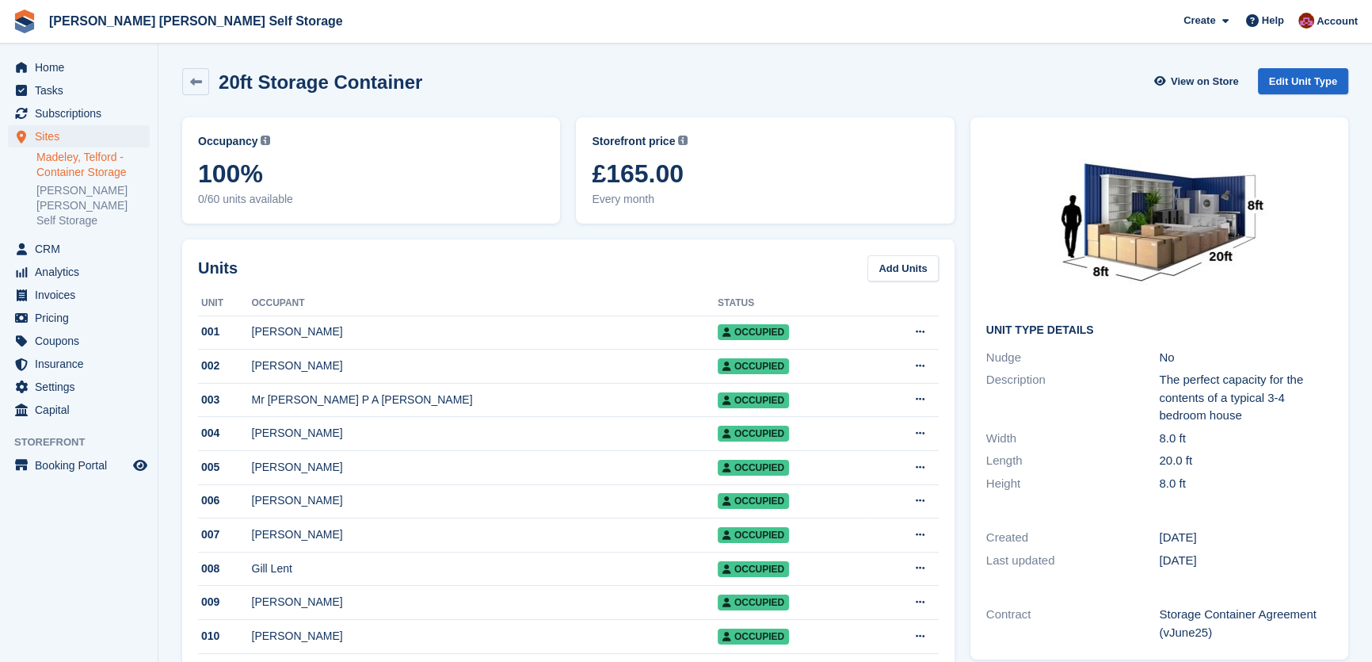
drag, startPoint x: 200, startPoint y: 86, endPoint x: 278, endPoint y: 124, distance: 86.5
click at [200, 86] on icon at bounding box center [196, 82] width 12 height 12
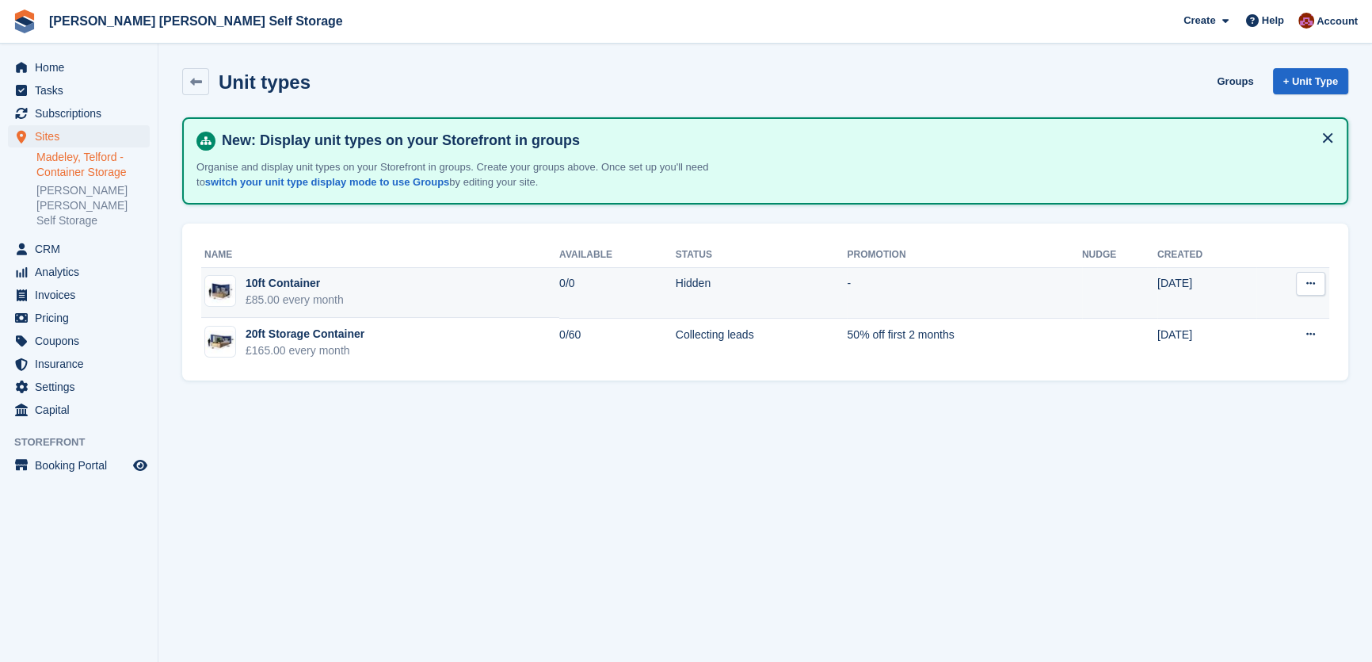
click at [1308, 288] on icon at bounding box center [1311, 283] width 9 height 10
drag, startPoint x: 1241, startPoint y: 309, endPoint x: 1248, endPoint y: 319, distance: 12.5
click at [1242, 309] on p "Edit unit type" at bounding box center [1250, 314] width 138 height 21
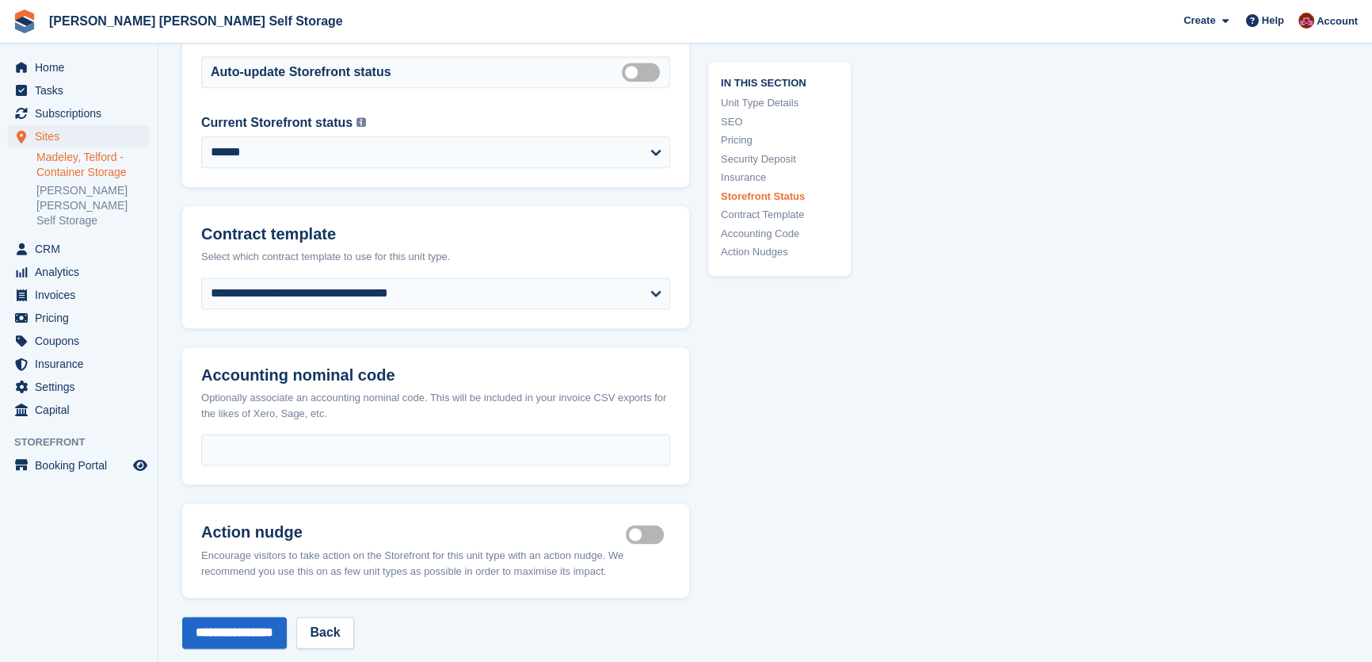
scroll to position [2480, 0]
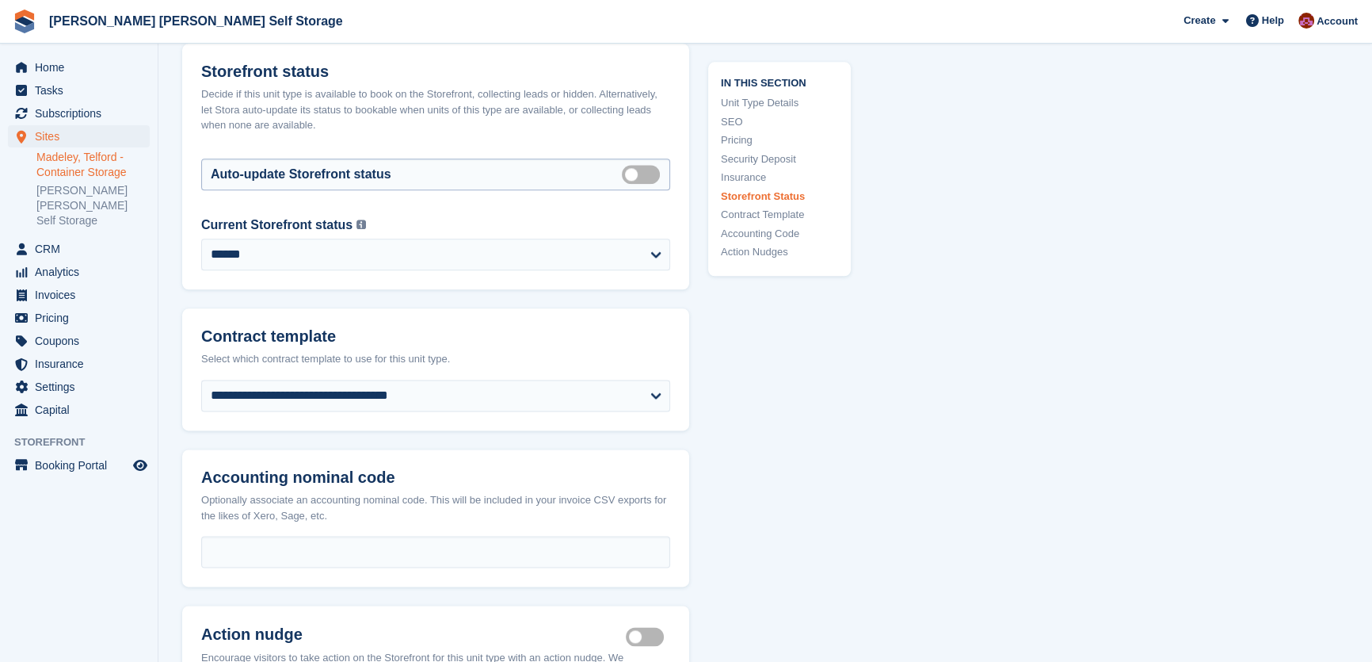
click at [656, 175] on label "Auto manage storefront status" at bounding box center [644, 174] width 44 height 2
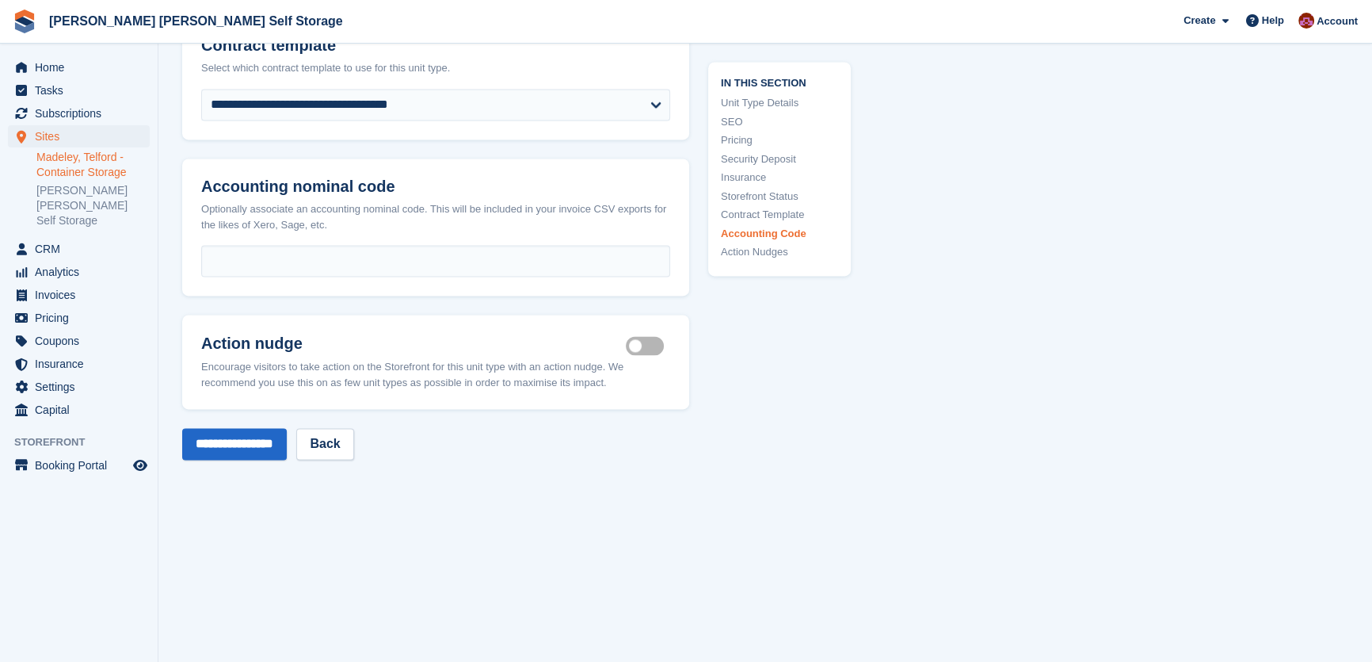
scroll to position [2993, 0]
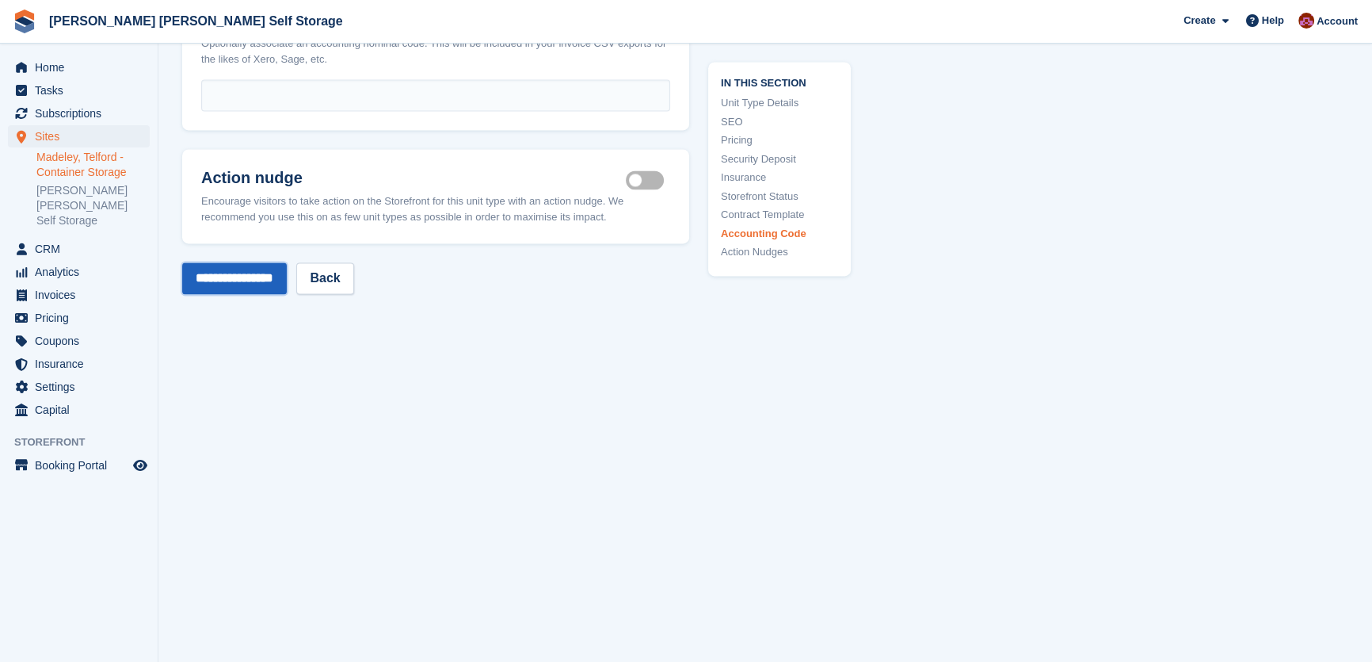
click at [258, 283] on input "**********" at bounding box center [234, 278] width 105 height 32
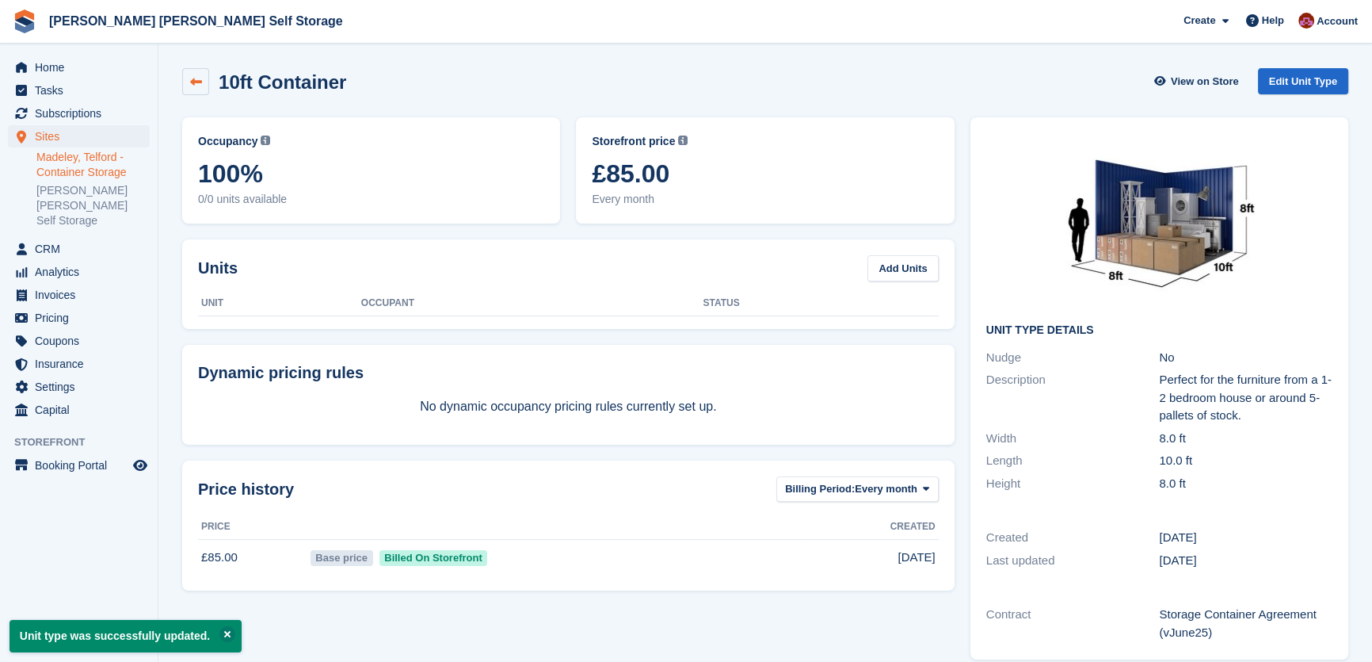
click at [204, 83] on link at bounding box center [195, 81] width 27 height 27
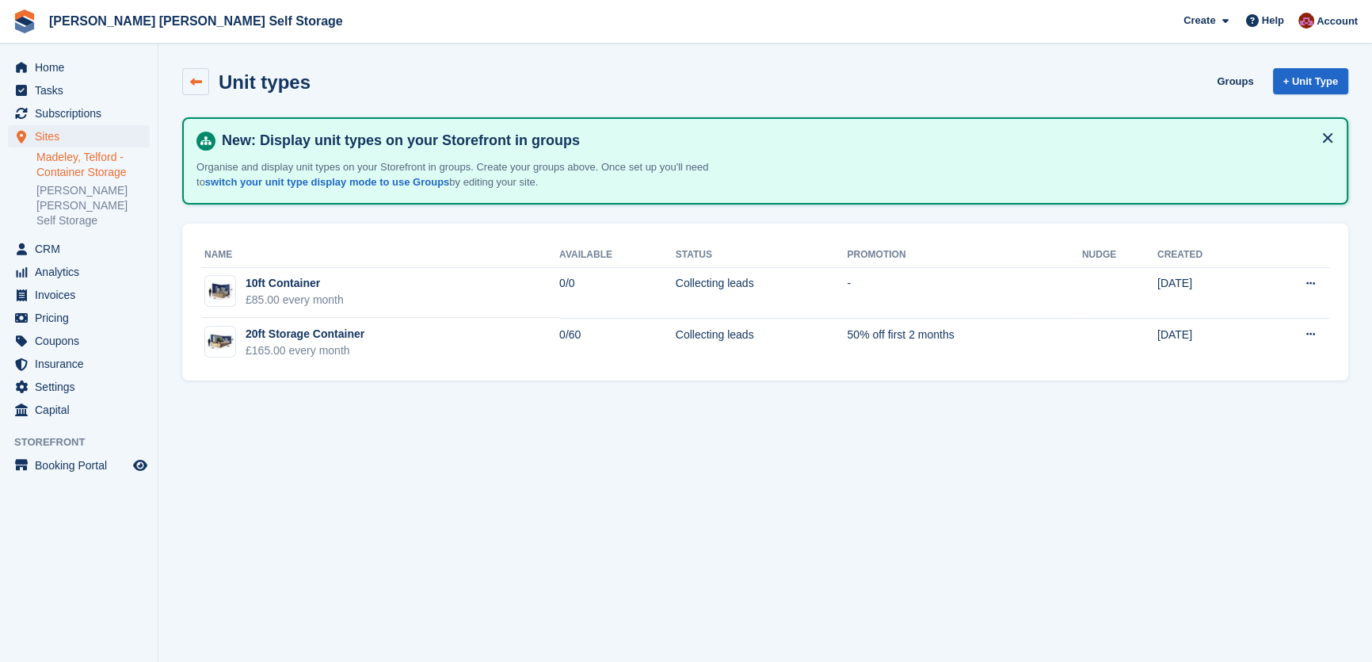
click at [192, 79] on icon at bounding box center [196, 82] width 12 height 12
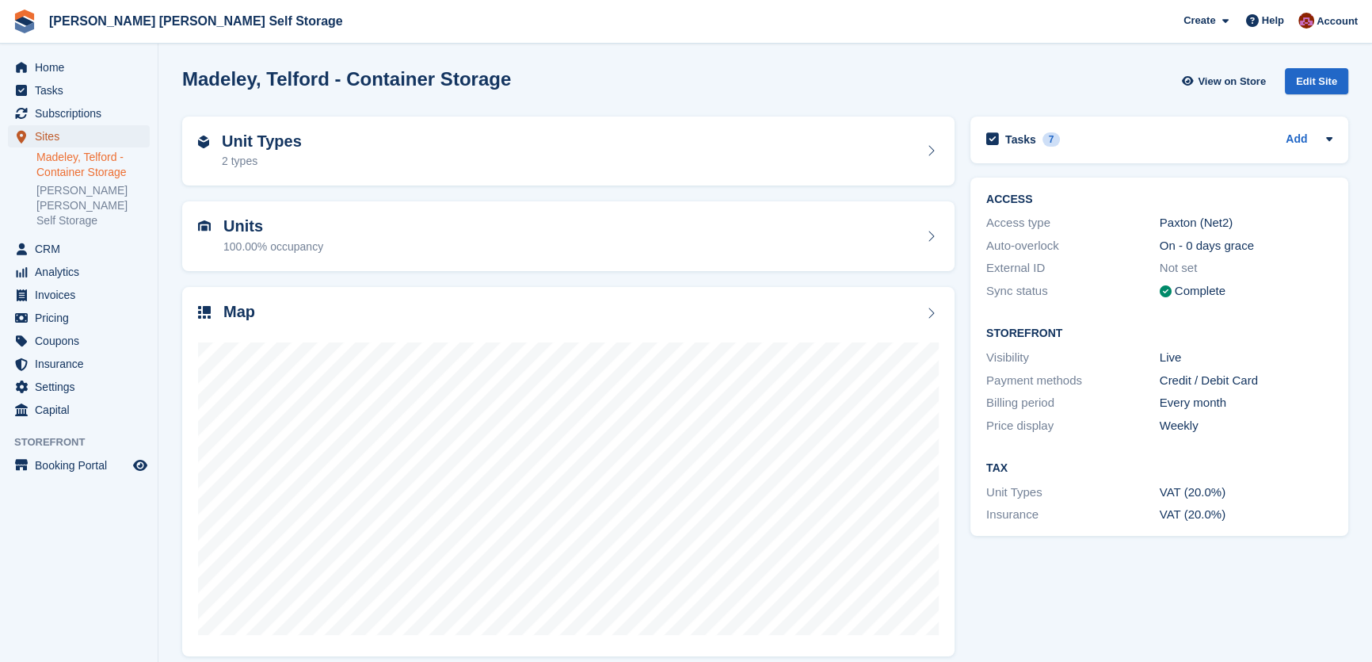
click at [40, 127] on span "Sites" at bounding box center [82, 136] width 95 height 22
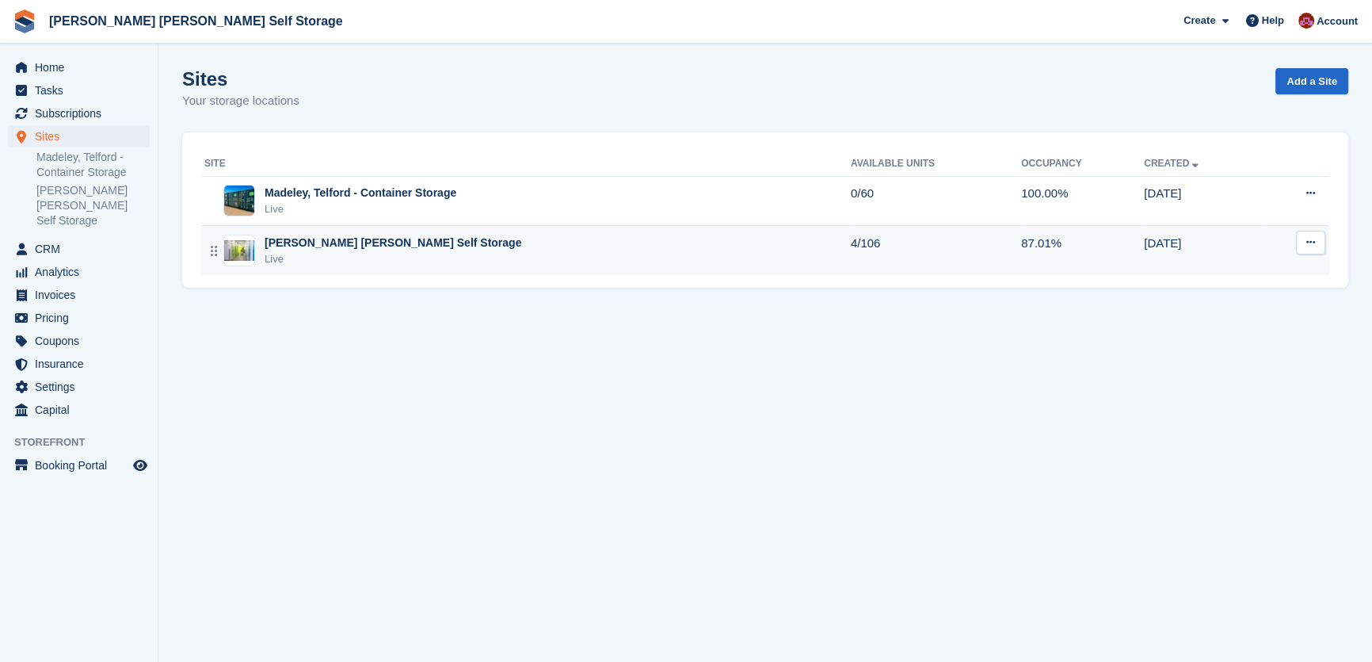
click at [1313, 248] on button at bounding box center [1310, 243] width 29 height 24
drag, startPoint x: 1220, startPoint y: 330, endPoint x: 1239, endPoint y: 334, distance: 18.7
click at [1221, 330] on p "Unit types" at bounding box center [1250, 328] width 138 height 21
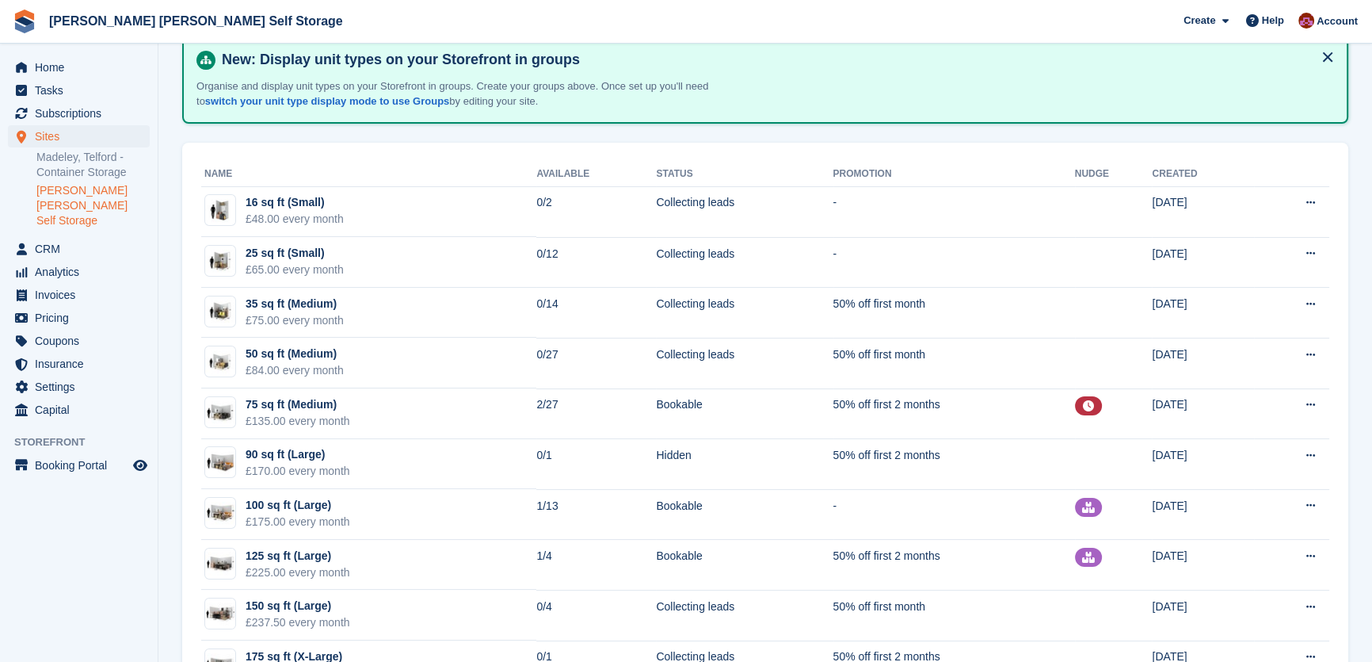
scroll to position [143, 0]
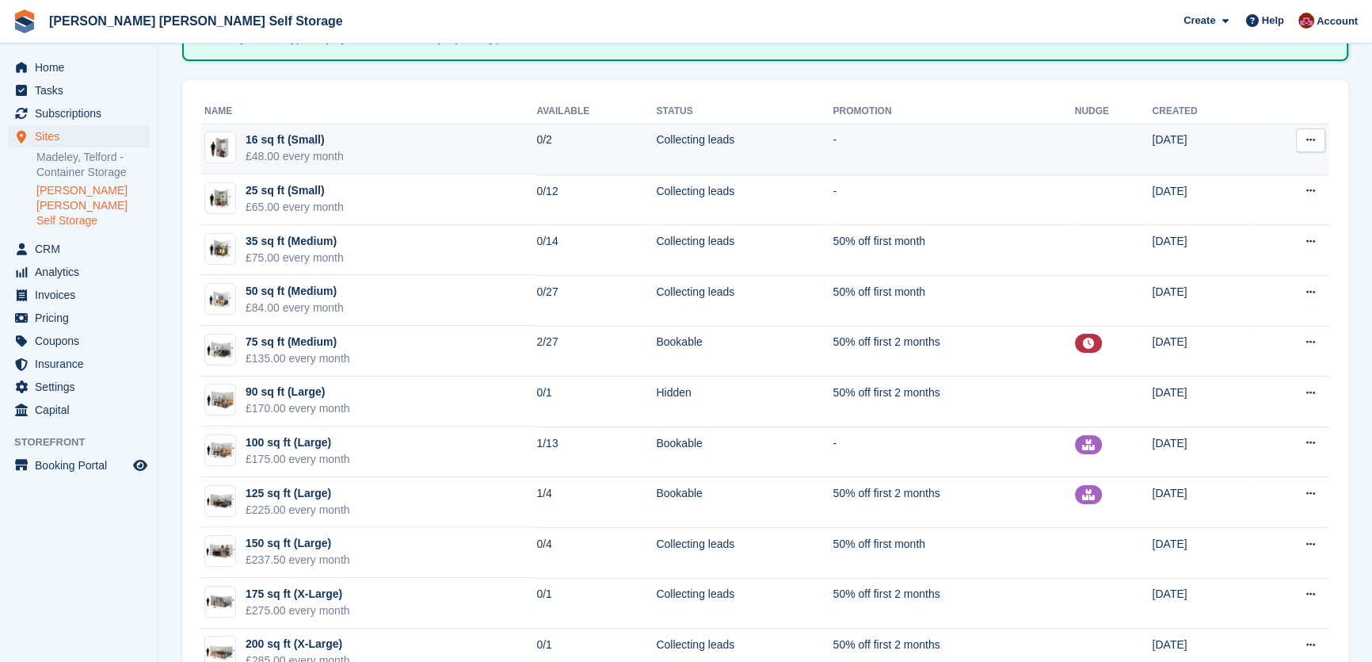
click at [1319, 139] on button at bounding box center [1310, 140] width 29 height 24
click at [1220, 172] on p "Edit unit type" at bounding box center [1250, 171] width 138 height 21
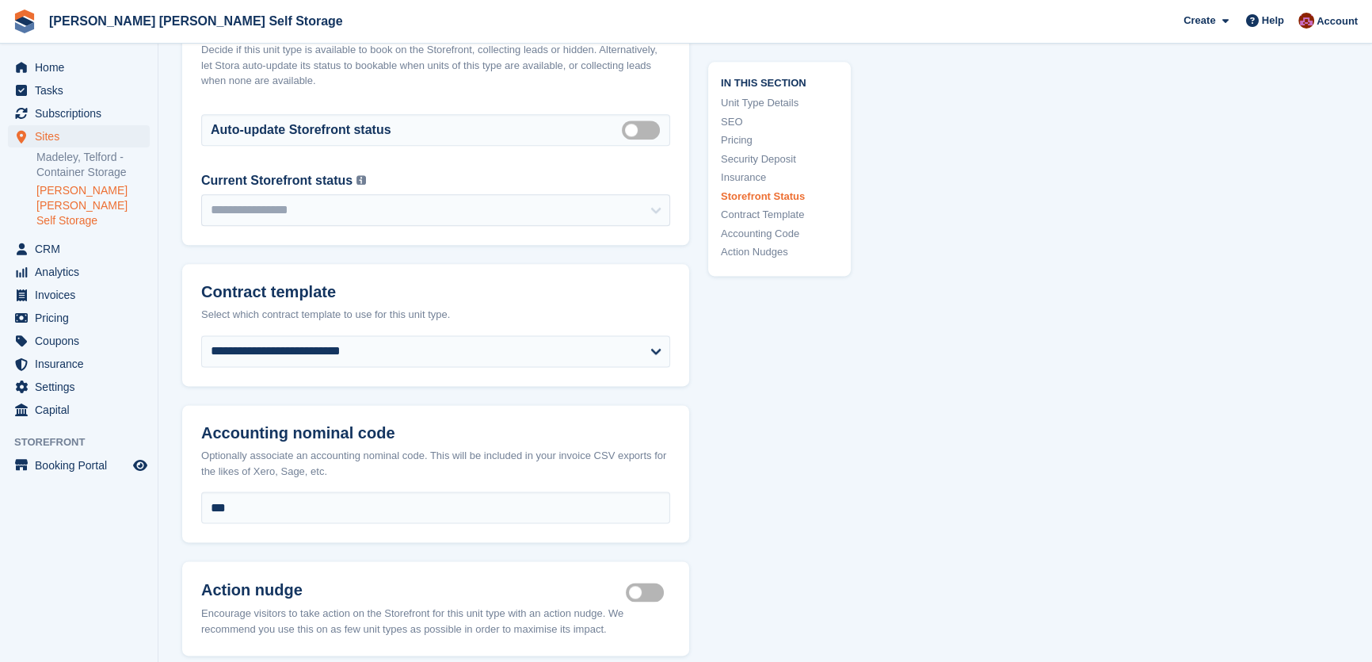
scroll to position [2648, 0]
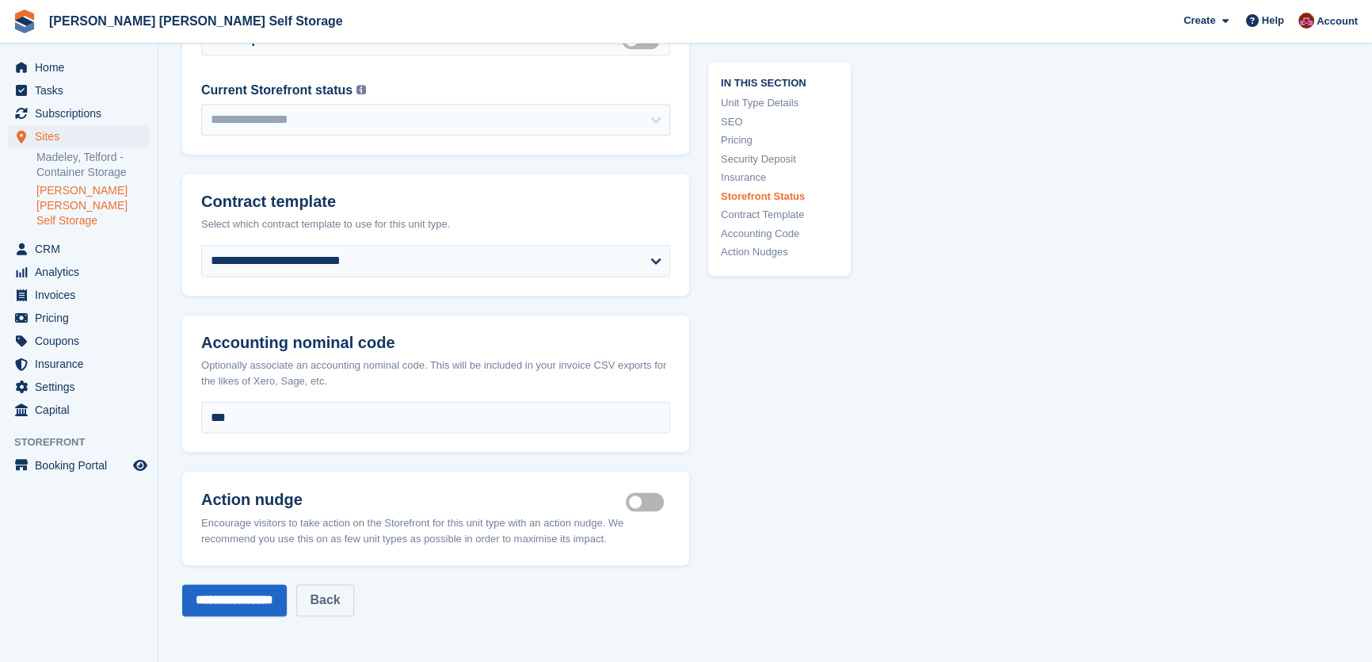
click at [353, 584] on link "Back" at bounding box center [324, 600] width 57 height 32
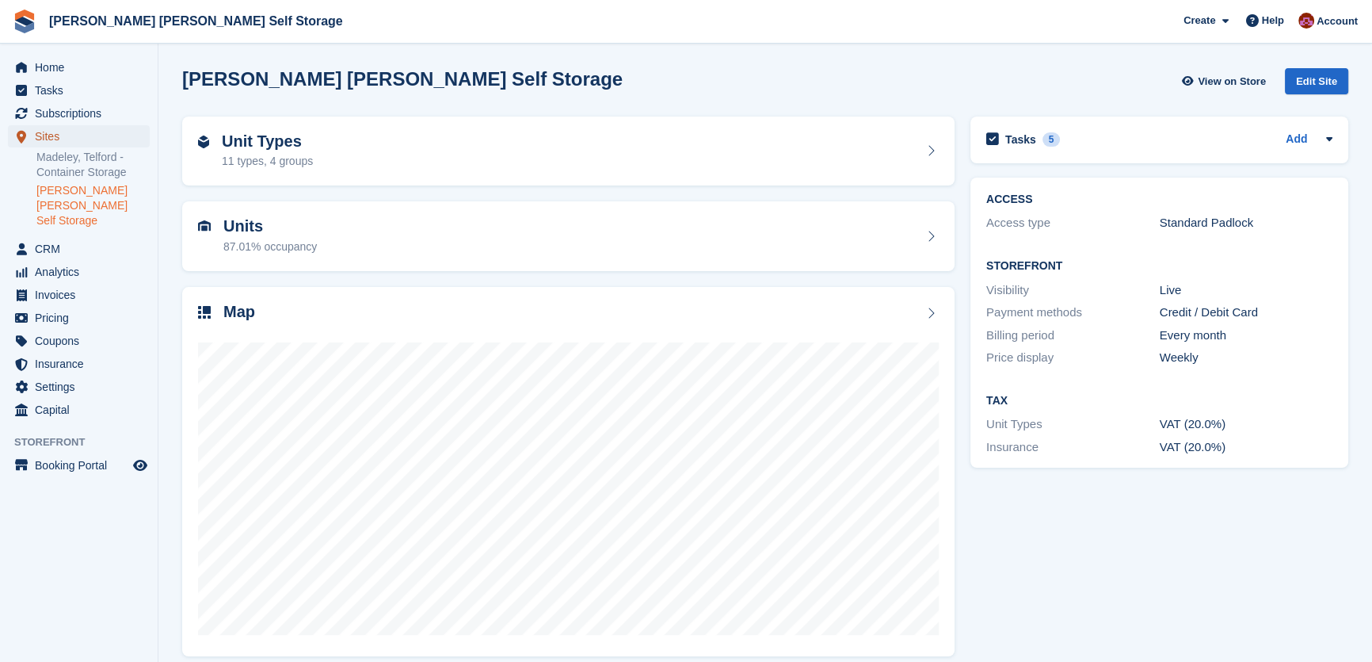
click at [75, 135] on span "Sites" at bounding box center [82, 136] width 95 height 22
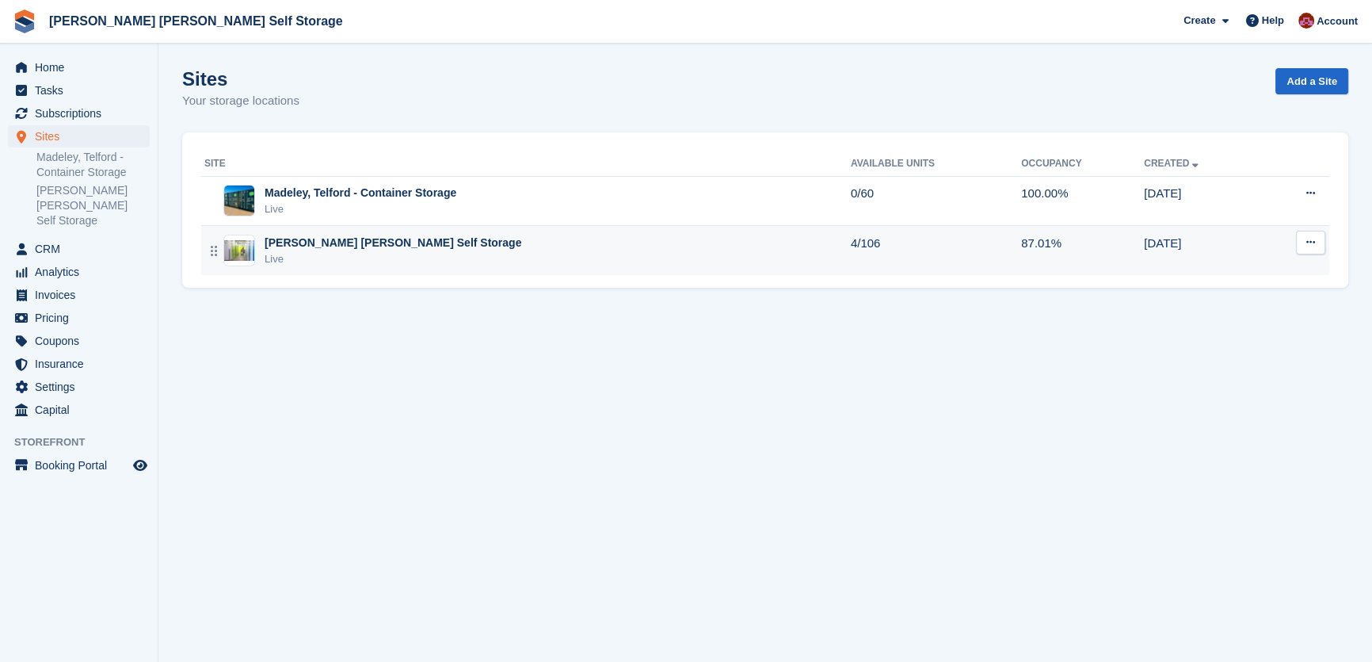
click at [1314, 251] on button at bounding box center [1310, 243] width 29 height 24
click at [1227, 326] on p "Unit types" at bounding box center [1250, 328] width 138 height 21
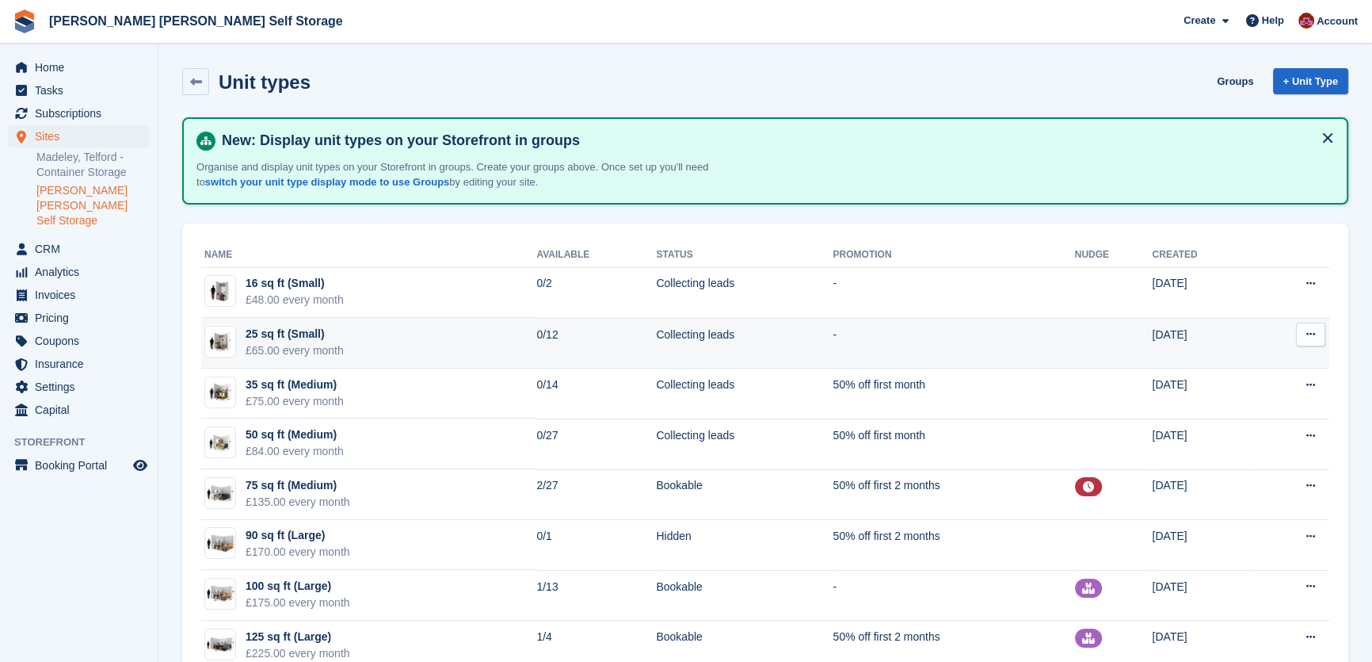
click at [1300, 338] on button at bounding box center [1310, 335] width 29 height 24
click at [1235, 364] on p "Edit unit type" at bounding box center [1250, 365] width 138 height 21
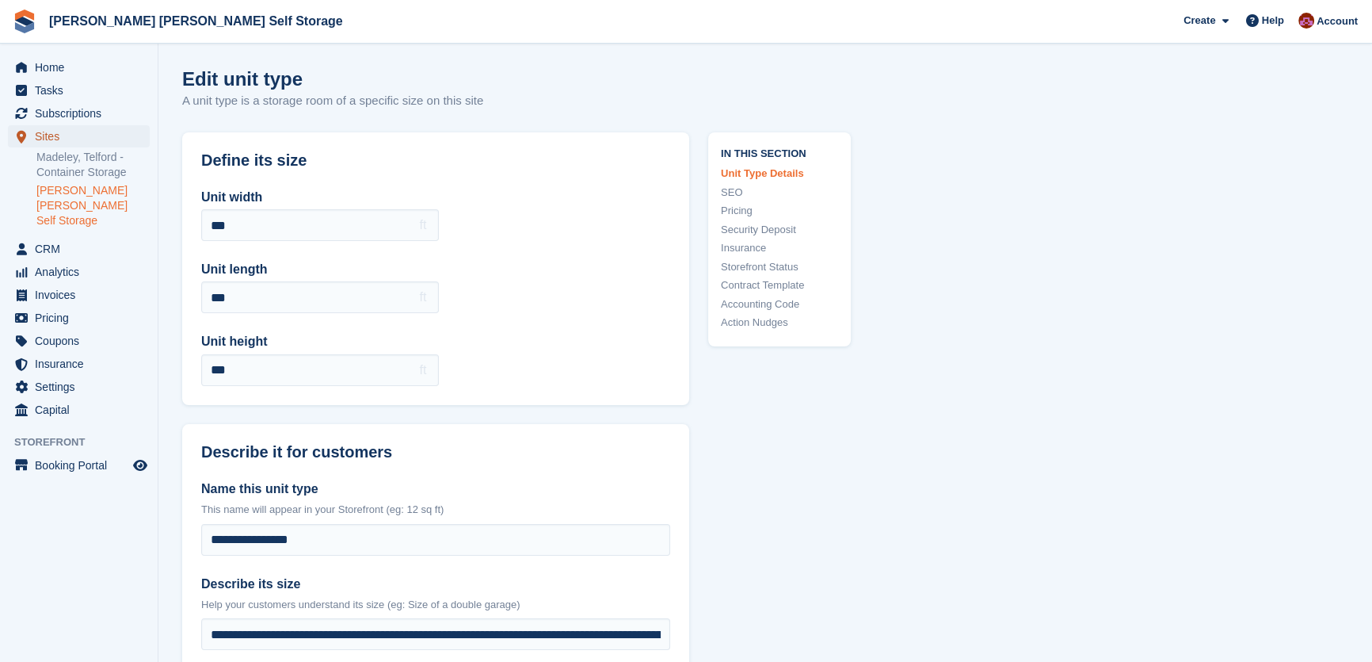
drag, startPoint x: 72, startPoint y: 132, endPoint x: 86, endPoint y: 134, distance: 14.4
click at [72, 132] on span "Sites" at bounding box center [82, 136] width 95 height 22
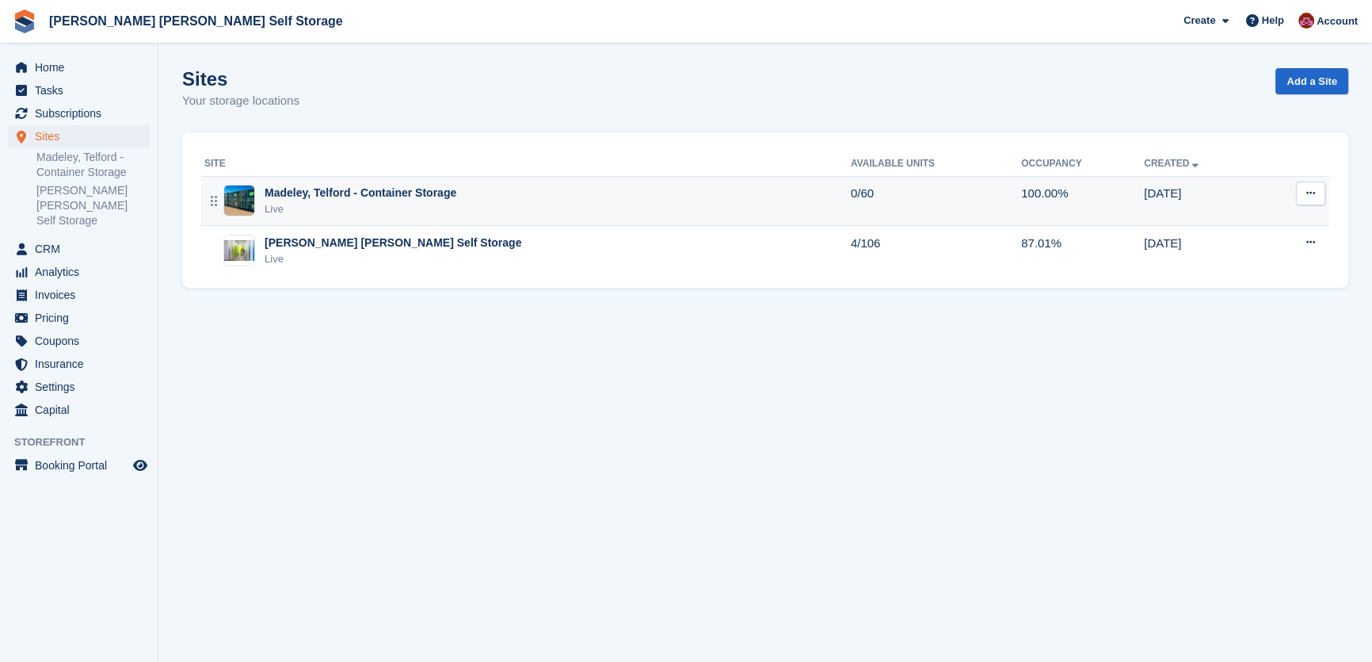
click at [1302, 196] on button at bounding box center [1310, 193] width 29 height 24
click at [1227, 273] on p "Unit types" at bounding box center [1250, 279] width 138 height 21
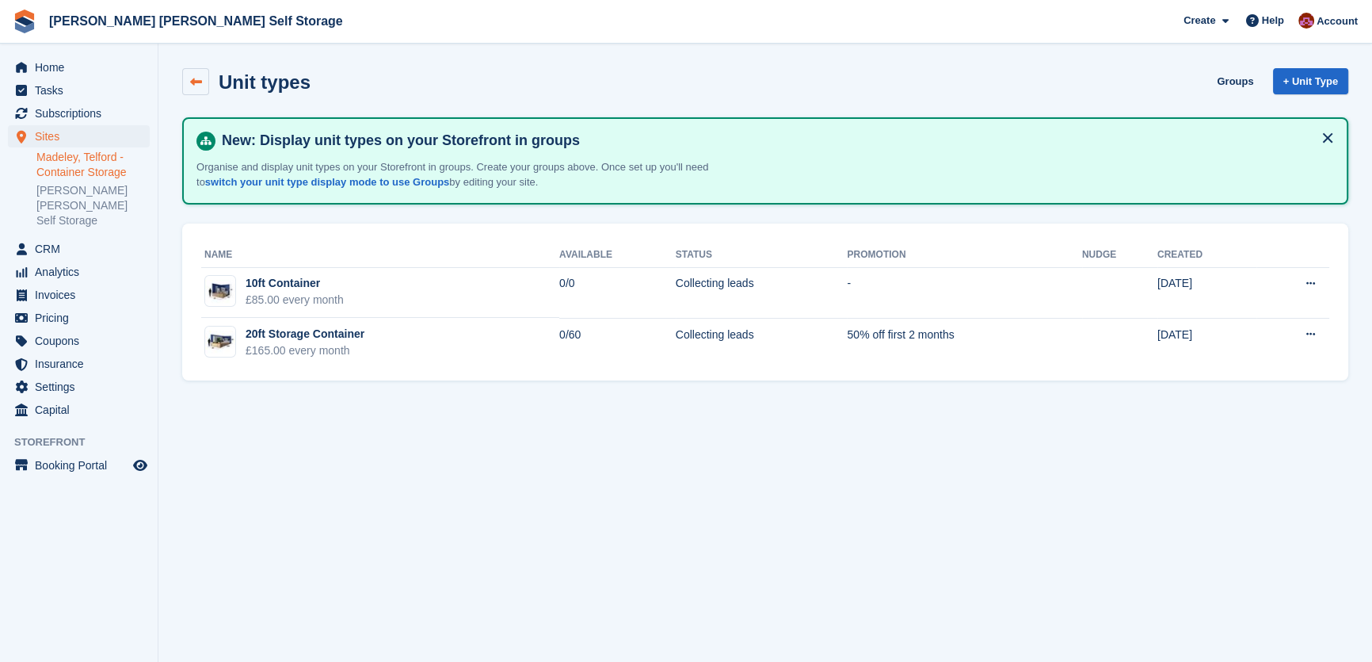
click at [184, 78] on link at bounding box center [195, 81] width 27 height 27
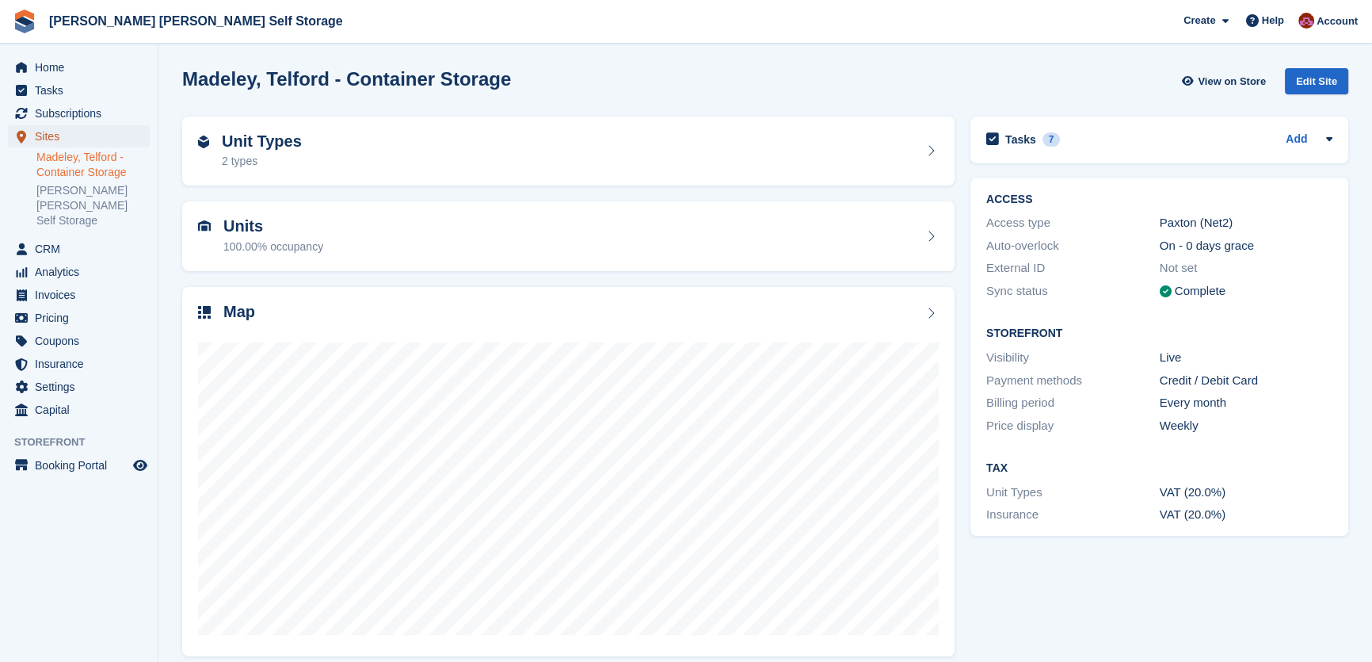
click at [79, 143] on span "Sites" at bounding box center [82, 136] width 95 height 22
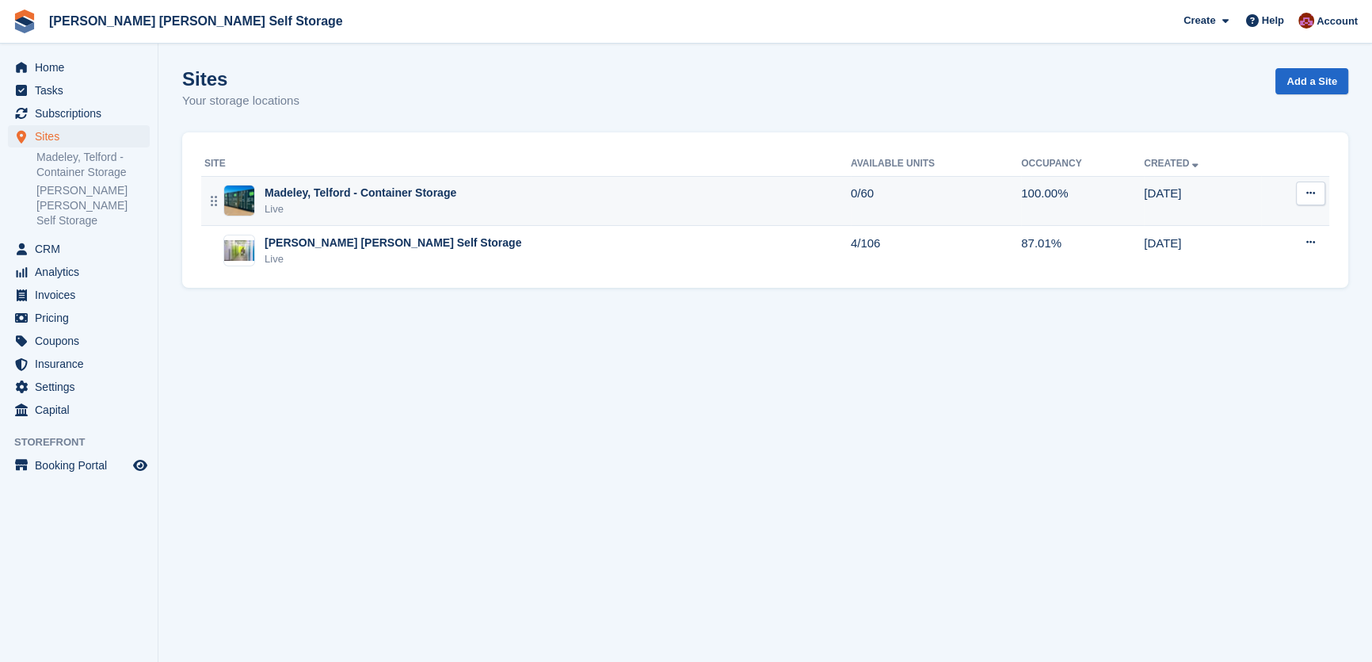
click at [1307, 192] on icon at bounding box center [1311, 193] width 9 height 10
click at [1221, 277] on p "Unit types" at bounding box center [1250, 279] width 138 height 21
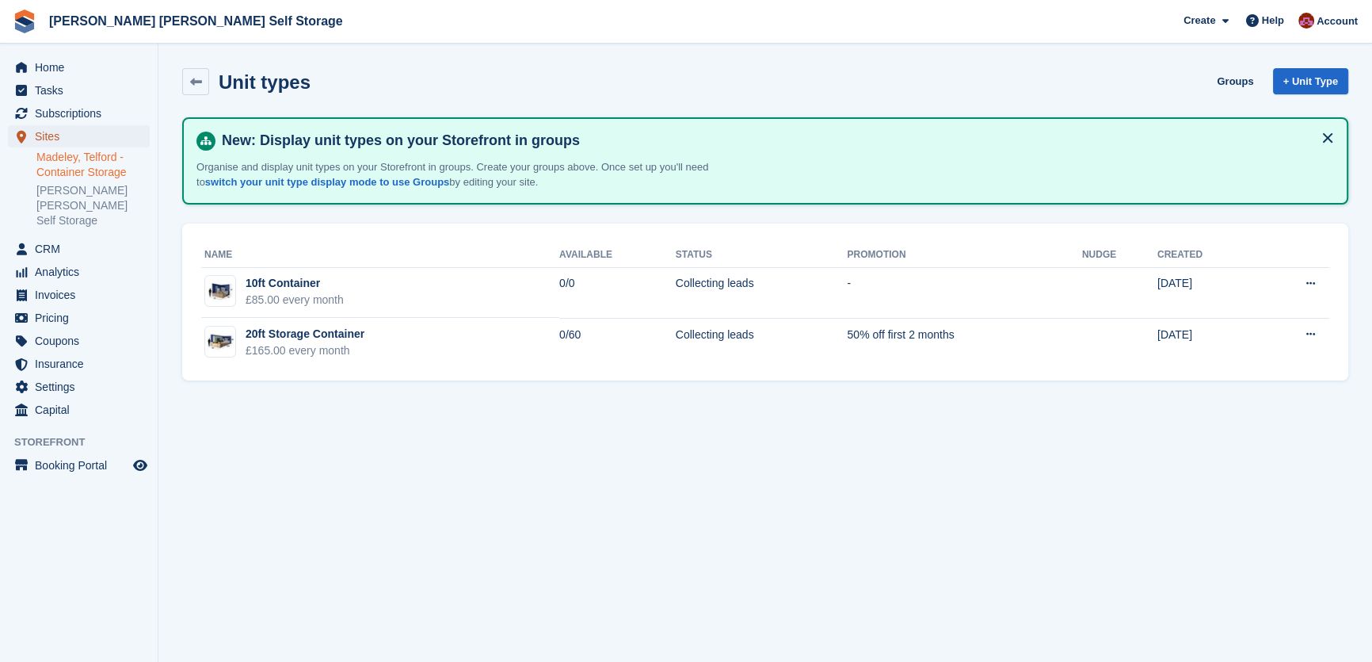
click at [61, 133] on span "Sites" at bounding box center [82, 136] width 95 height 22
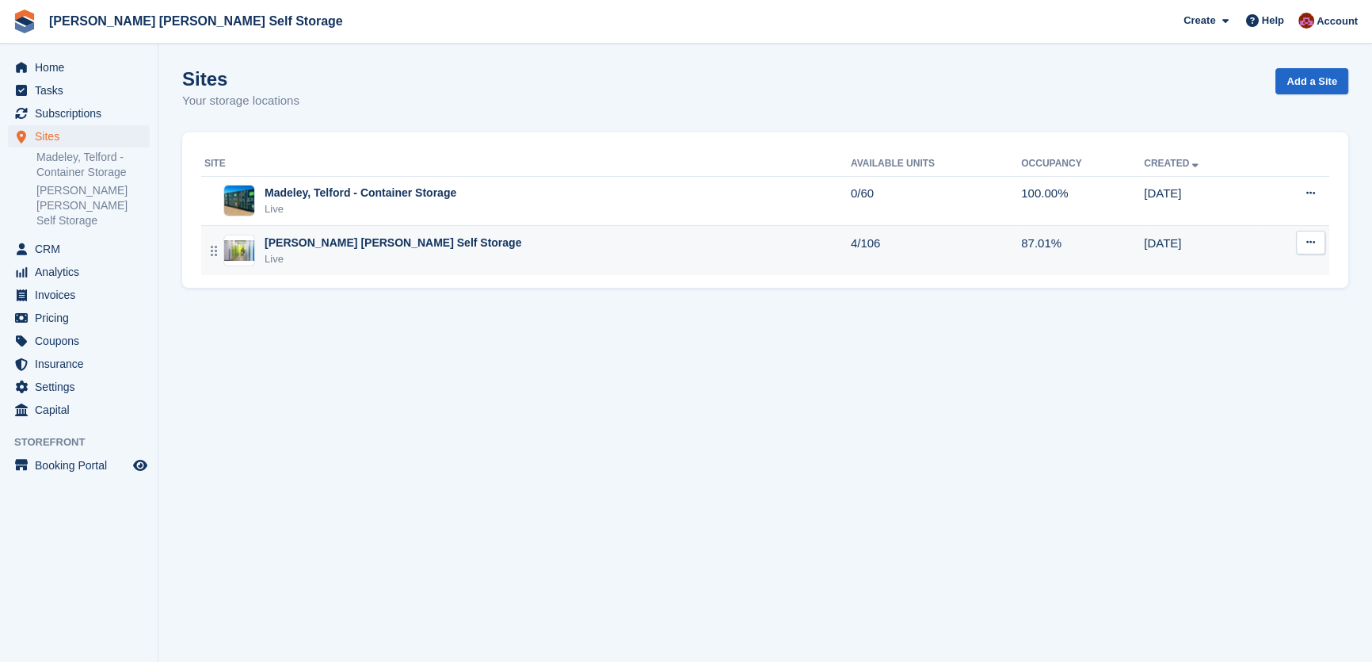
click at [1323, 242] on button at bounding box center [1310, 243] width 29 height 24
click at [1236, 322] on p "Unit types" at bounding box center [1250, 328] width 138 height 21
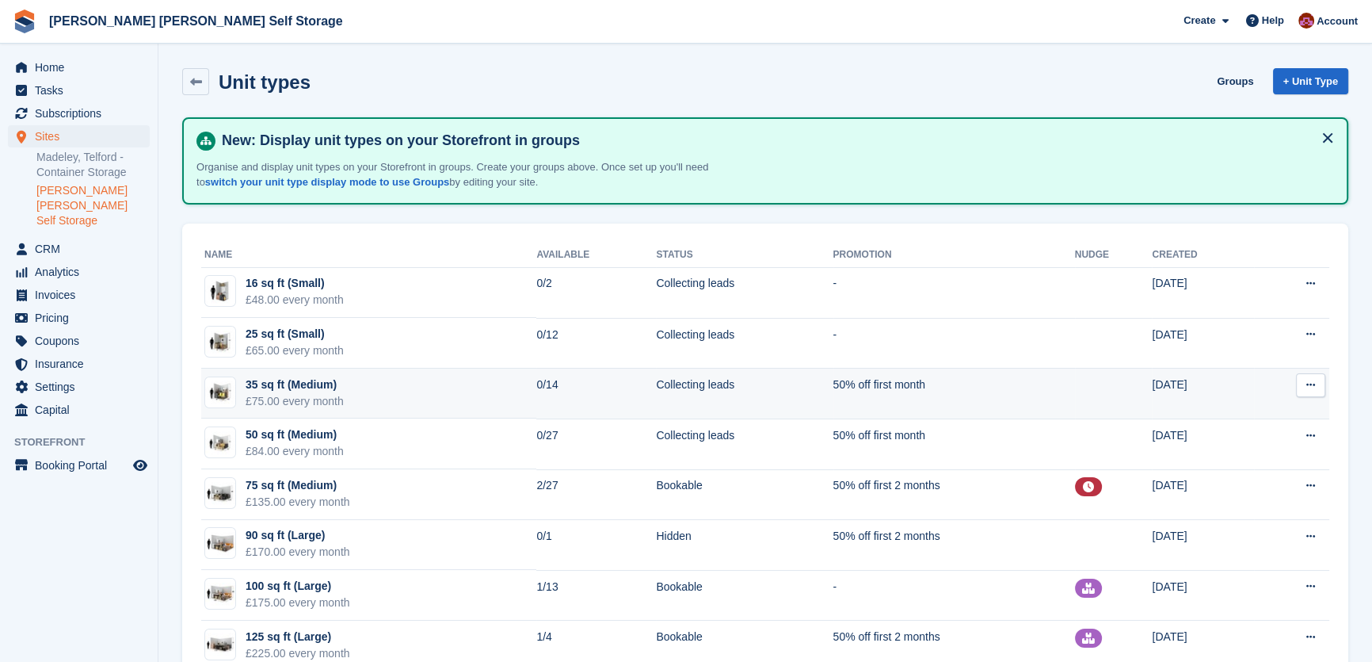
click at [1315, 385] on icon at bounding box center [1311, 385] width 9 height 10
click at [1247, 414] on p "Edit unit type" at bounding box center [1250, 416] width 138 height 21
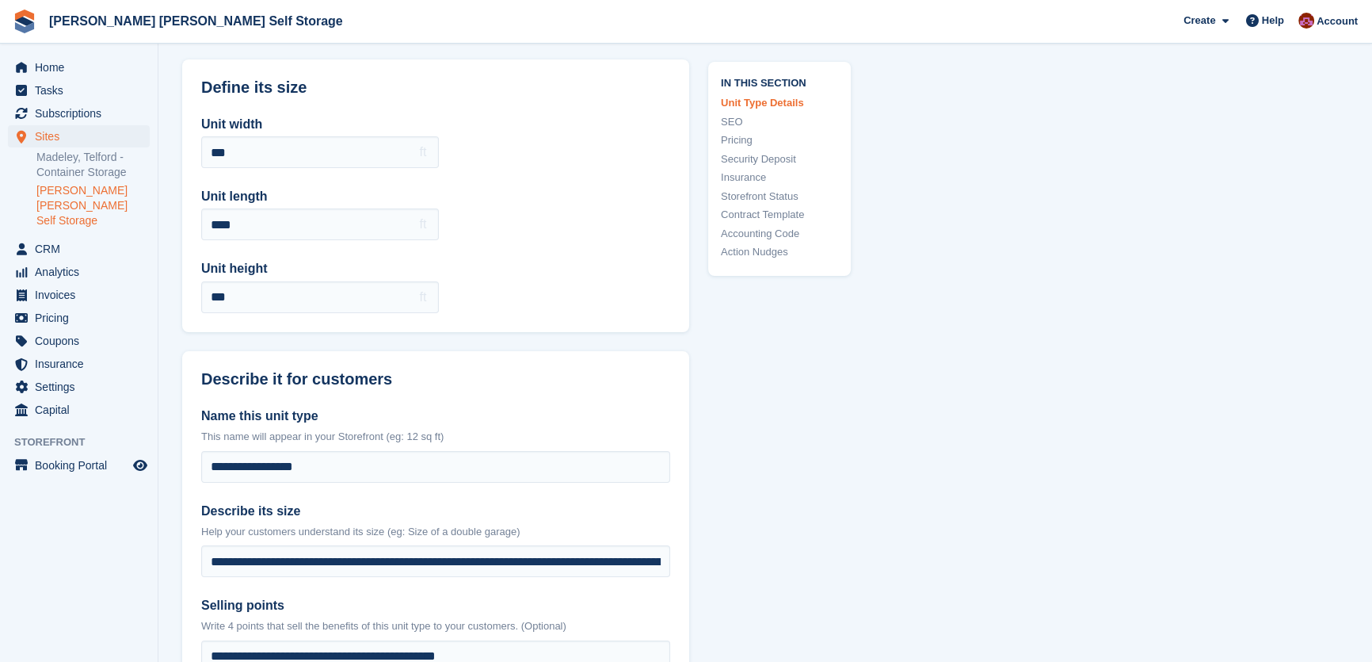
scroll to position [61, 0]
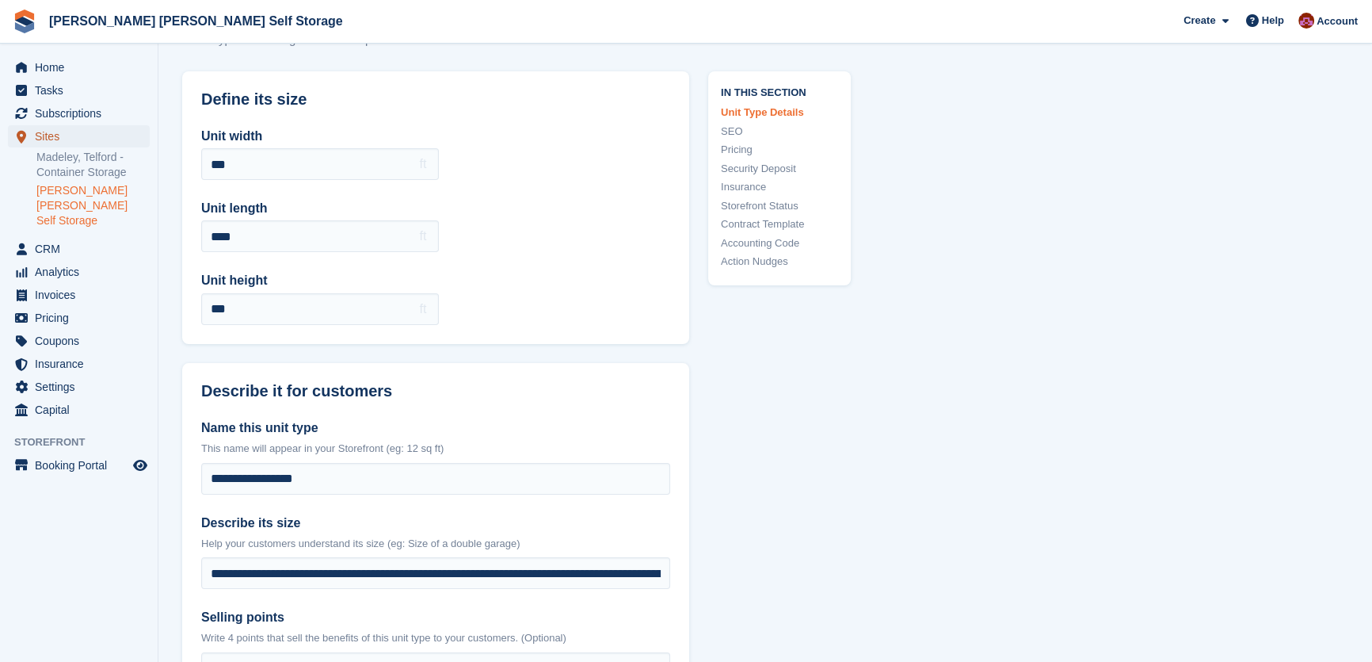
click at [71, 137] on span "Sites" at bounding box center [82, 136] width 95 height 22
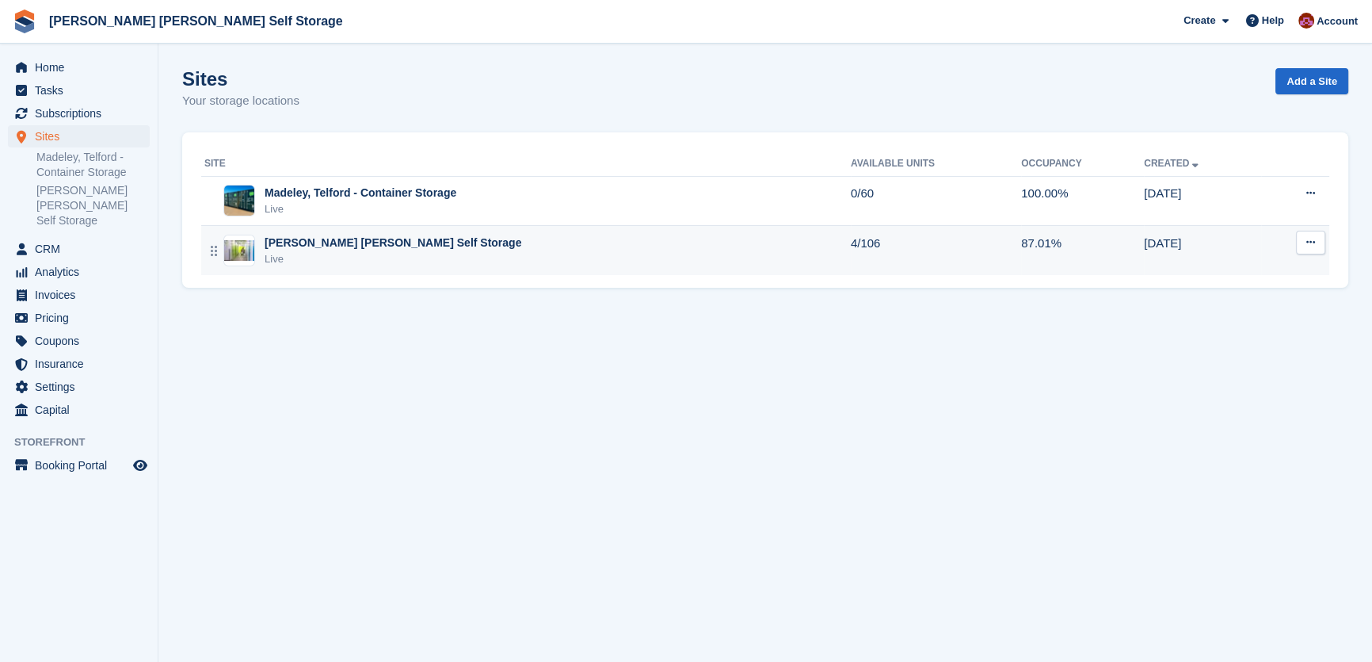
drag, startPoint x: 1314, startPoint y: 245, endPoint x: 1321, endPoint y: 253, distance: 10.7
click at [1315, 246] on icon at bounding box center [1311, 242] width 9 height 10
click at [1258, 326] on p "Unit types" at bounding box center [1250, 328] width 138 height 21
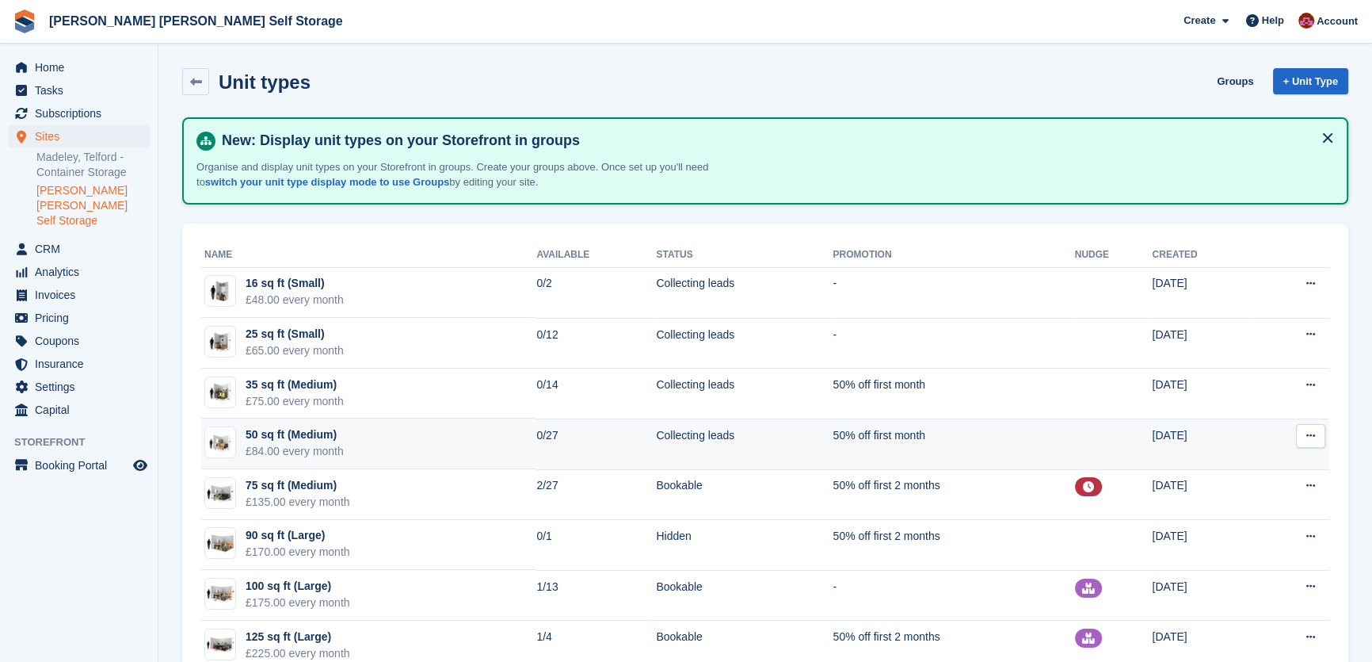
drag, startPoint x: 333, startPoint y: 456, endPoint x: 363, endPoint y: 458, distance: 30.2
click at [333, 456] on div "£84.00 every month" at bounding box center [295, 451] width 98 height 17
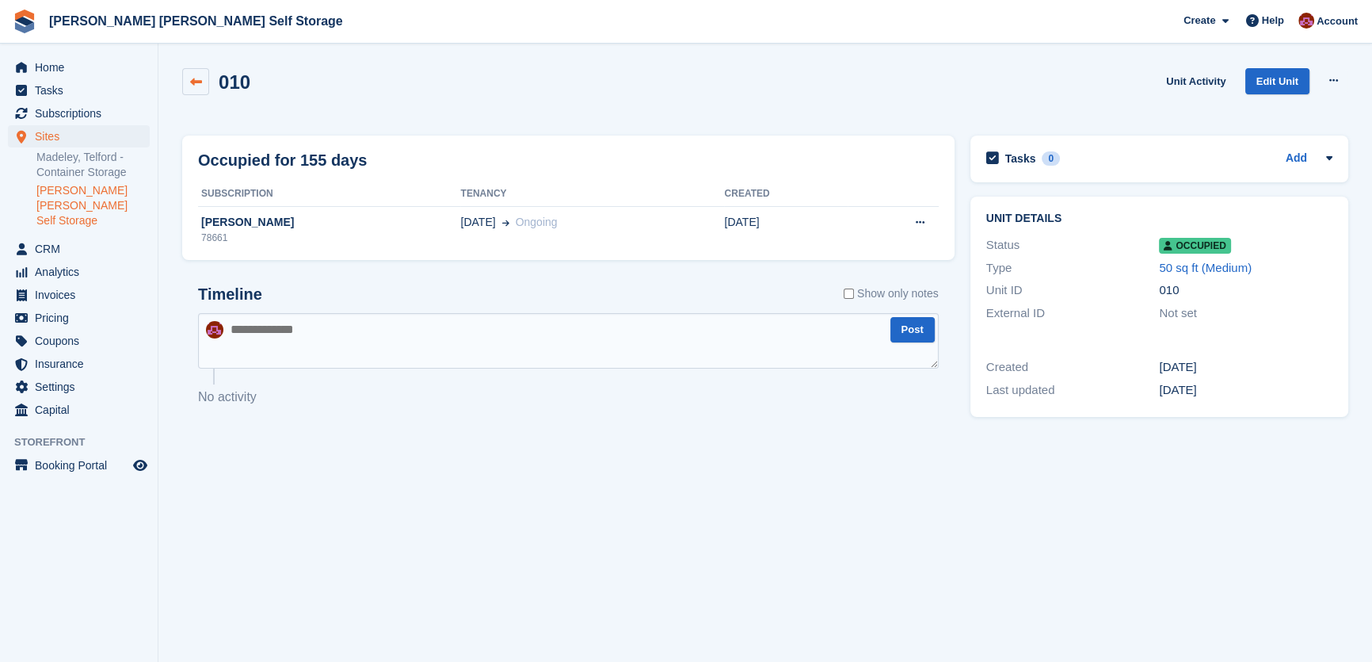
click at [193, 83] on icon at bounding box center [196, 82] width 12 height 12
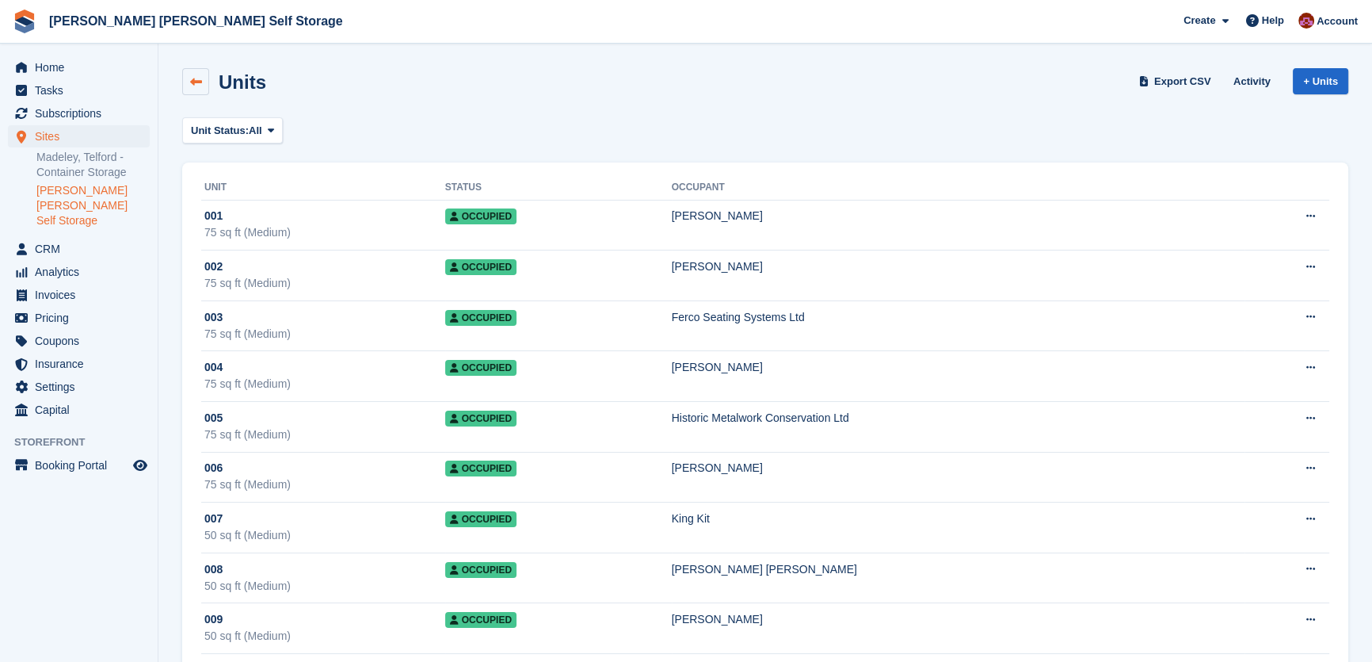
click at [198, 81] on icon at bounding box center [196, 82] width 12 height 12
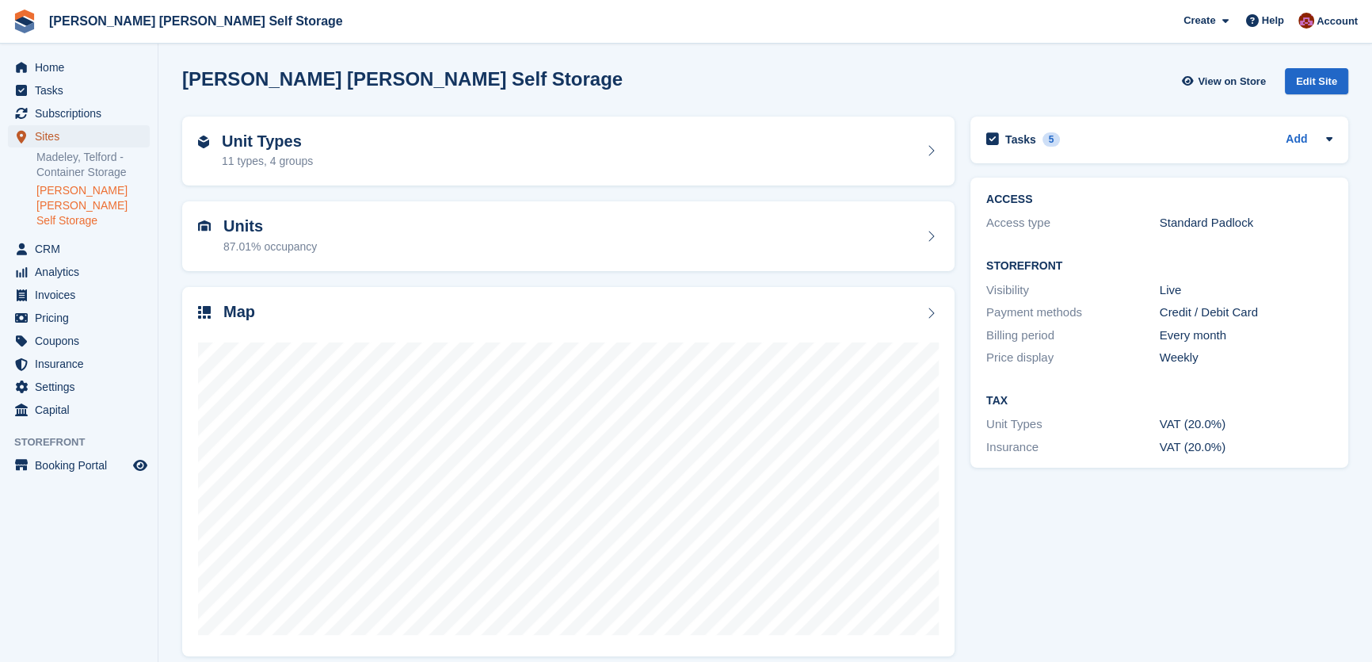
click at [40, 135] on span "Sites" at bounding box center [82, 136] width 95 height 22
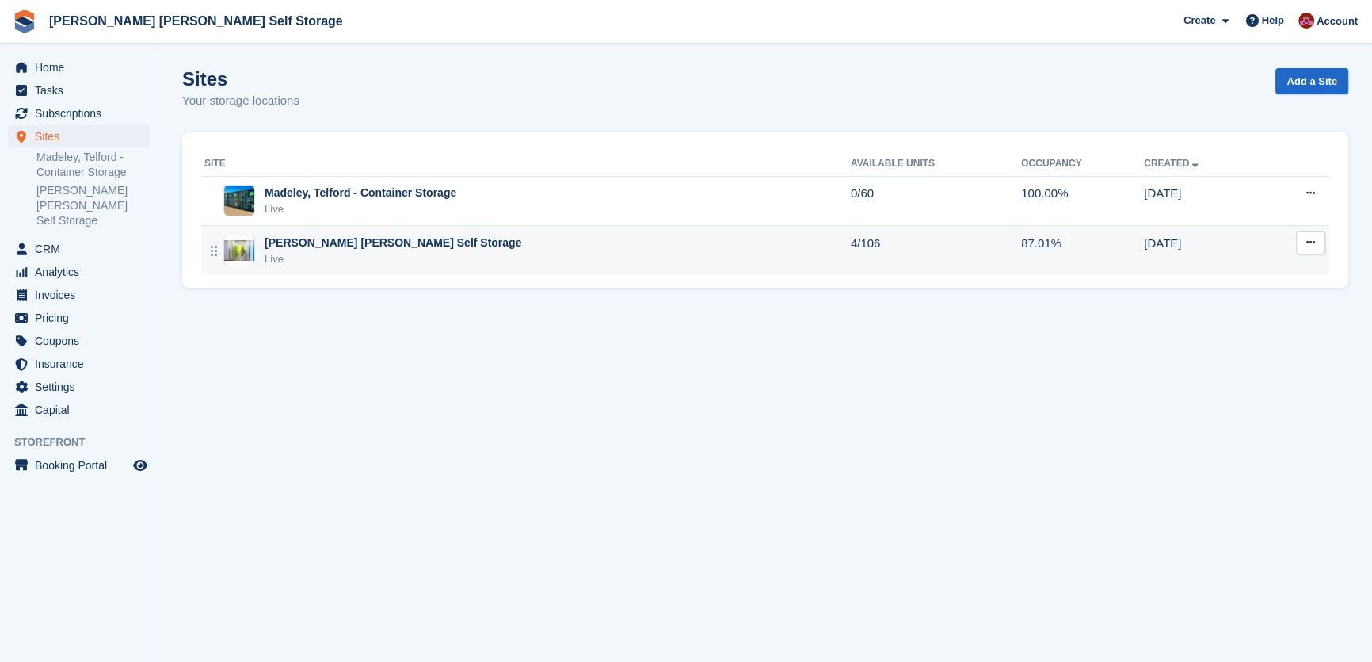
click at [1314, 250] on button at bounding box center [1310, 243] width 29 height 24
click at [1231, 328] on p "Unit types" at bounding box center [1250, 328] width 138 height 21
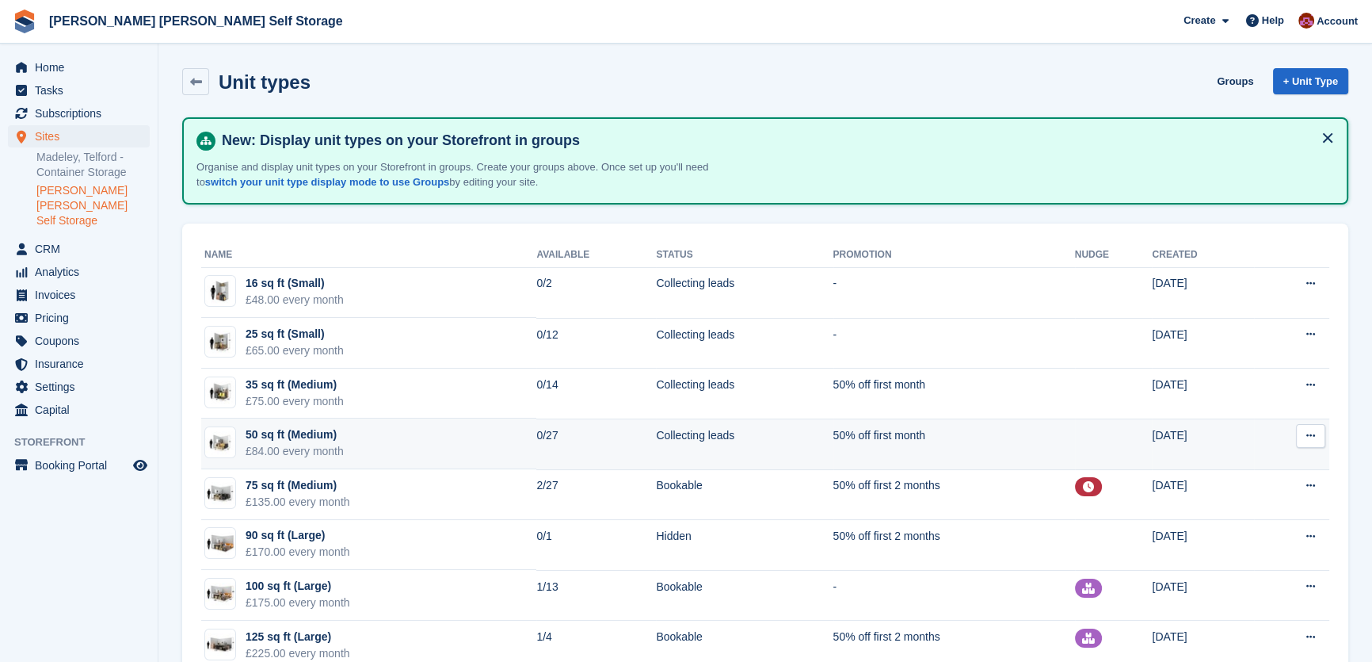
click at [1308, 442] on button at bounding box center [1310, 436] width 29 height 24
click at [1240, 468] on p "Edit unit type" at bounding box center [1250, 466] width 138 height 21
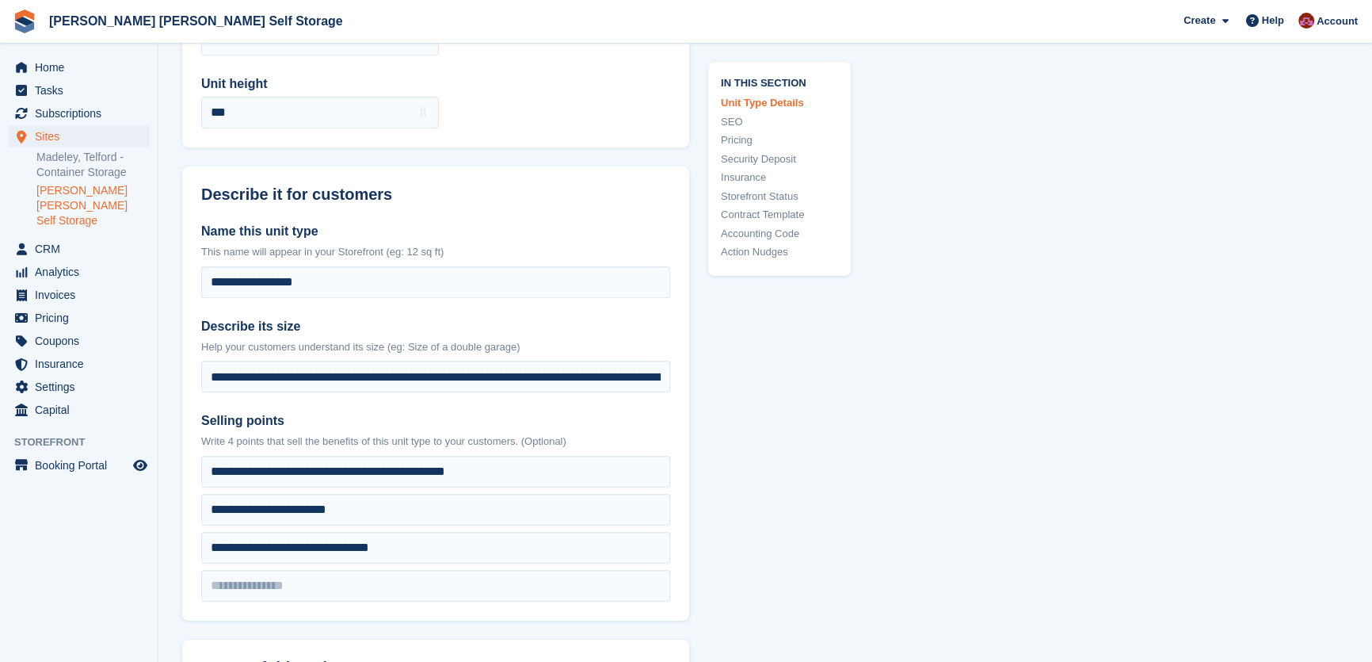
scroll to position [233, 0]
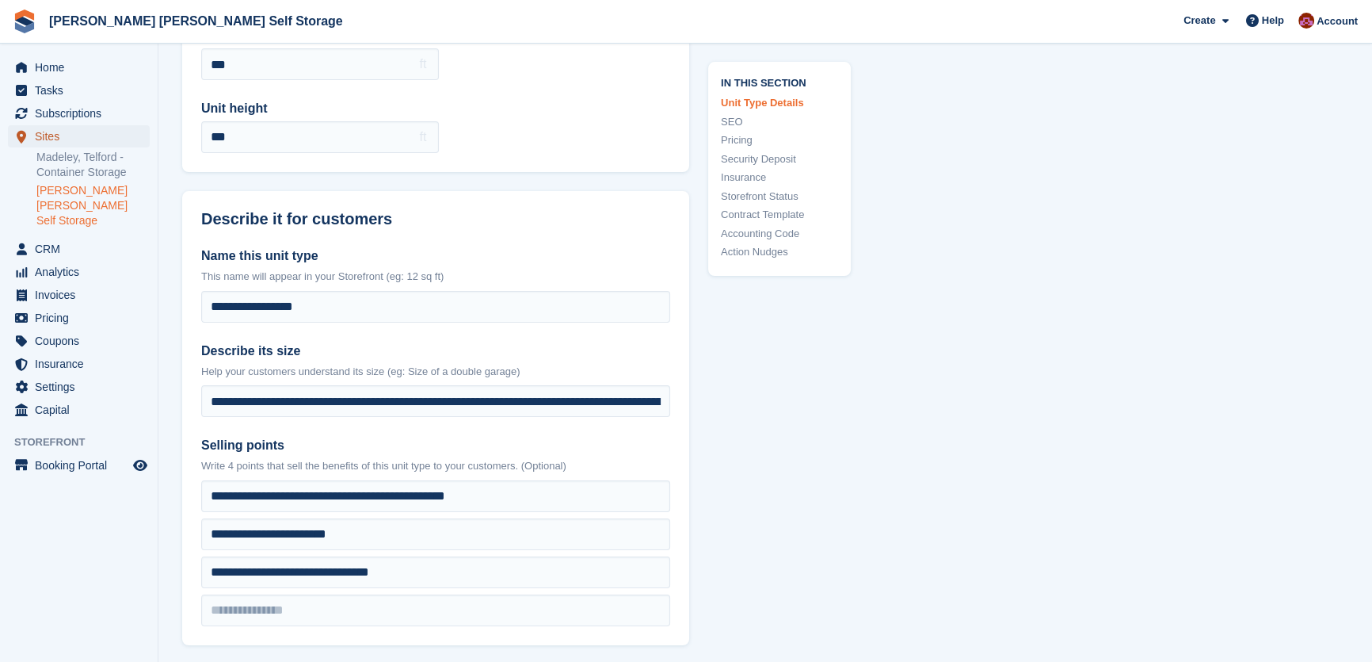
click at [51, 135] on span "Sites" at bounding box center [82, 136] width 95 height 22
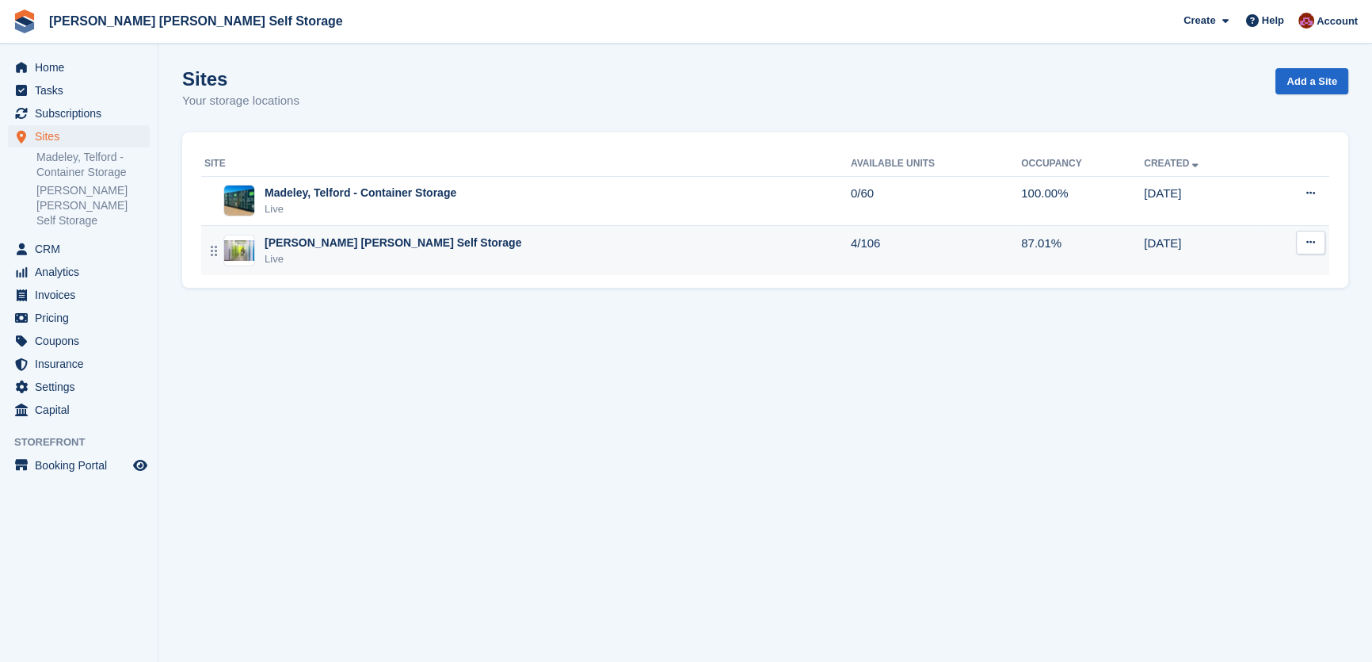
click at [1318, 239] on button at bounding box center [1310, 243] width 29 height 24
click at [1232, 331] on p "Unit types" at bounding box center [1250, 328] width 138 height 21
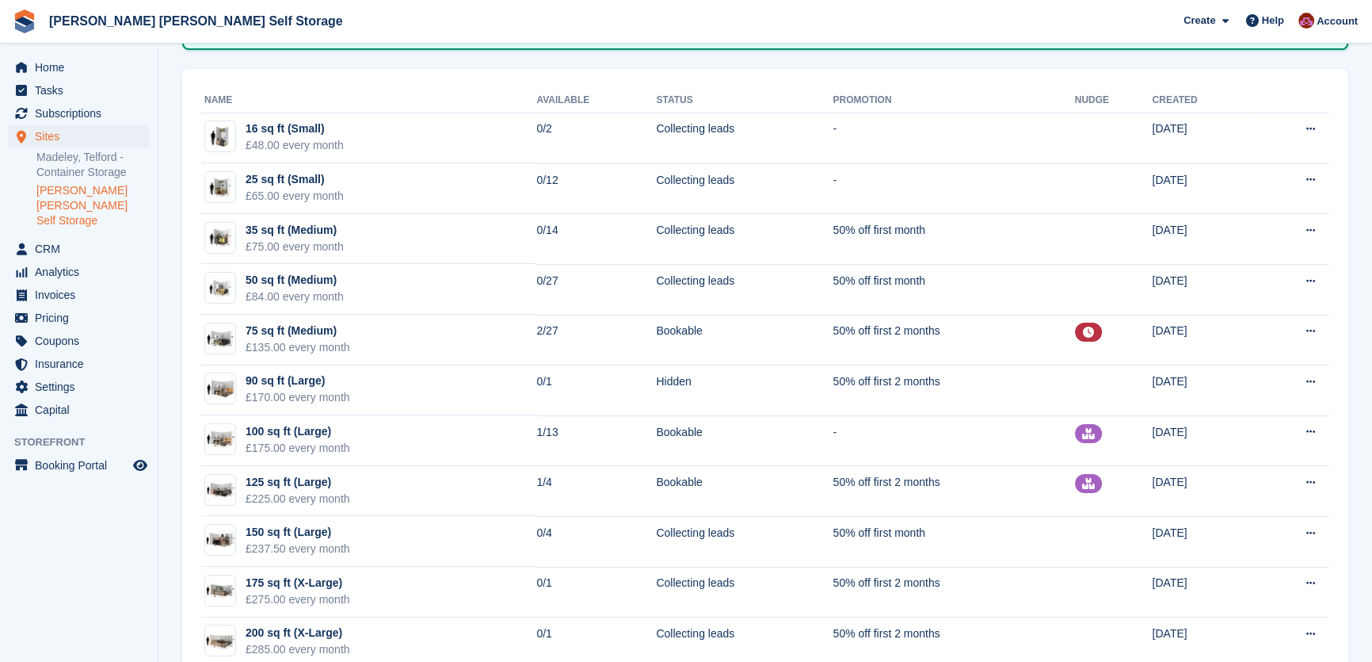
scroll to position [194, 0]
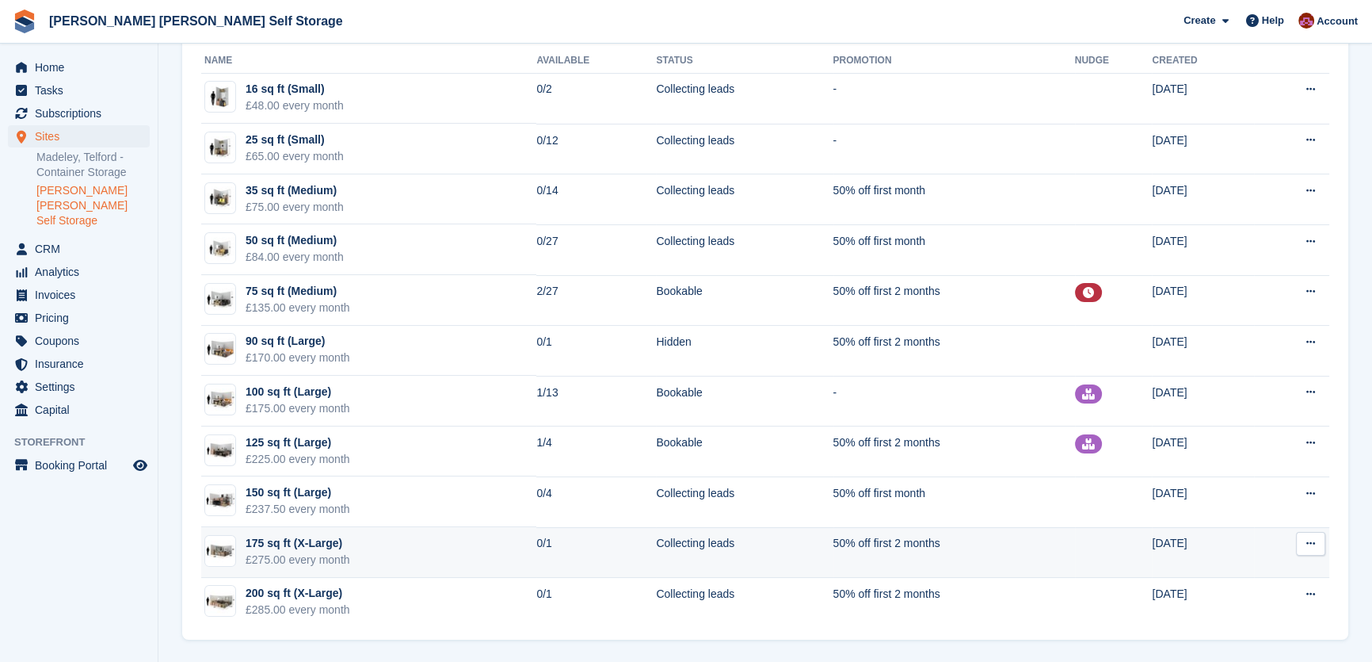
click at [1317, 547] on button at bounding box center [1310, 544] width 29 height 24
click at [1264, 567] on p "Edit unit type" at bounding box center [1250, 574] width 138 height 21
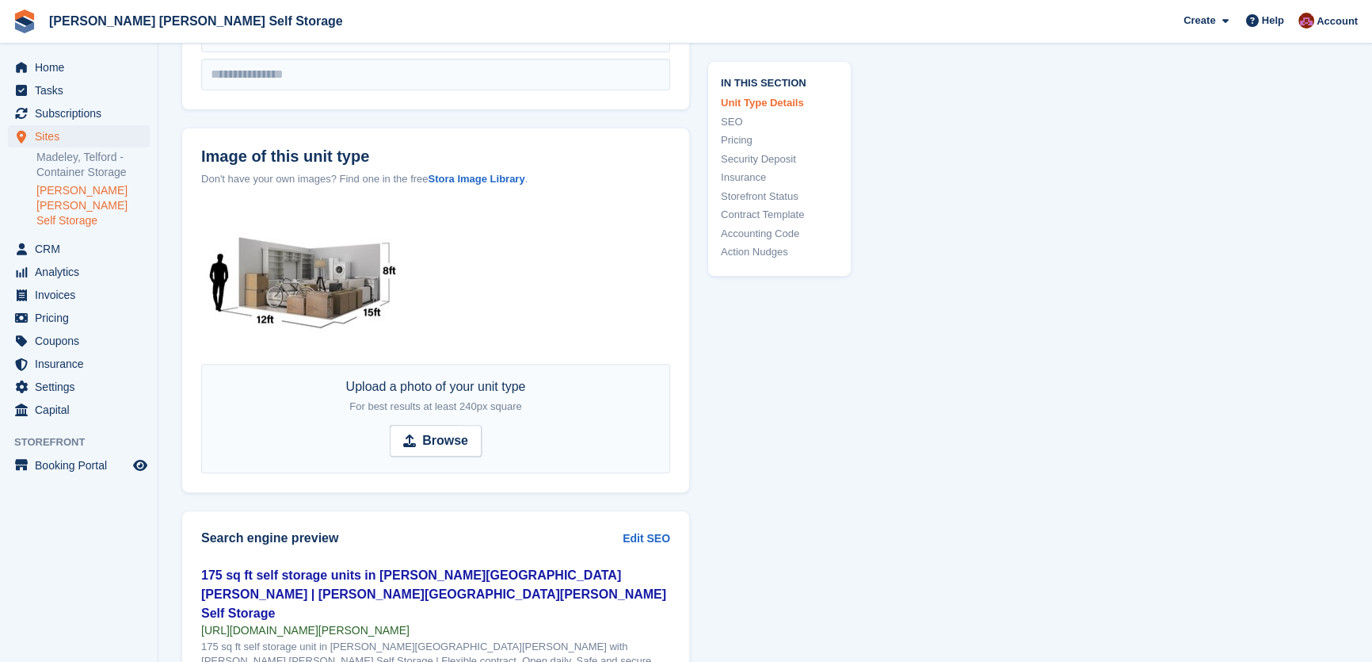
scroll to position [458, 0]
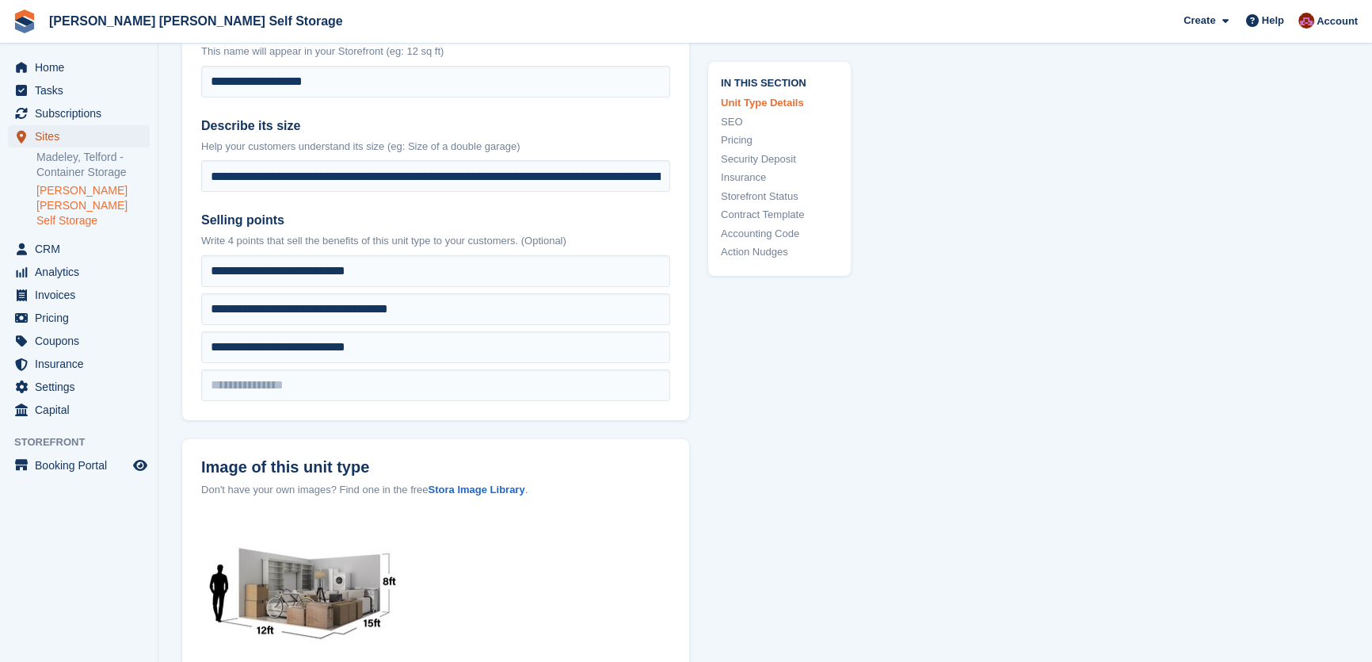
click at [56, 133] on span "Sites" at bounding box center [82, 136] width 95 height 22
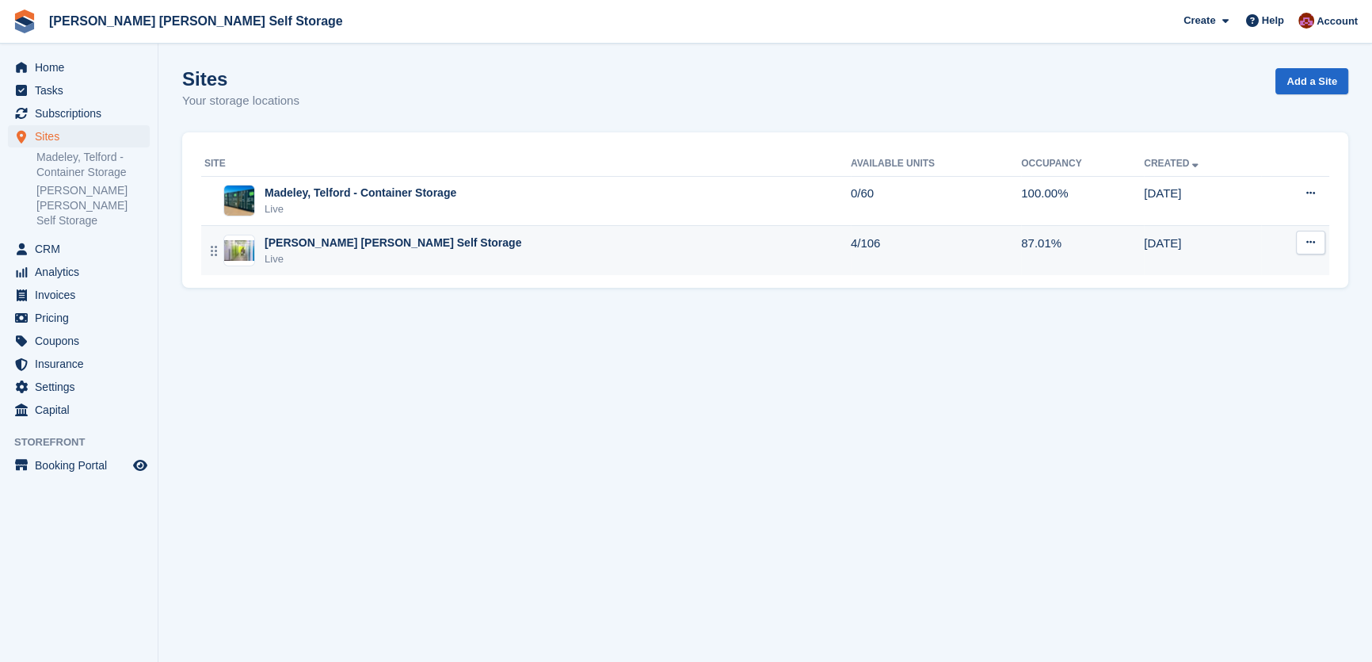
click at [1318, 242] on button at bounding box center [1310, 243] width 29 height 24
click at [1227, 326] on p "Unit types" at bounding box center [1250, 328] width 138 height 21
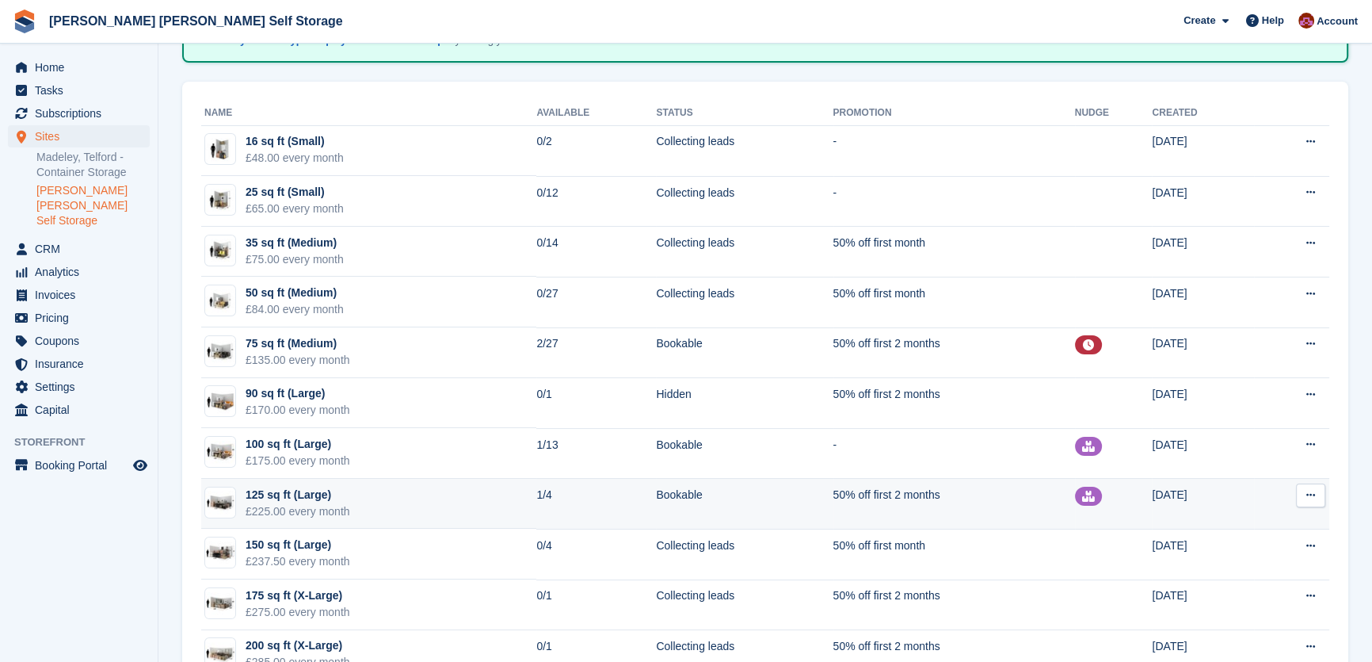
scroll to position [143, 0]
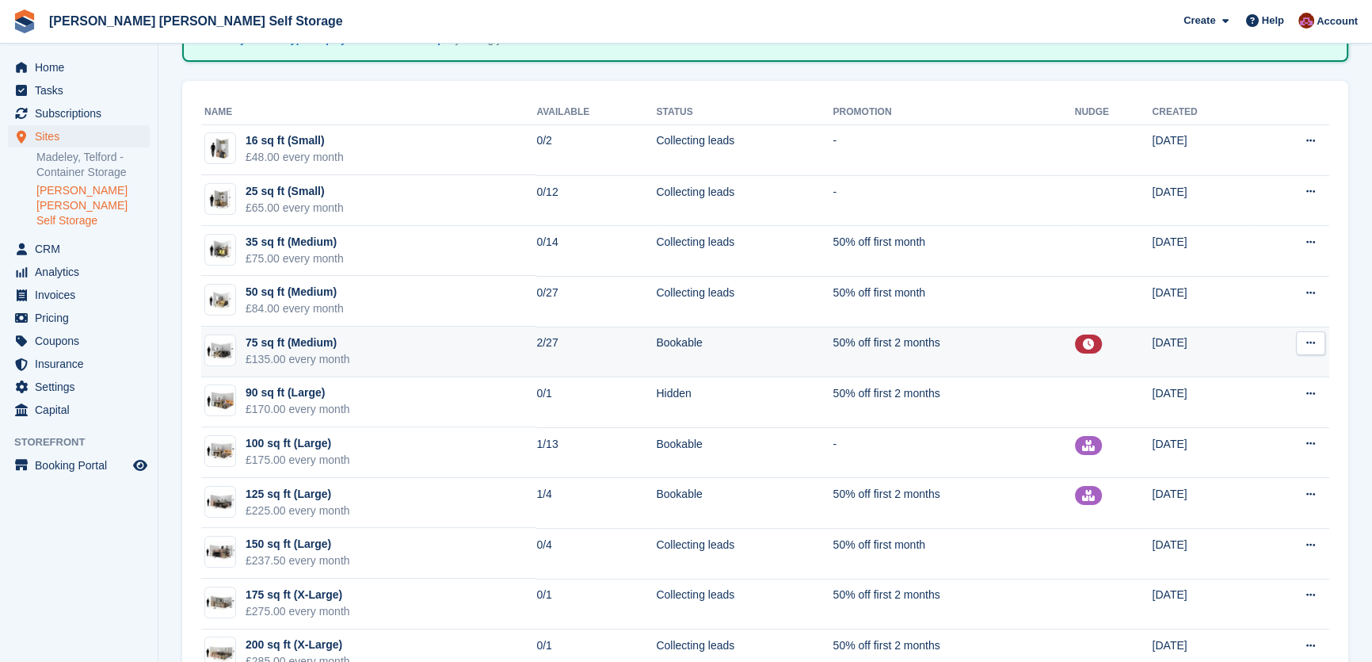
click at [1308, 338] on icon at bounding box center [1311, 343] width 9 height 10
click at [1232, 365] on p "Edit unit type" at bounding box center [1250, 374] width 138 height 21
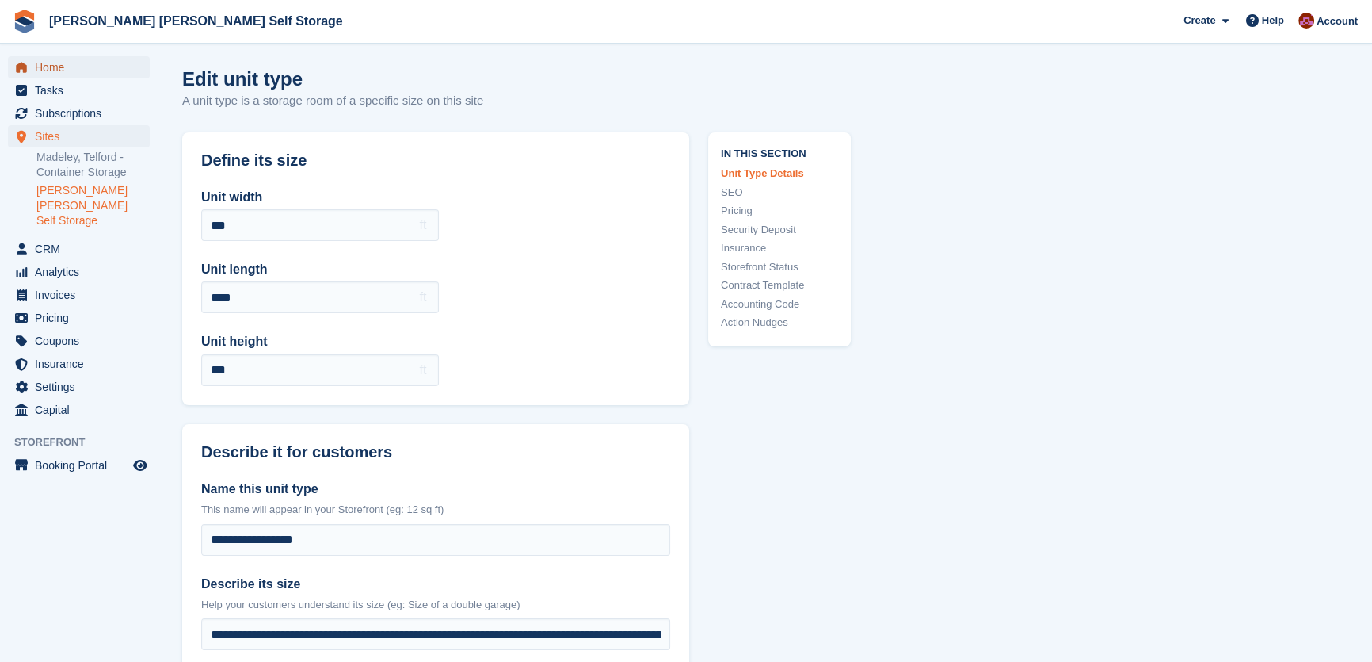
click at [71, 65] on span "Home" at bounding box center [82, 67] width 95 height 22
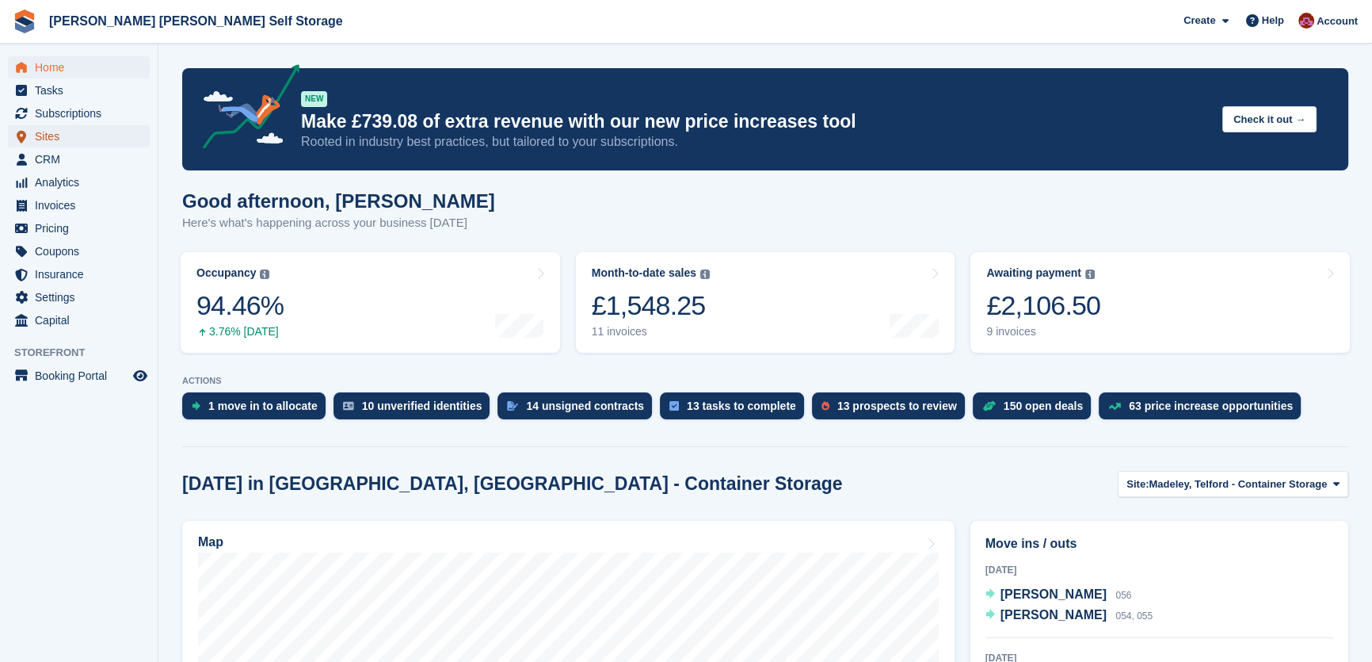
click at [59, 137] on span "Sites" at bounding box center [82, 136] width 95 height 22
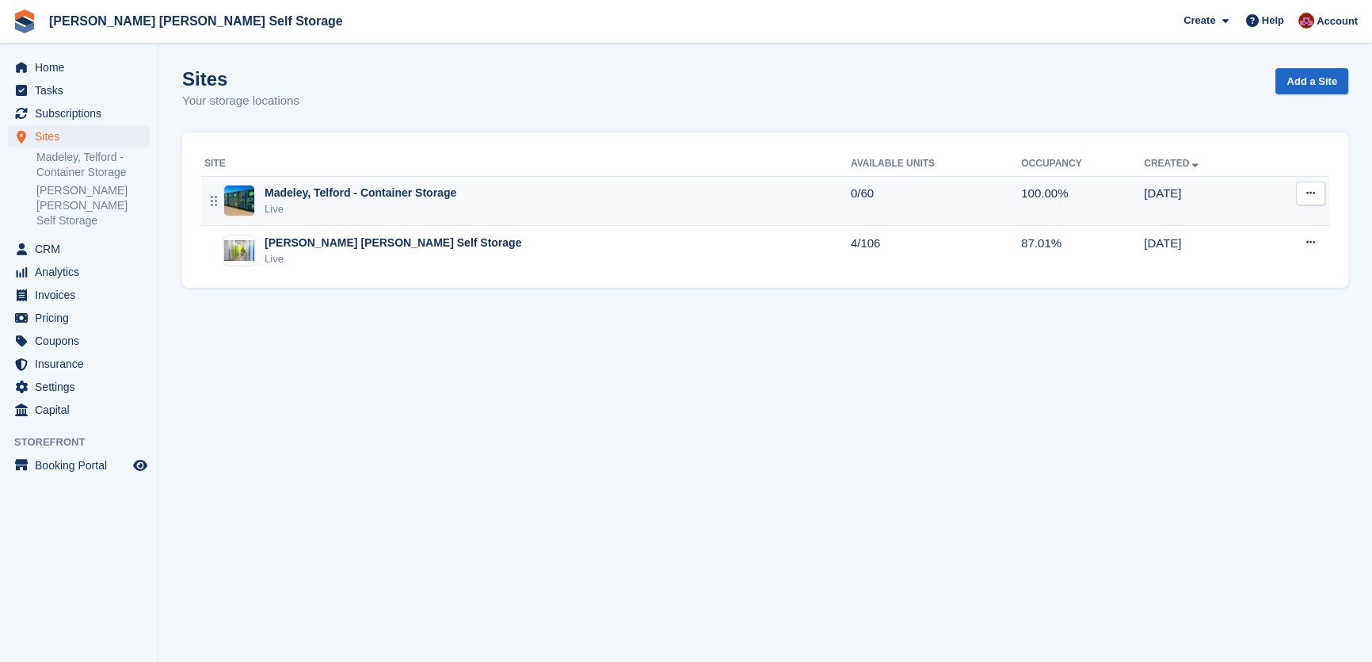
click at [1319, 195] on button at bounding box center [1310, 193] width 29 height 24
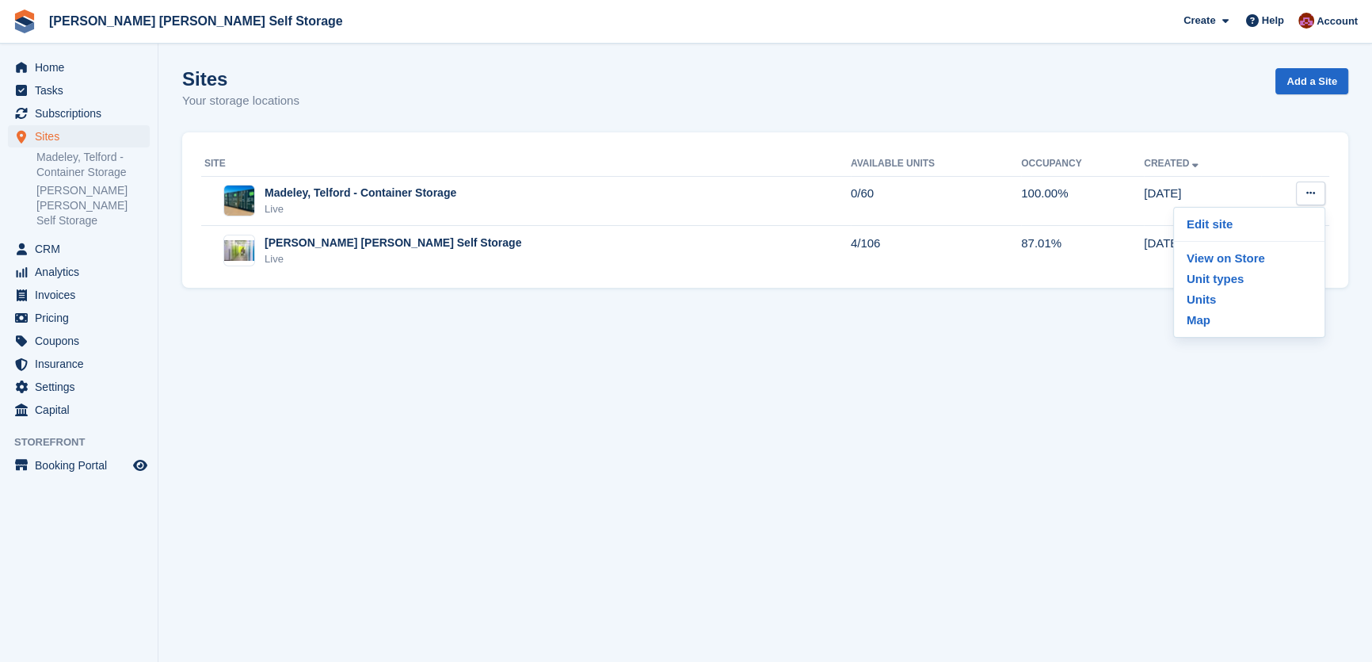
click at [1344, 410] on section "Sites Your storage locations Add a Site Site Available Units Occupancy Created …" at bounding box center [765, 331] width 1214 height 662
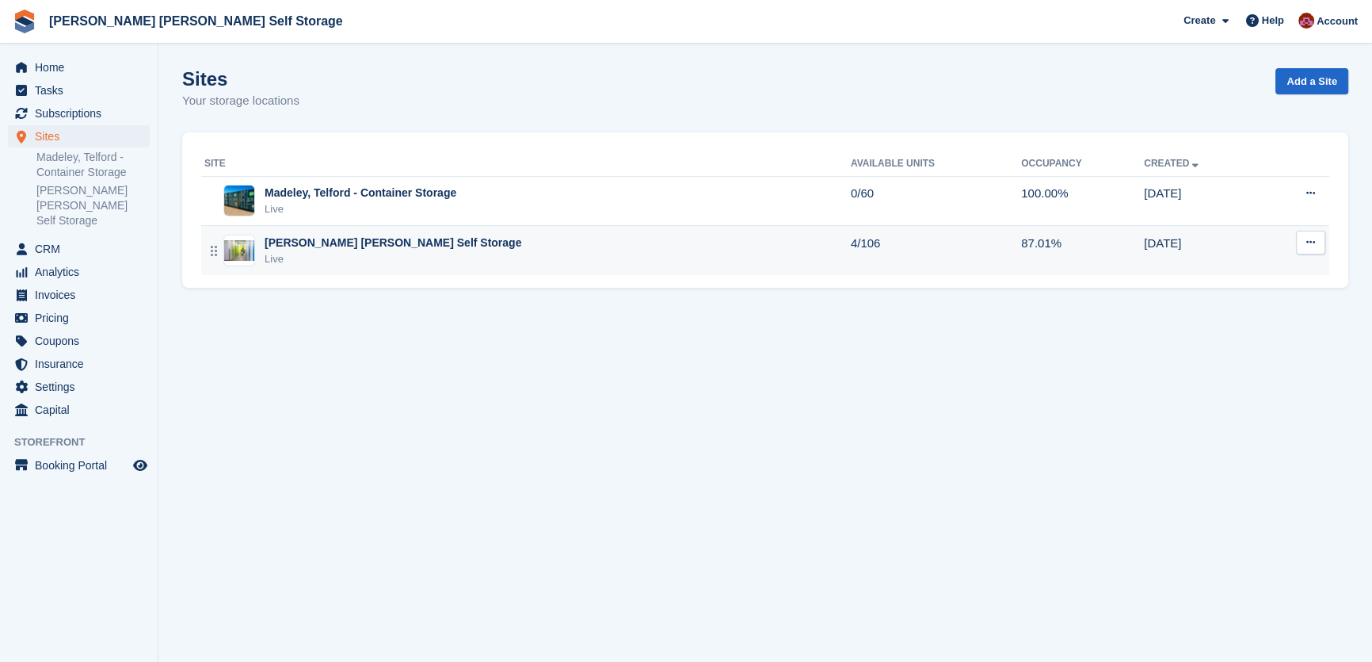
click at [1312, 252] on button at bounding box center [1310, 243] width 29 height 24
click at [1221, 326] on p "Unit types" at bounding box center [1250, 328] width 138 height 21
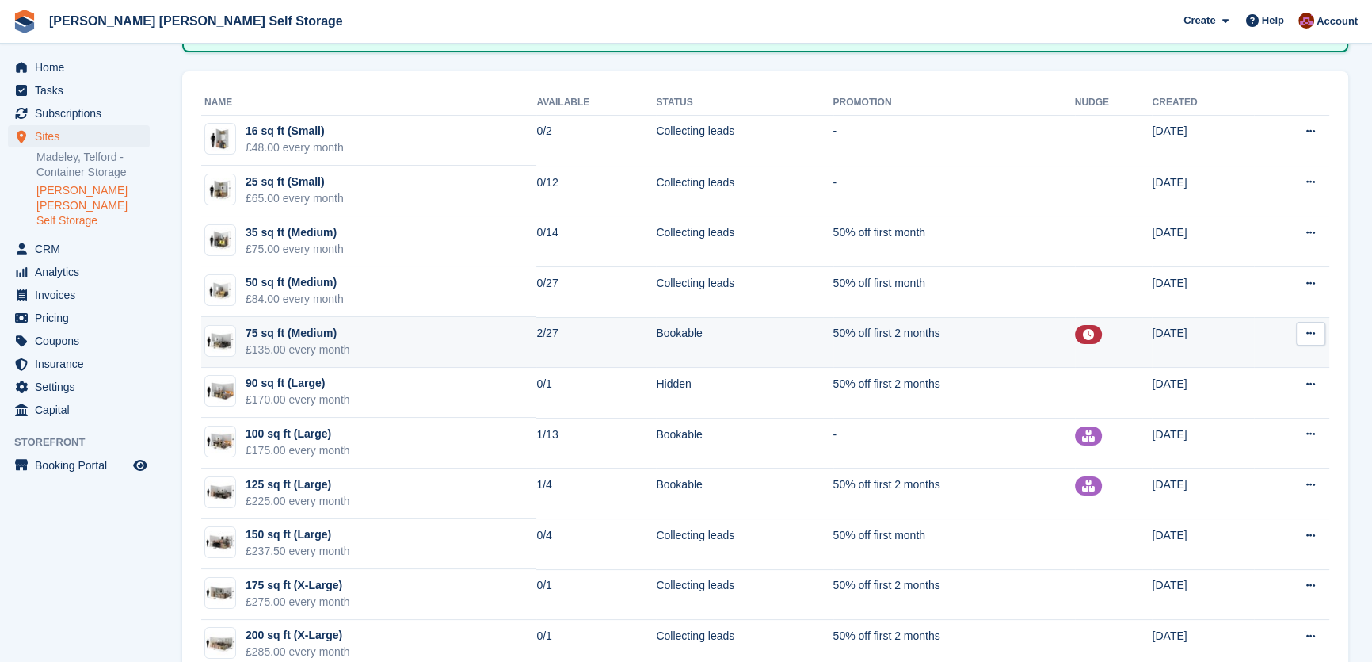
scroll to position [194, 0]
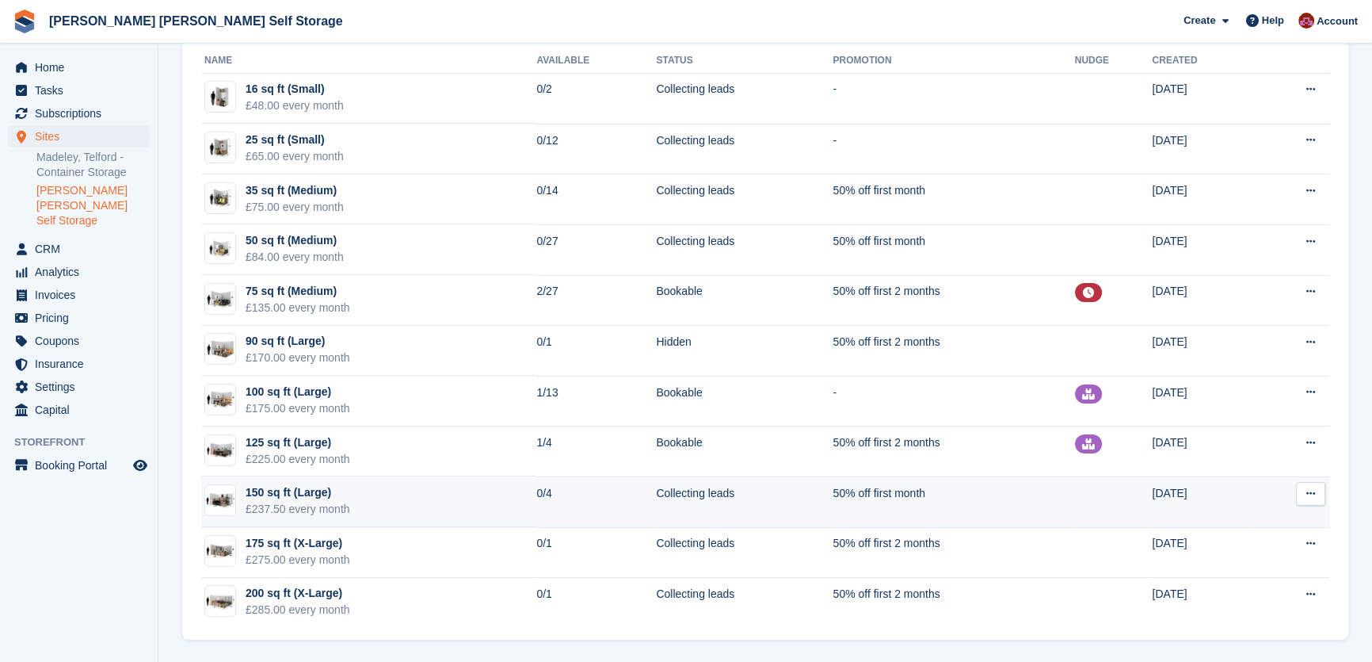
click at [1315, 494] on icon at bounding box center [1311, 493] width 9 height 10
click at [1245, 548] on p "View on Store" at bounding box center [1250, 545] width 138 height 21
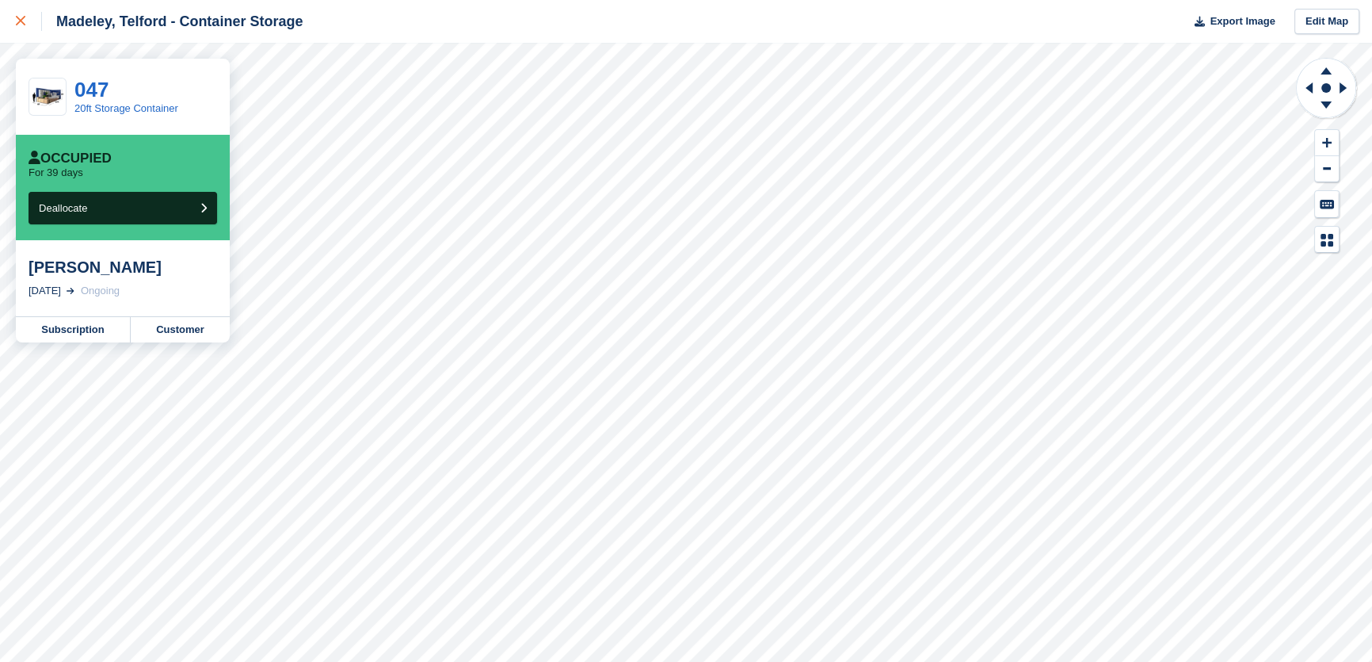
click at [26, 22] on div at bounding box center [29, 21] width 26 height 19
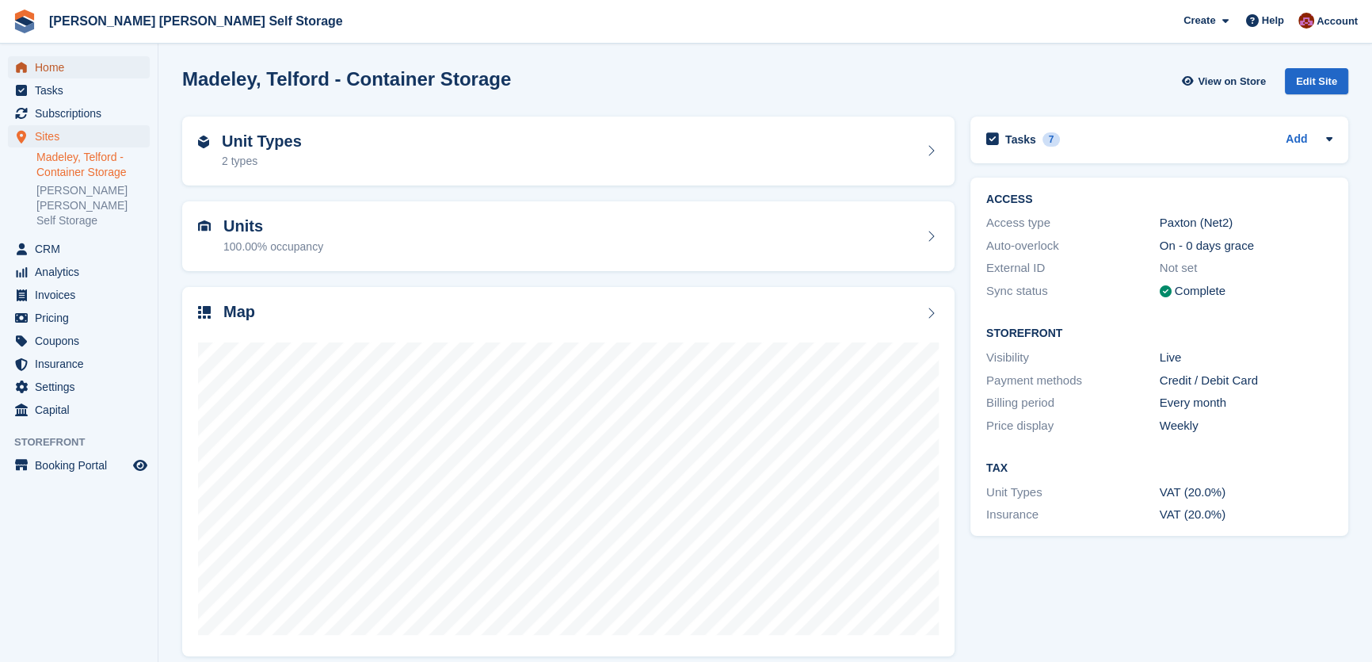
click at [71, 69] on span "Home" at bounding box center [82, 67] width 95 height 22
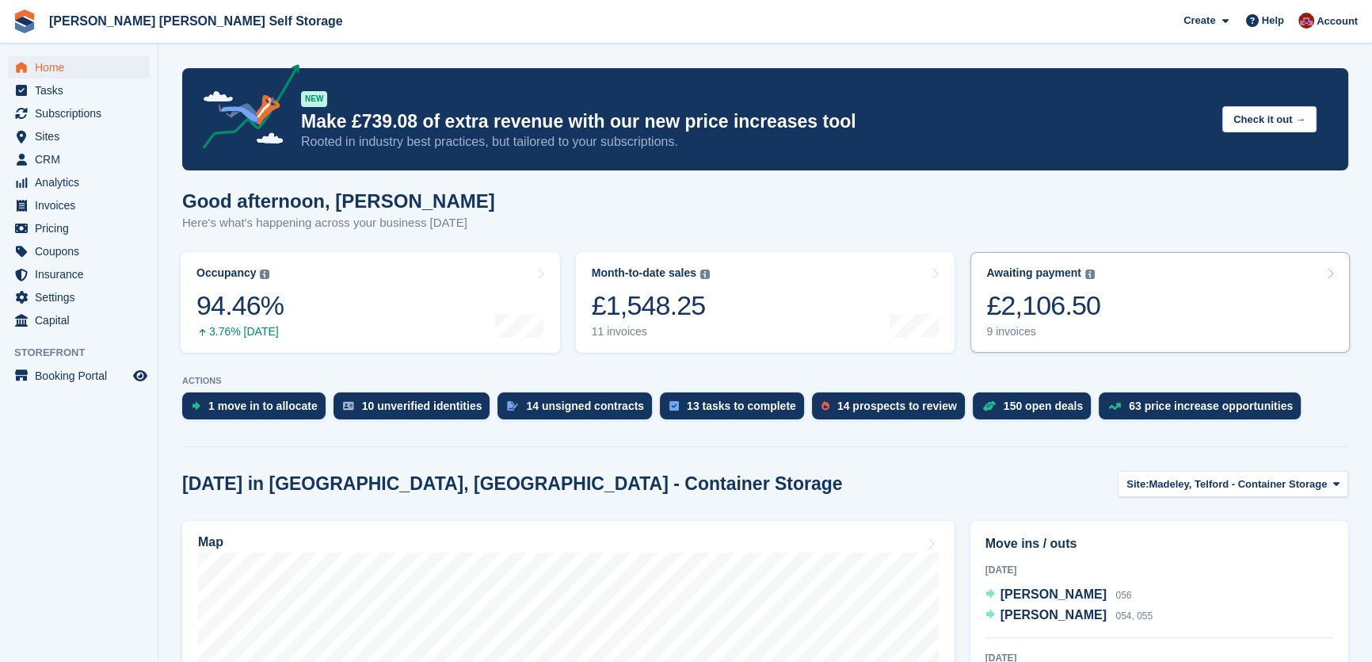
click at [1063, 308] on div "£2,106.50" at bounding box center [1044, 305] width 114 height 32
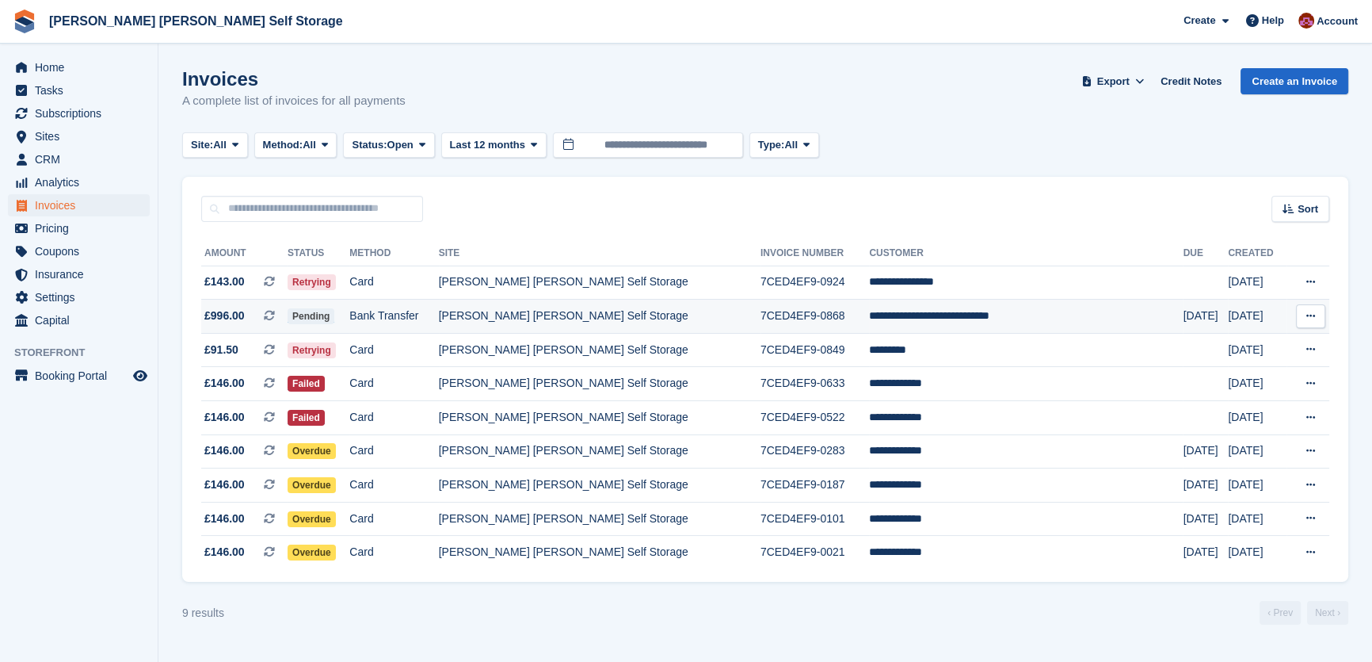
click at [1301, 321] on button at bounding box center [1310, 316] width 29 height 24
click at [1237, 372] on p "View on Stripe" at bounding box center [1250, 369] width 138 height 25
click at [996, 137] on div "Site: All All Madeley, Telford - Container Storage Sutton Maddock Self Storage …" at bounding box center [765, 145] width 1166 height 26
click at [49, 71] on span "Home" at bounding box center [82, 67] width 95 height 22
